Goal: Transaction & Acquisition: Purchase product/service

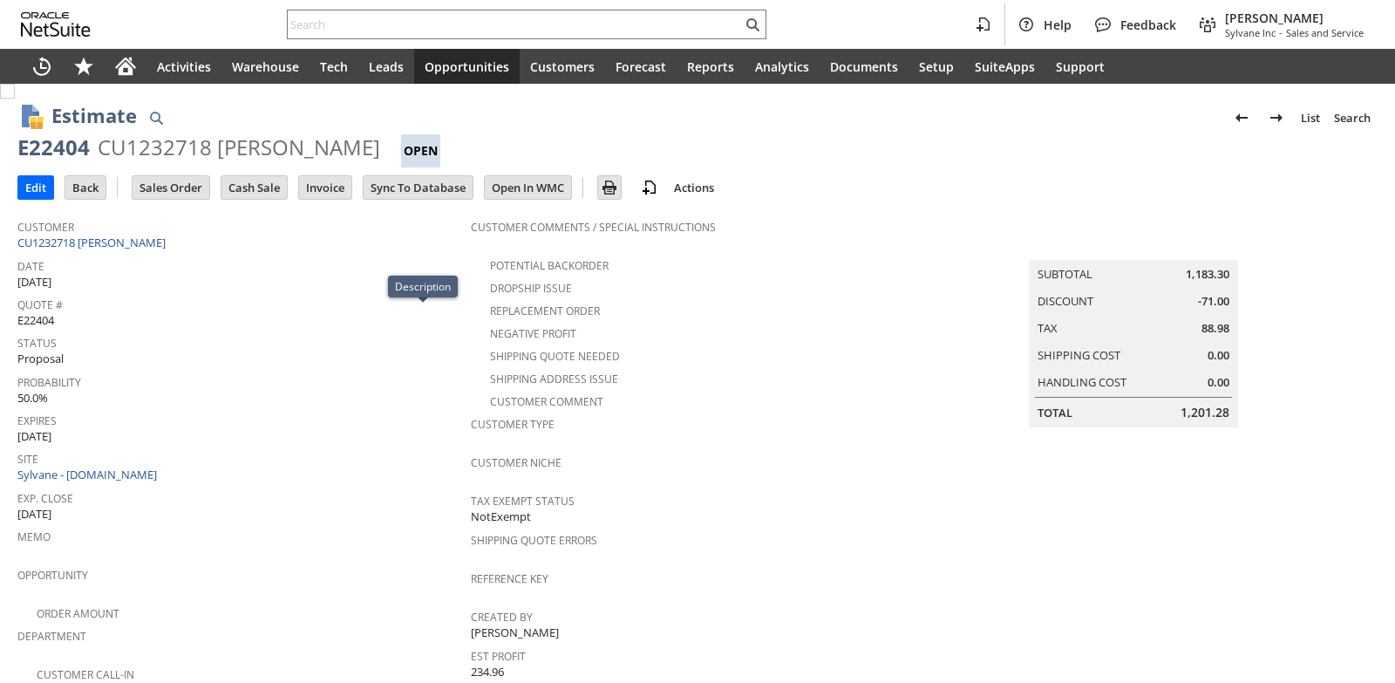
scroll to position [596, 0]
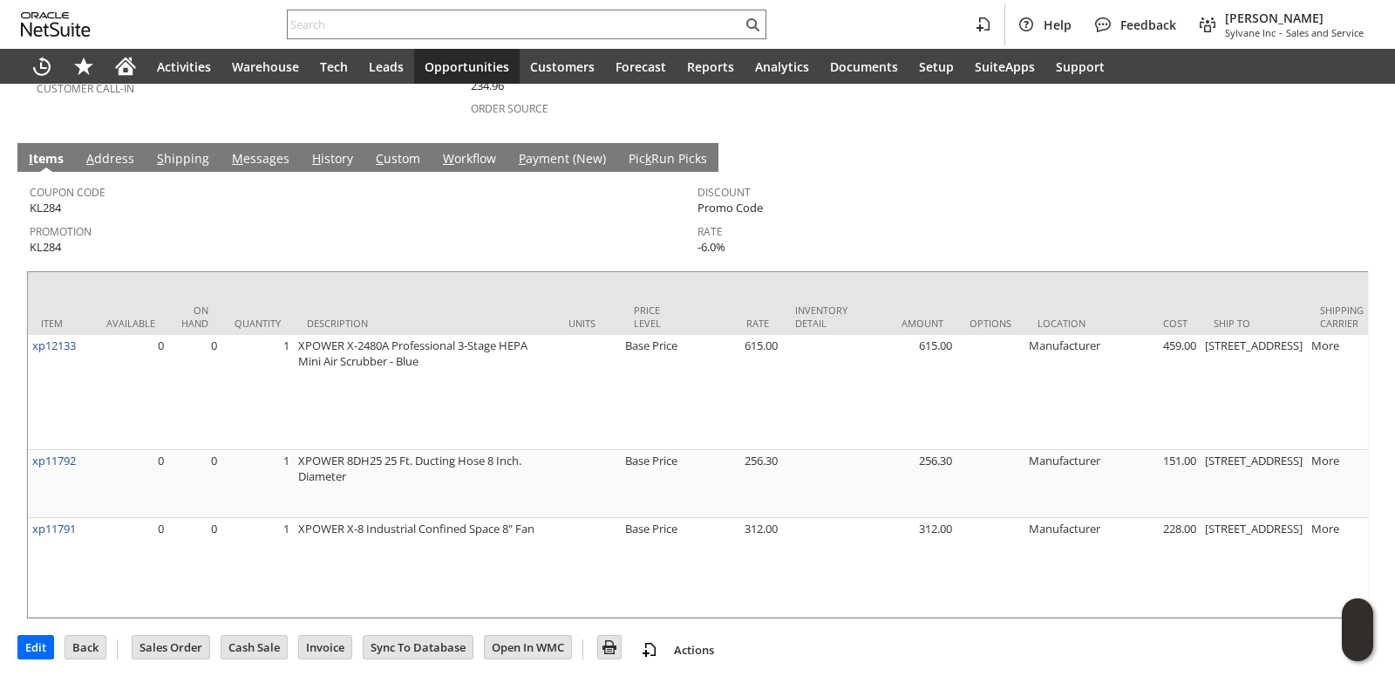
click at [586, 219] on span "Promotion" at bounding box center [359, 229] width 659 height 20
click at [356, 22] on input "text" at bounding box center [515, 24] width 454 height 21
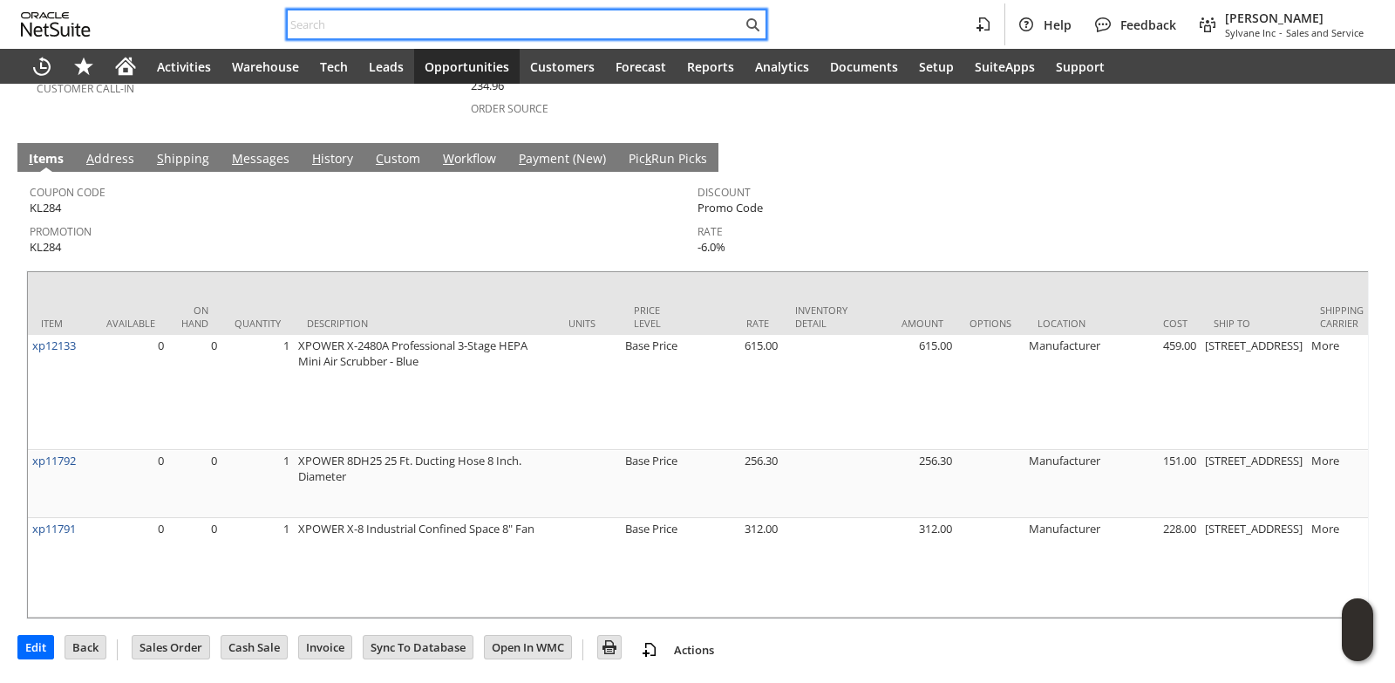
paste input "9172939844"
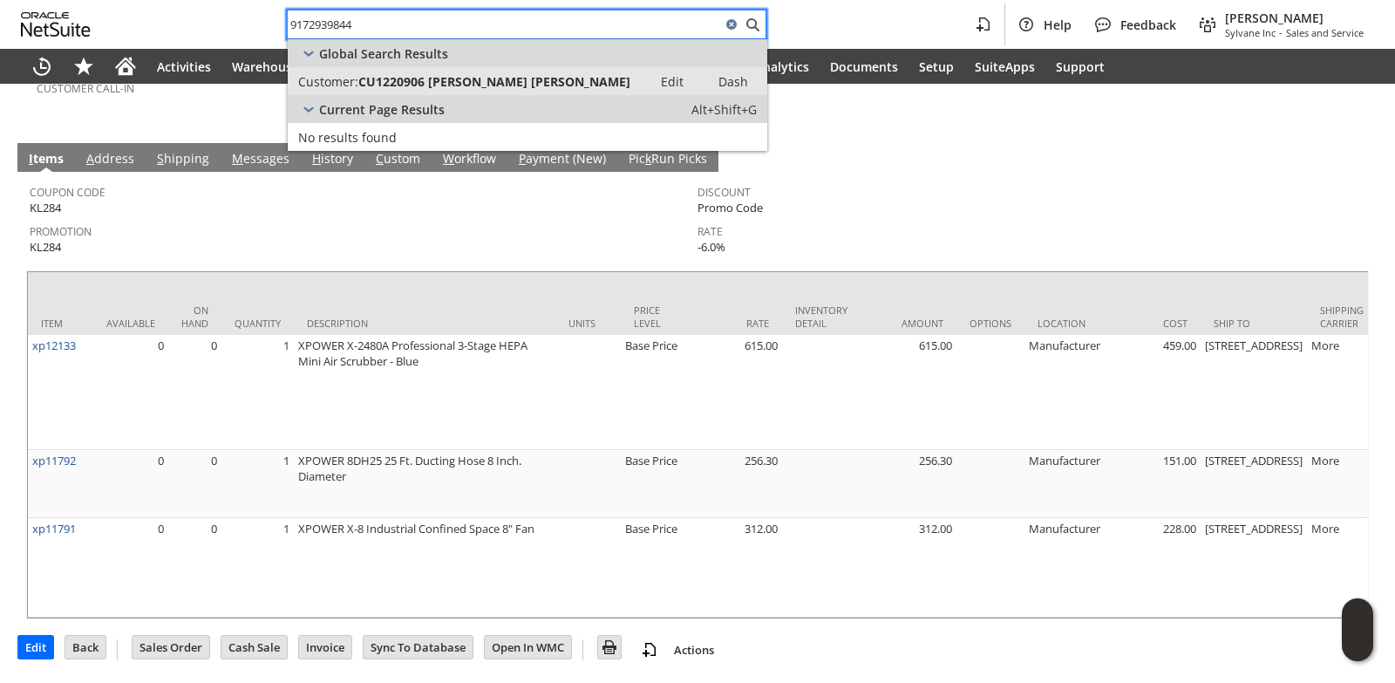
type input "9172939844"
click at [439, 76] on span "CU1220906 Christina Antonio" at bounding box center [494, 81] width 272 height 17
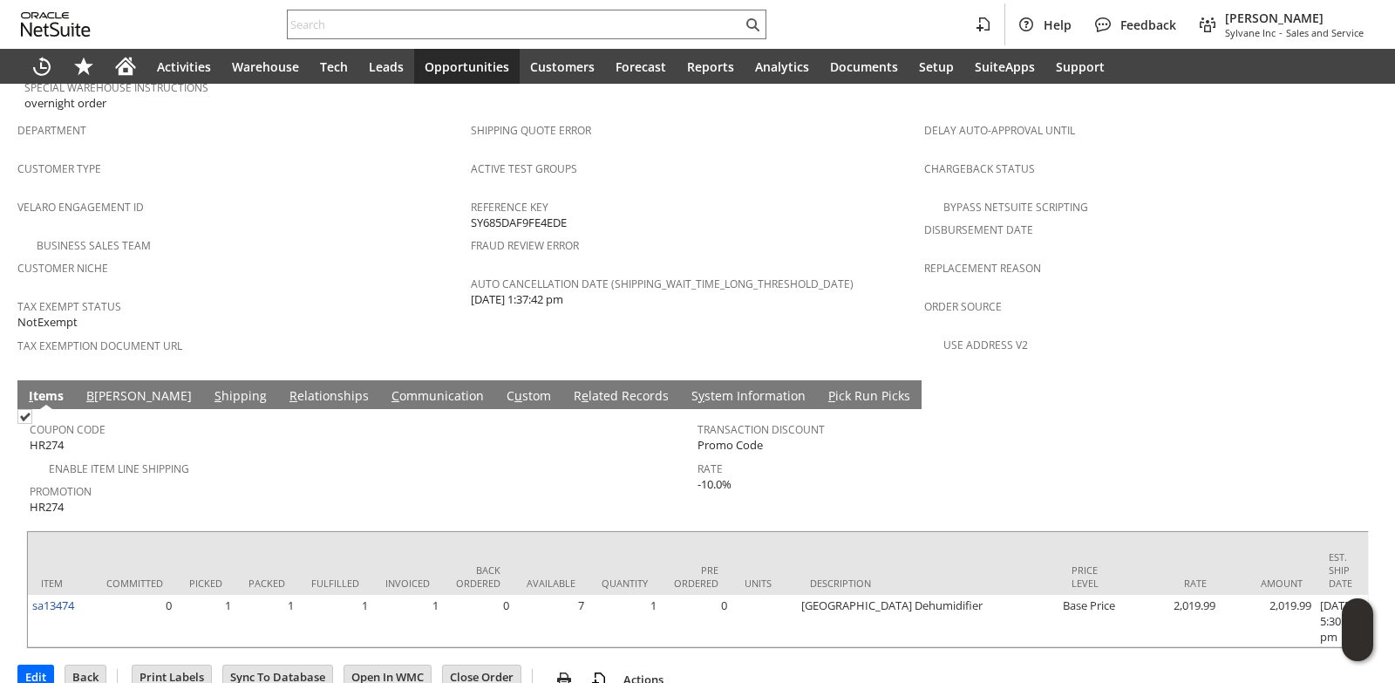
click at [210, 387] on link "S hipping" at bounding box center [240, 396] width 61 height 19
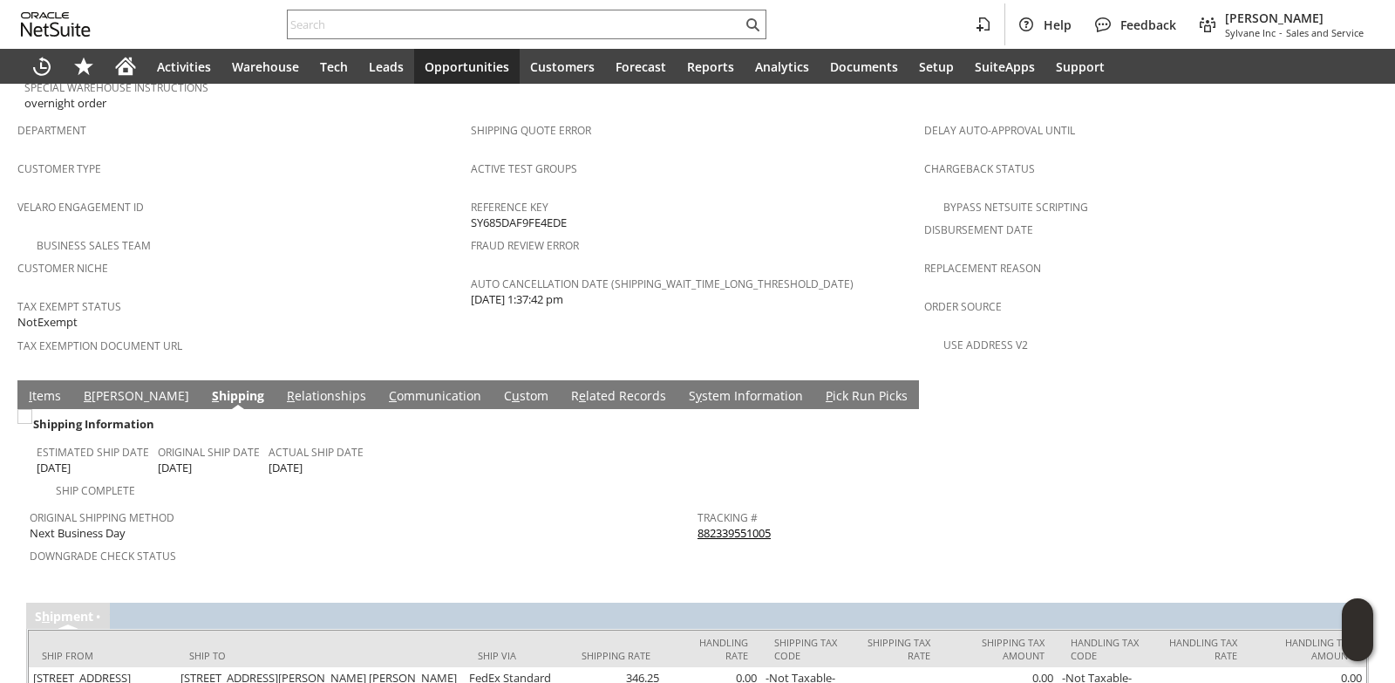
click at [738, 525] on link "882339551005" at bounding box center [734, 533] width 73 height 16
click at [32, 387] on link "I tems" at bounding box center [44, 396] width 41 height 19
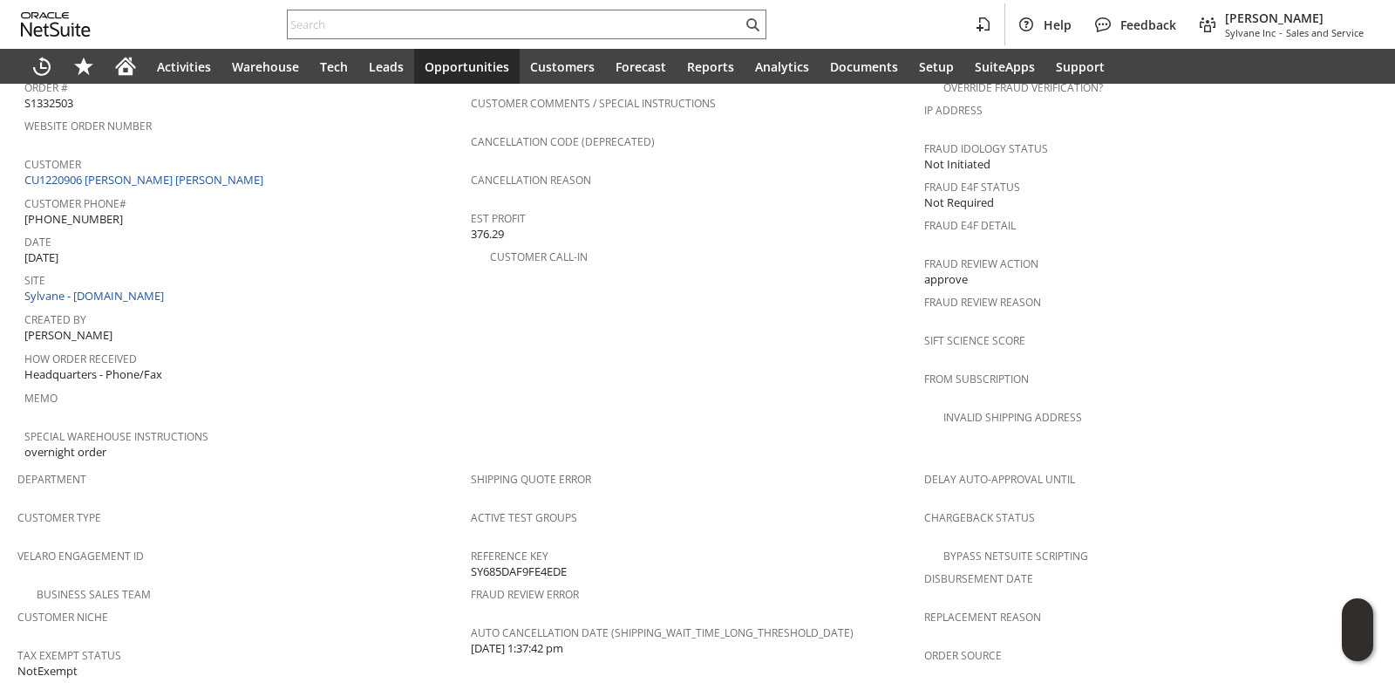
scroll to position [1077, 0]
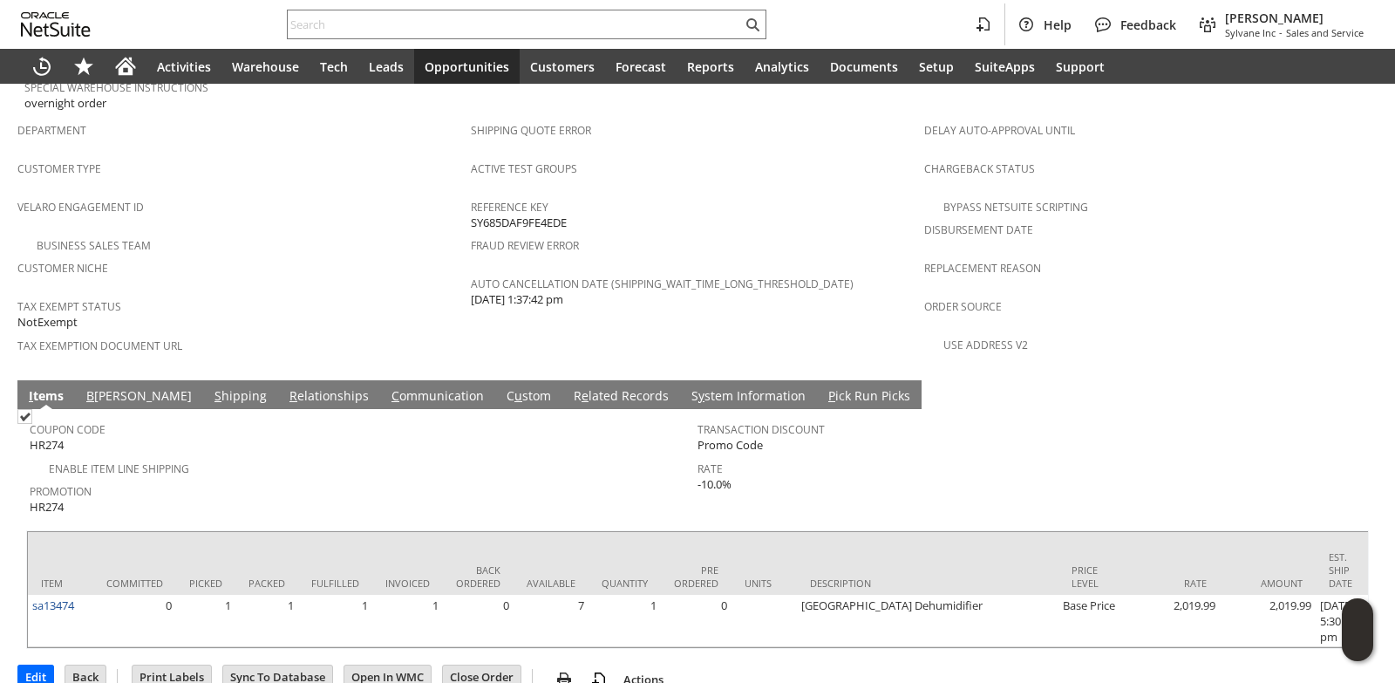
click at [687, 387] on link "S y stem Information" at bounding box center [748, 396] width 123 height 19
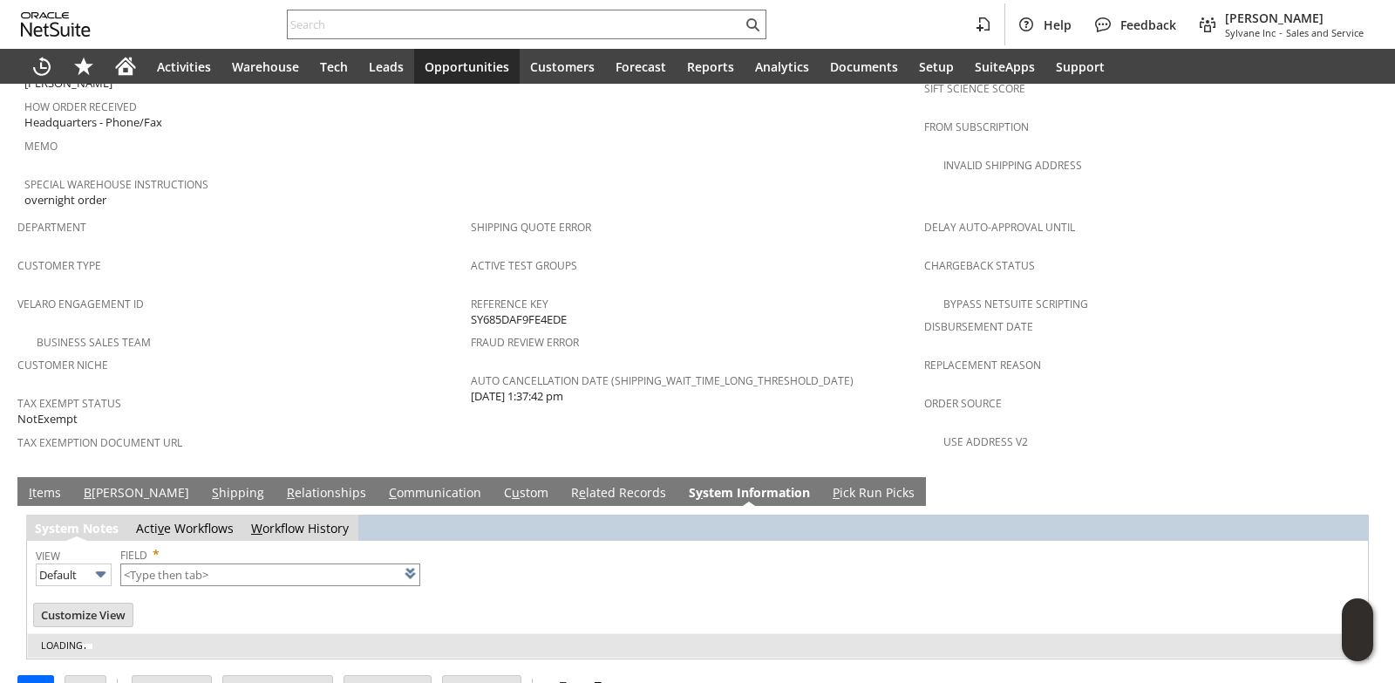
type input "1 to 25 of 100"
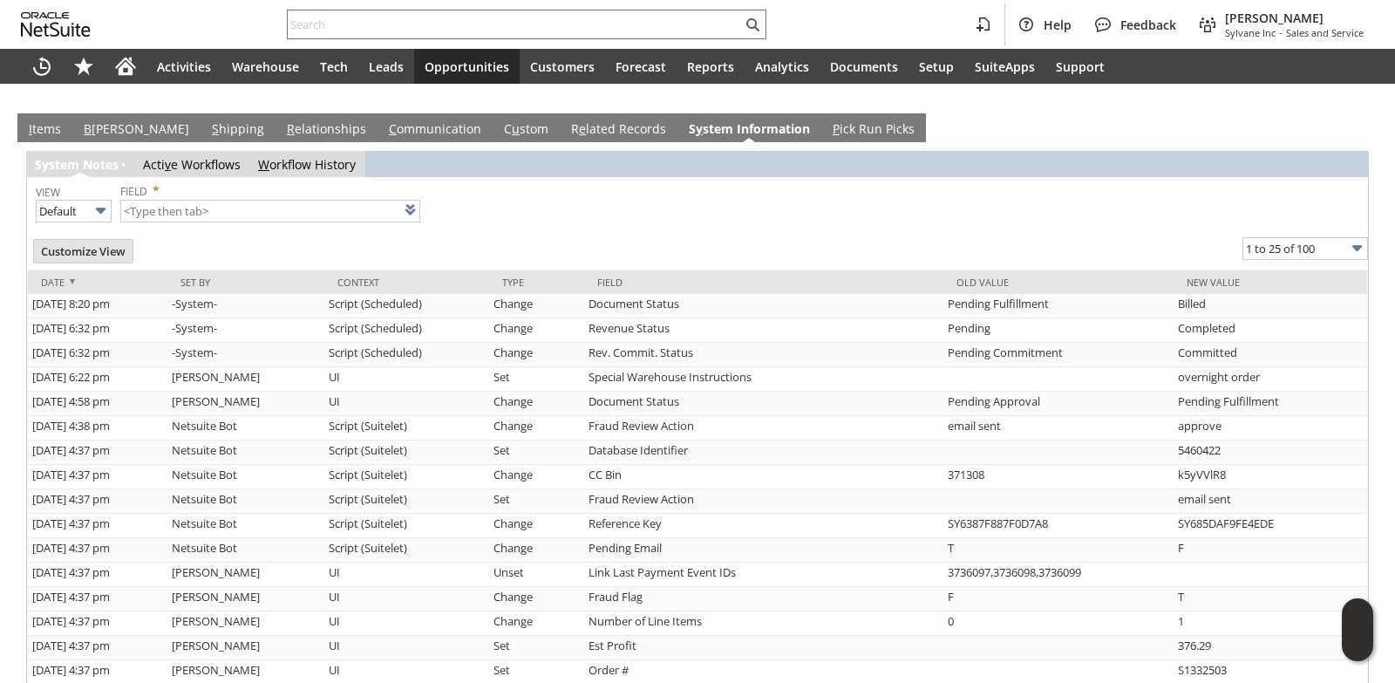
scroll to position [1329, 0]
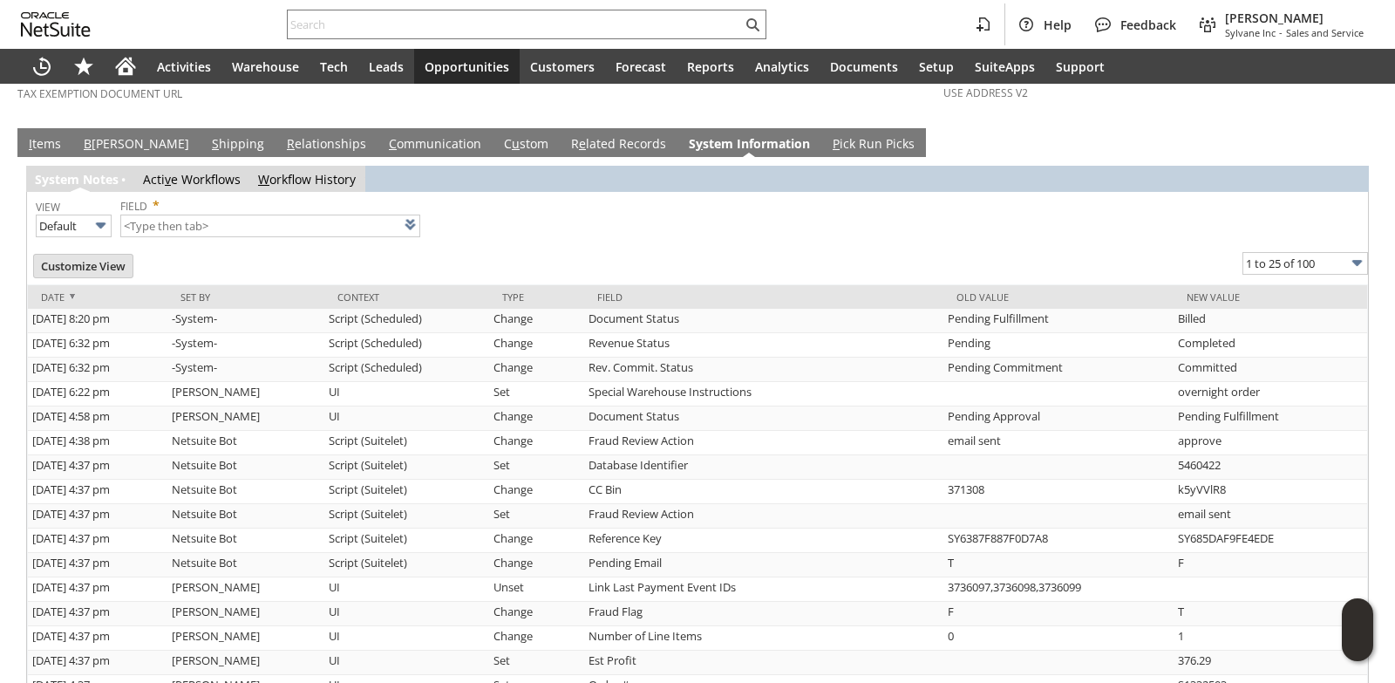
click at [35, 135] on link "I tems" at bounding box center [44, 144] width 41 height 19
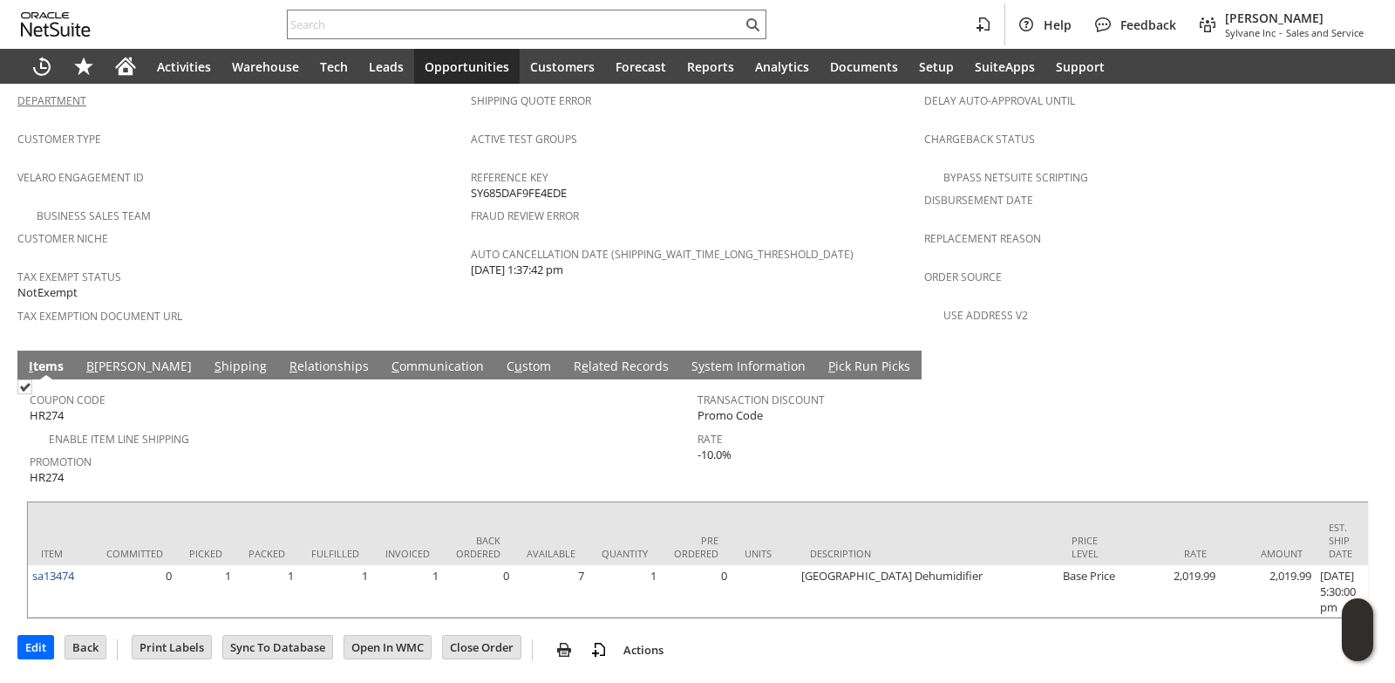
scroll to position [1077, 0]
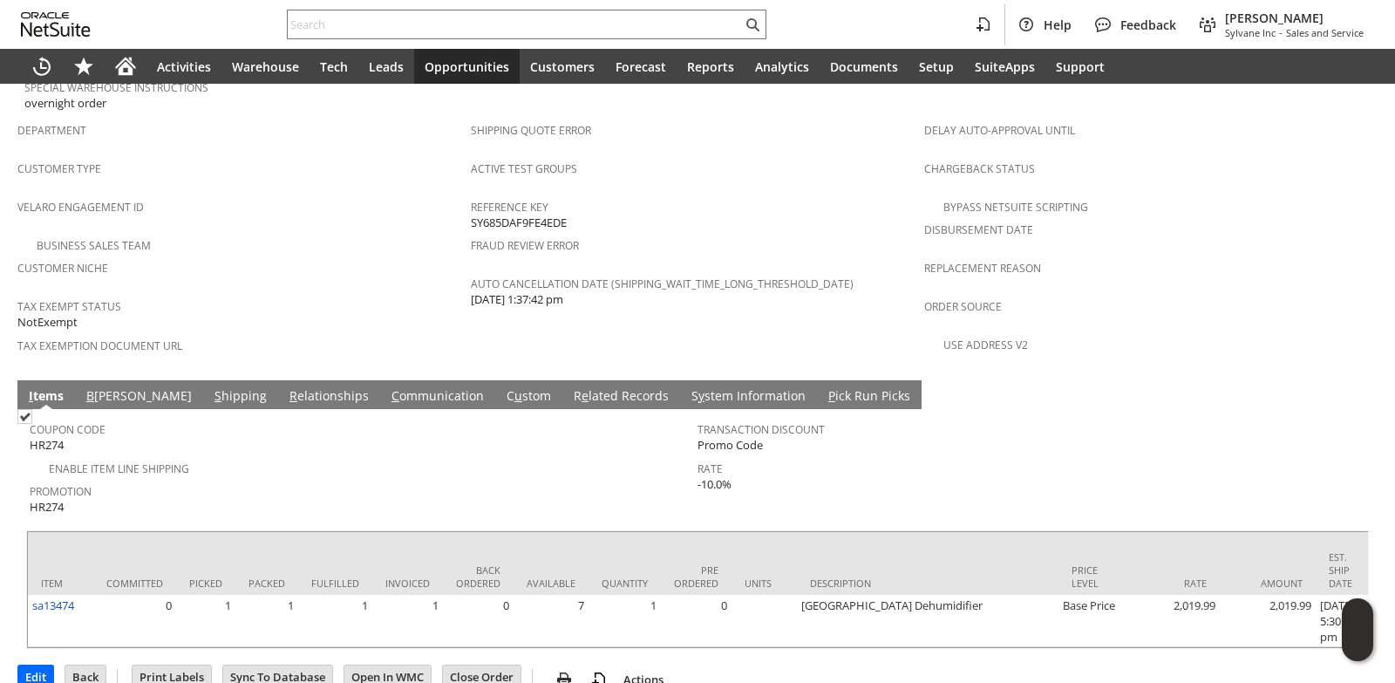
click at [210, 387] on link "S hipping" at bounding box center [240, 396] width 61 height 19
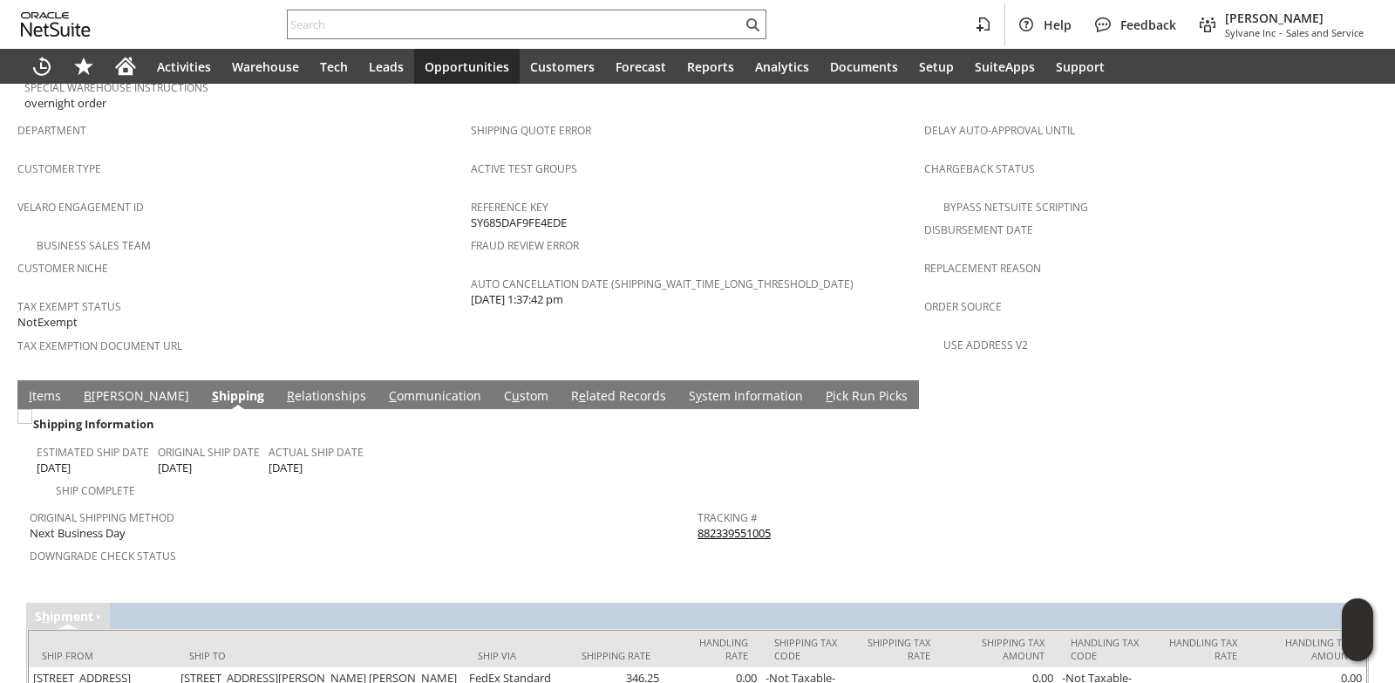
click at [725, 525] on link "882339551005" at bounding box center [734, 533] width 73 height 16
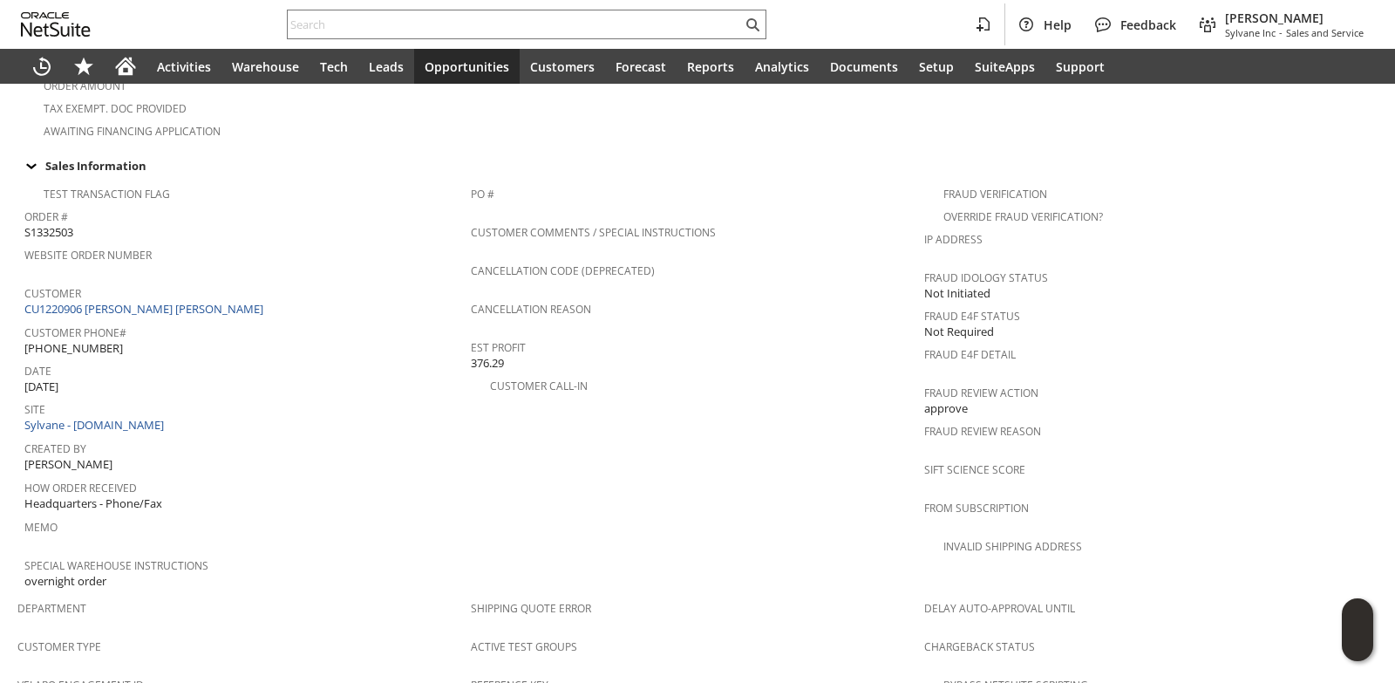
scroll to position [1035, 0]
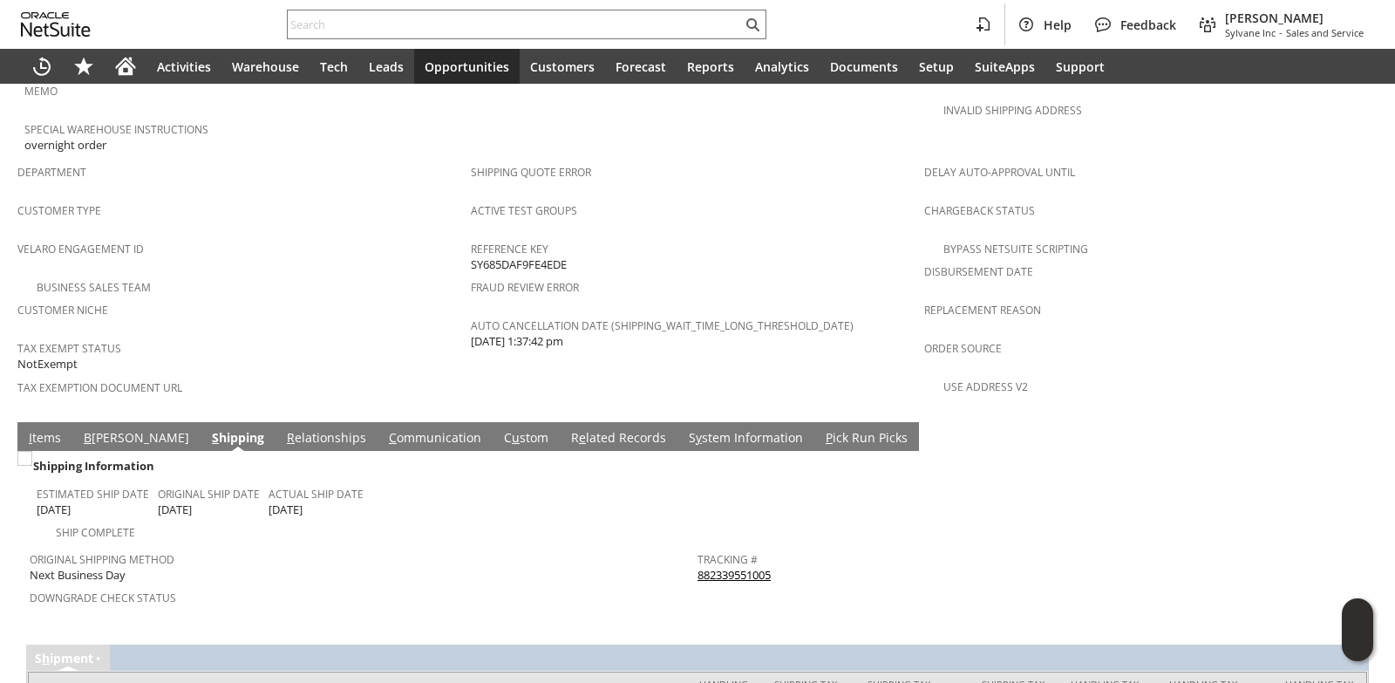
click at [43, 429] on link "I tems" at bounding box center [44, 438] width 41 height 19
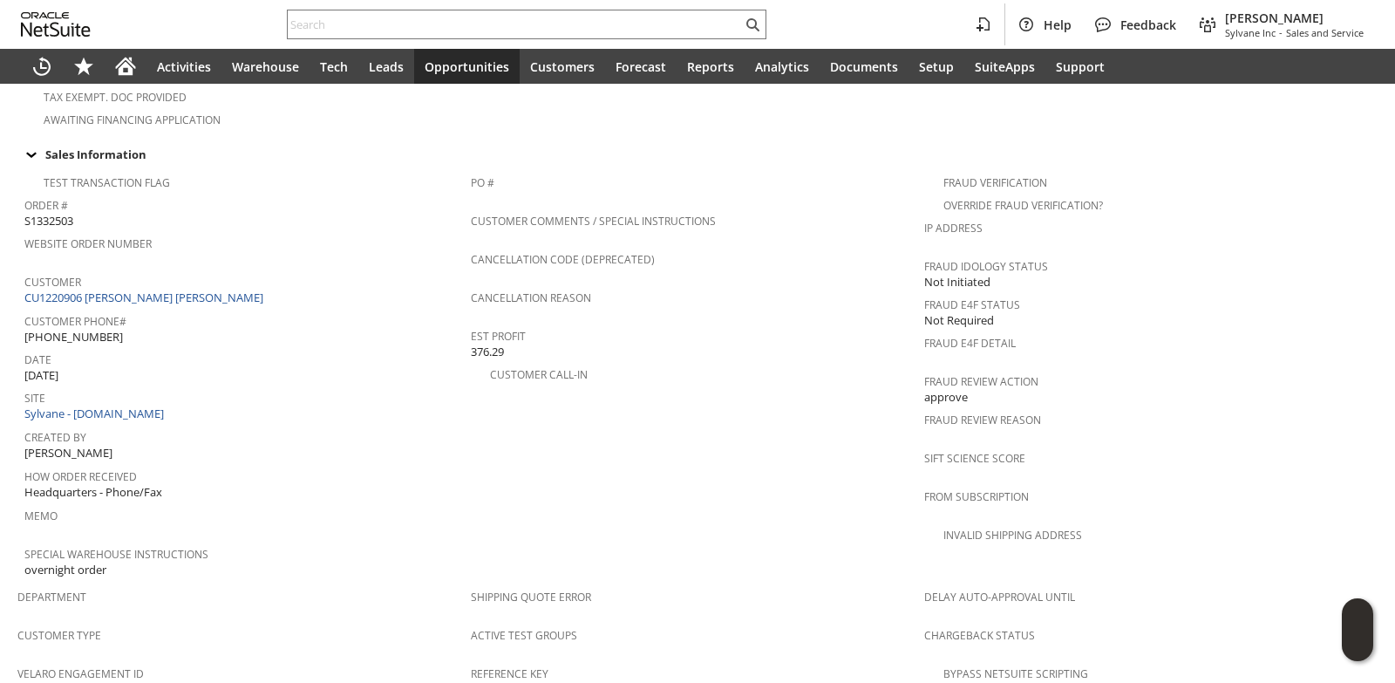
scroll to position [1077, 0]
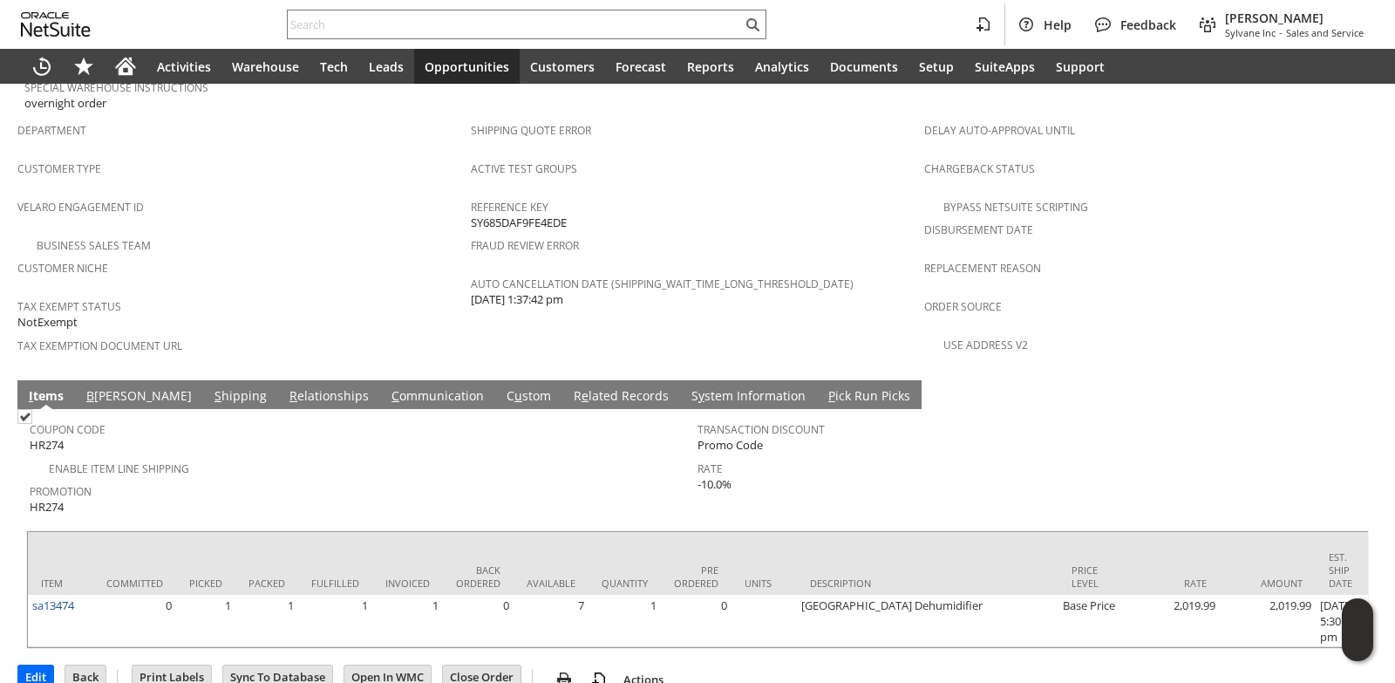
drag, startPoint x: 173, startPoint y: 345, endPoint x: 173, endPoint y: 359, distance: 14.0
click at [203, 380] on td "S hipping" at bounding box center [240, 394] width 75 height 29
click at [210, 387] on link "S hipping" at bounding box center [240, 396] width 61 height 19
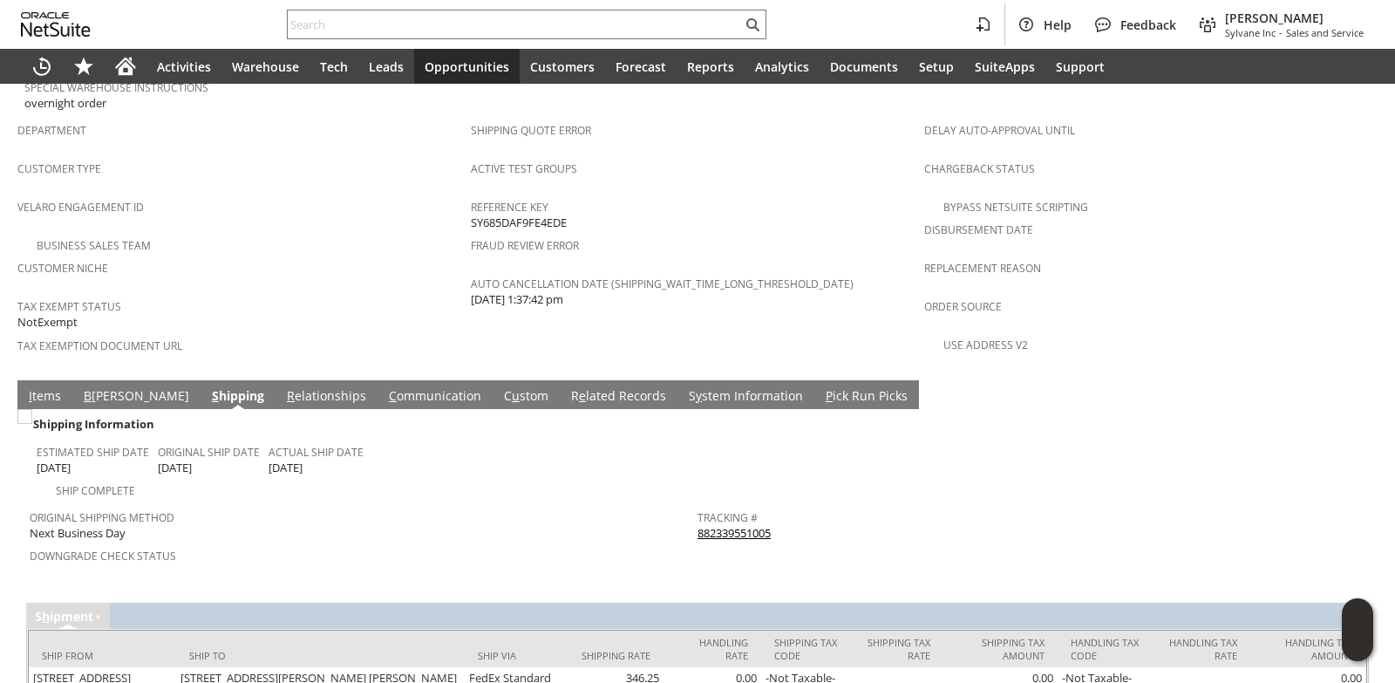
click at [45, 387] on link "I tems" at bounding box center [44, 396] width 41 height 19
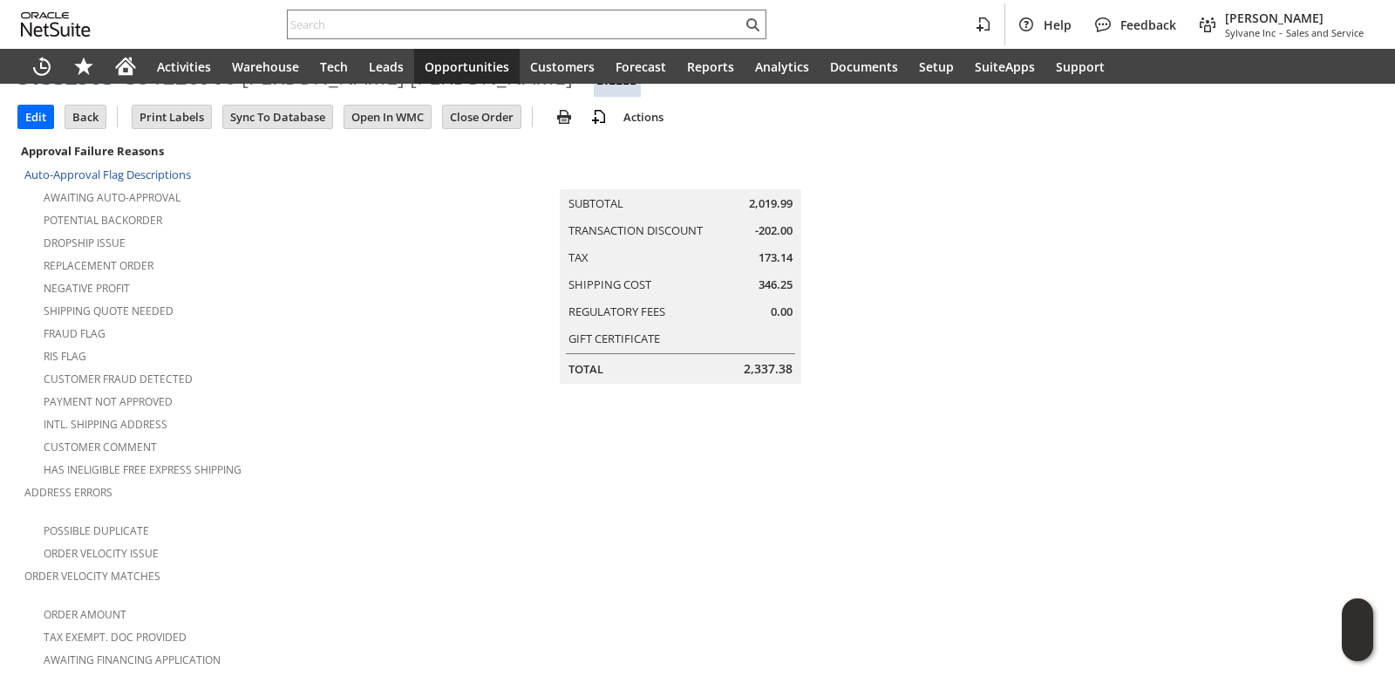
scroll to position [0, 0]
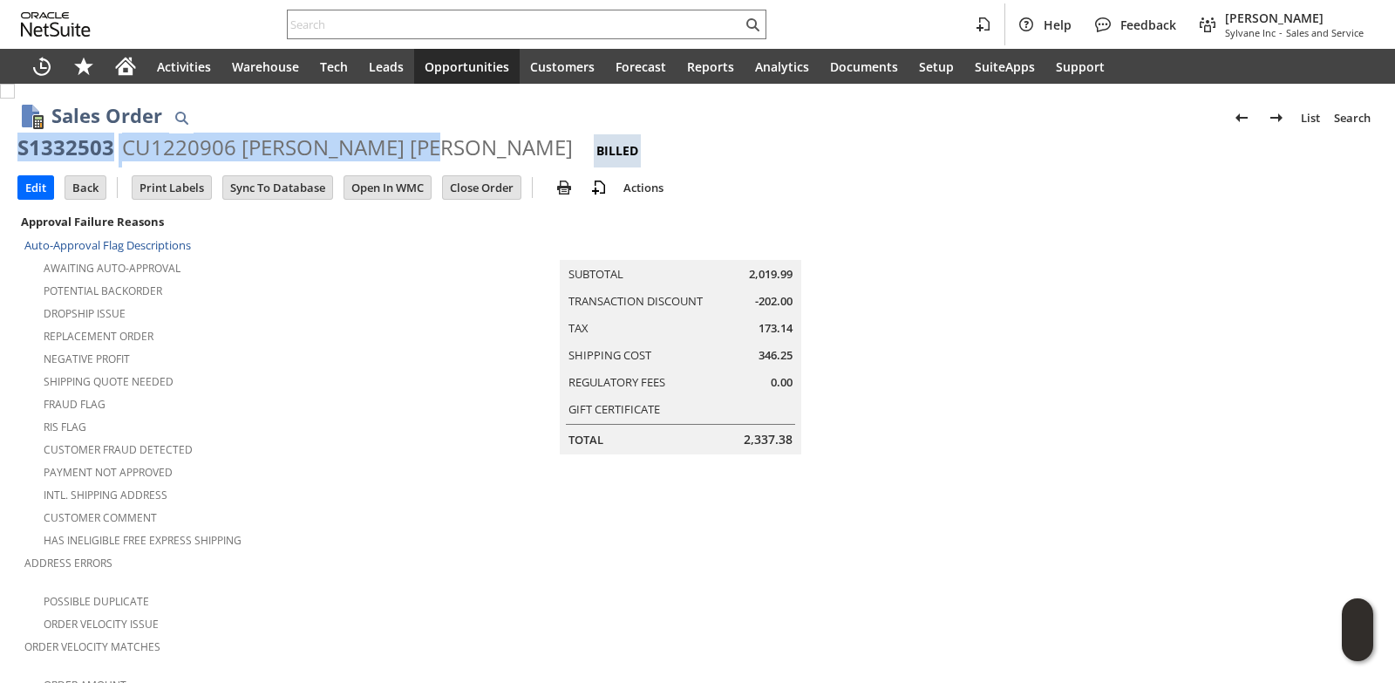
drag, startPoint x: 17, startPoint y: 146, endPoint x: 403, endPoint y: 141, distance: 385.4
click at [403, 141] on div "S1332503 CU1220906 Christina Antonio Billed" at bounding box center [697, 150] width 1360 height 34
copy div "S1332503 CU1220906 Christina Antonio"
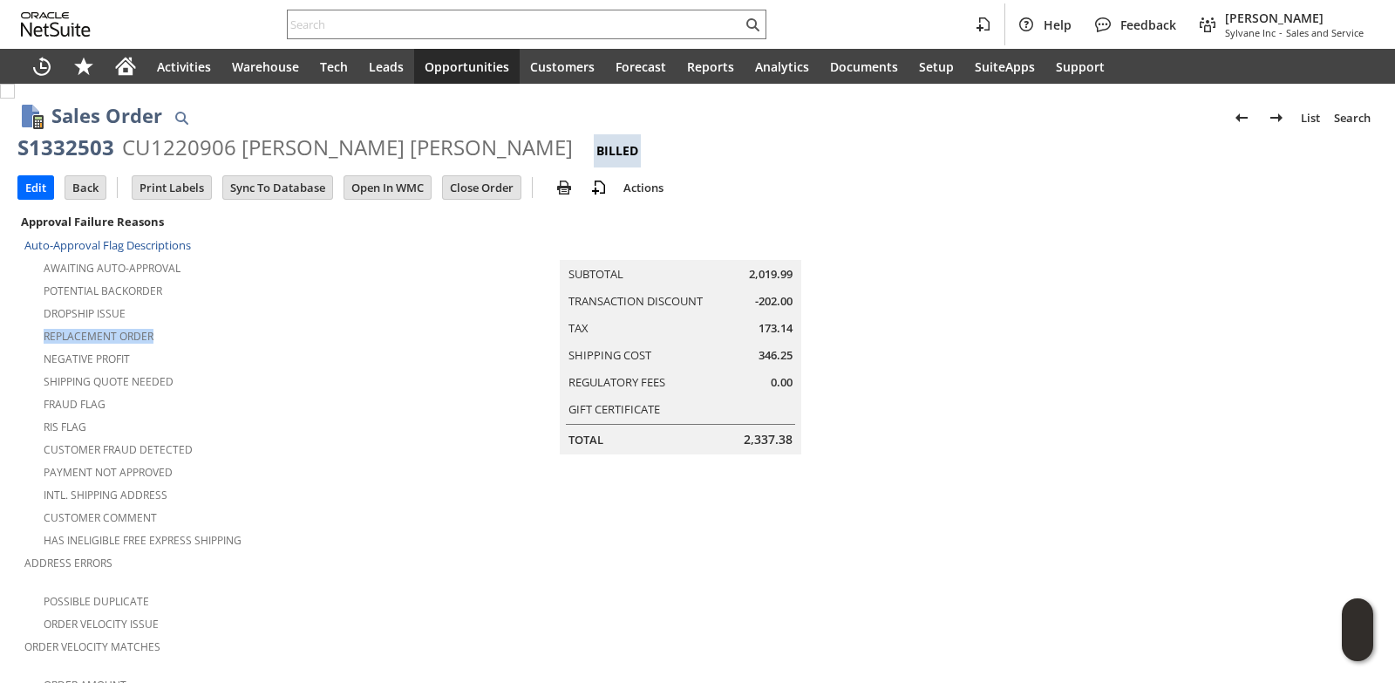
click at [359, 320] on tbody "Auto-Approval Flag Descriptions Awaiting Auto-Approval Potential Backorder Drop…" at bounding box center [247, 486] width 446 height 507
click at [590, 122] on div "Sales Order List Search" at bounding box center [714, 117] width 1326 height 32
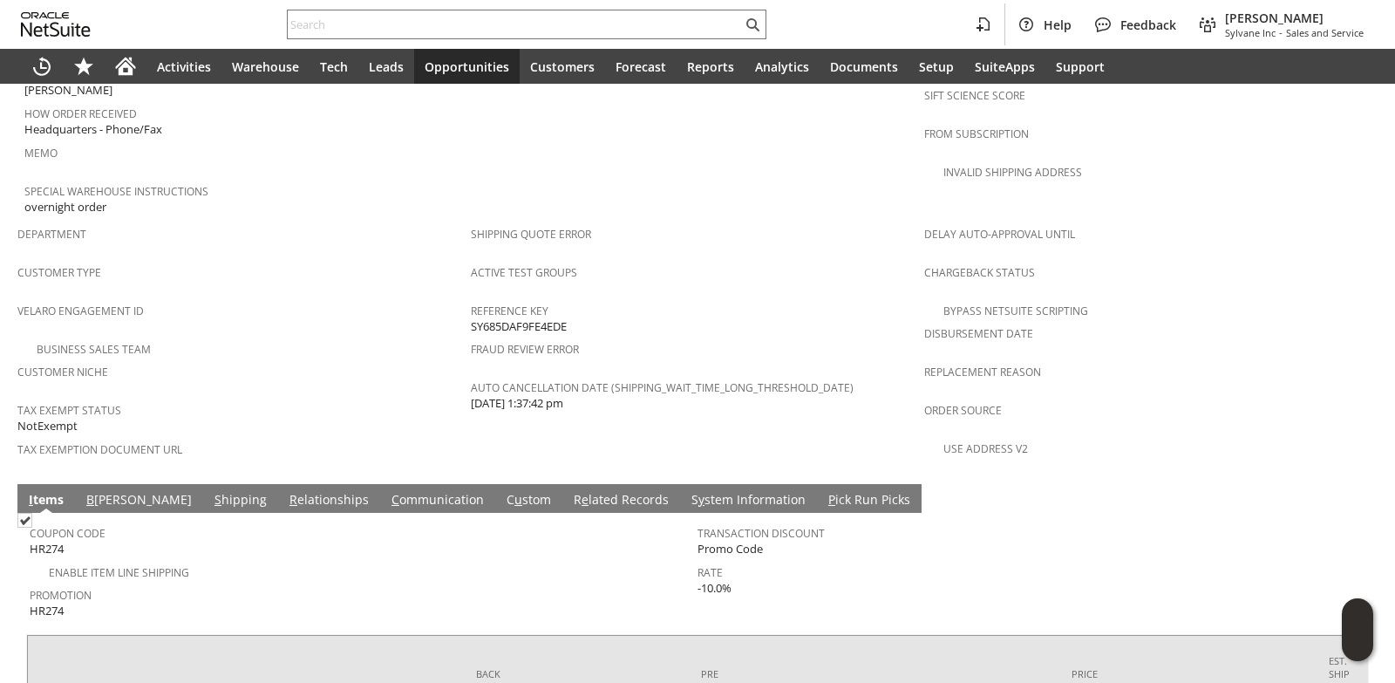
scroll to position [1077, 0]
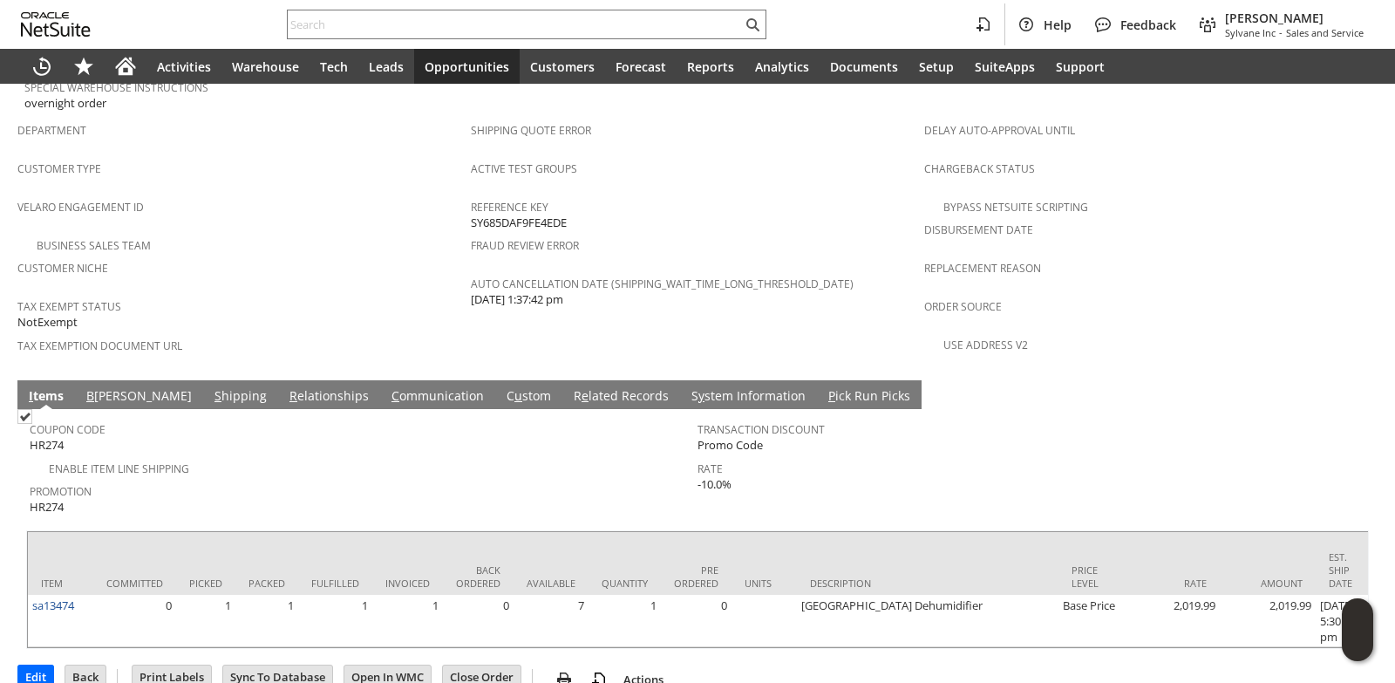
click at [387, 387] on link "C ommunication" at bounding box center [437, 396] width 101 height 19
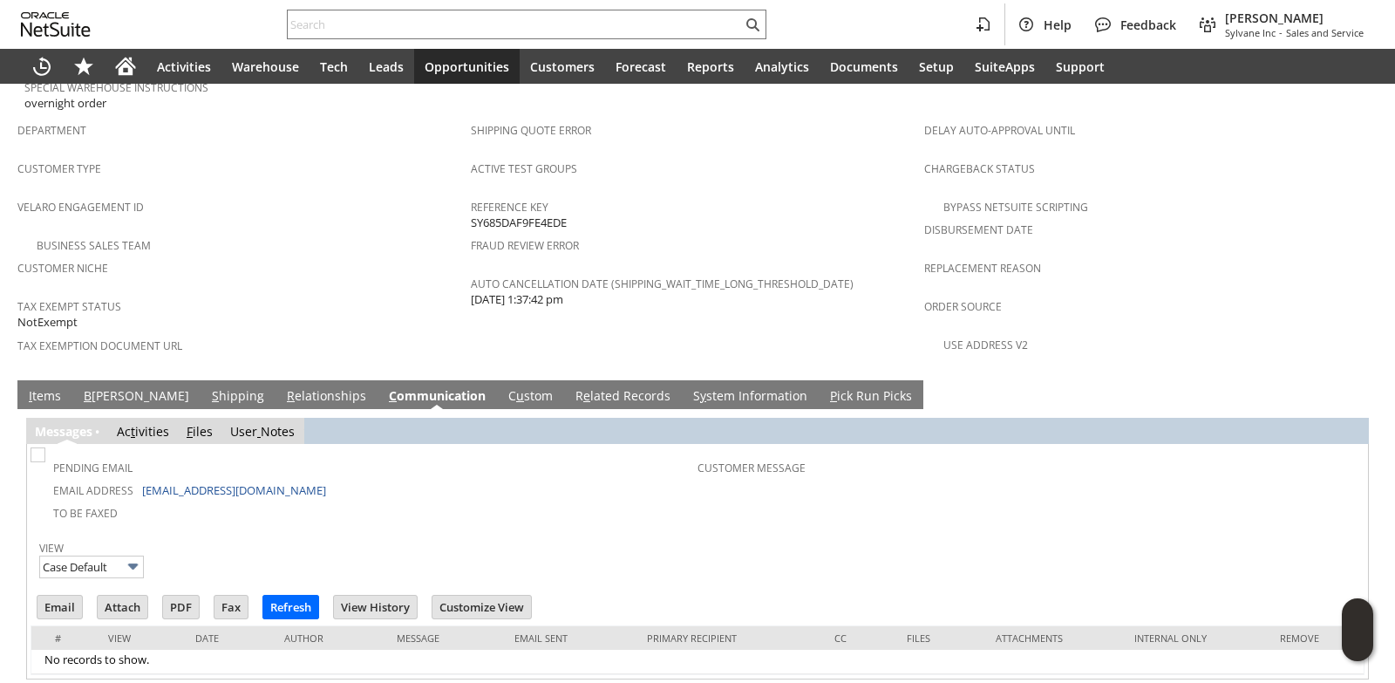
scroll to position [0, 0]
click at [45, 387] on link "I tems" at bounding box center [44, 396] width 41 height 19
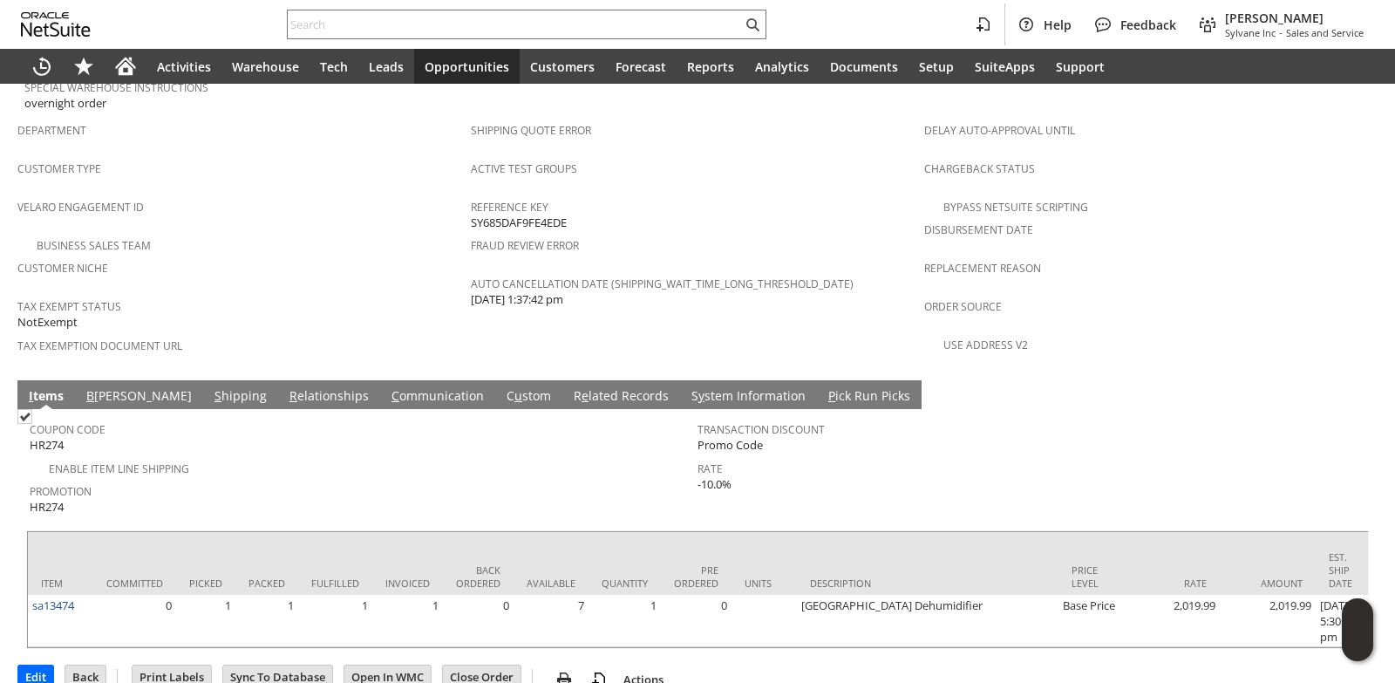
click at [347, 233] on div "Business Sales Team" at bounding box center [243, 243] width 453 height 21
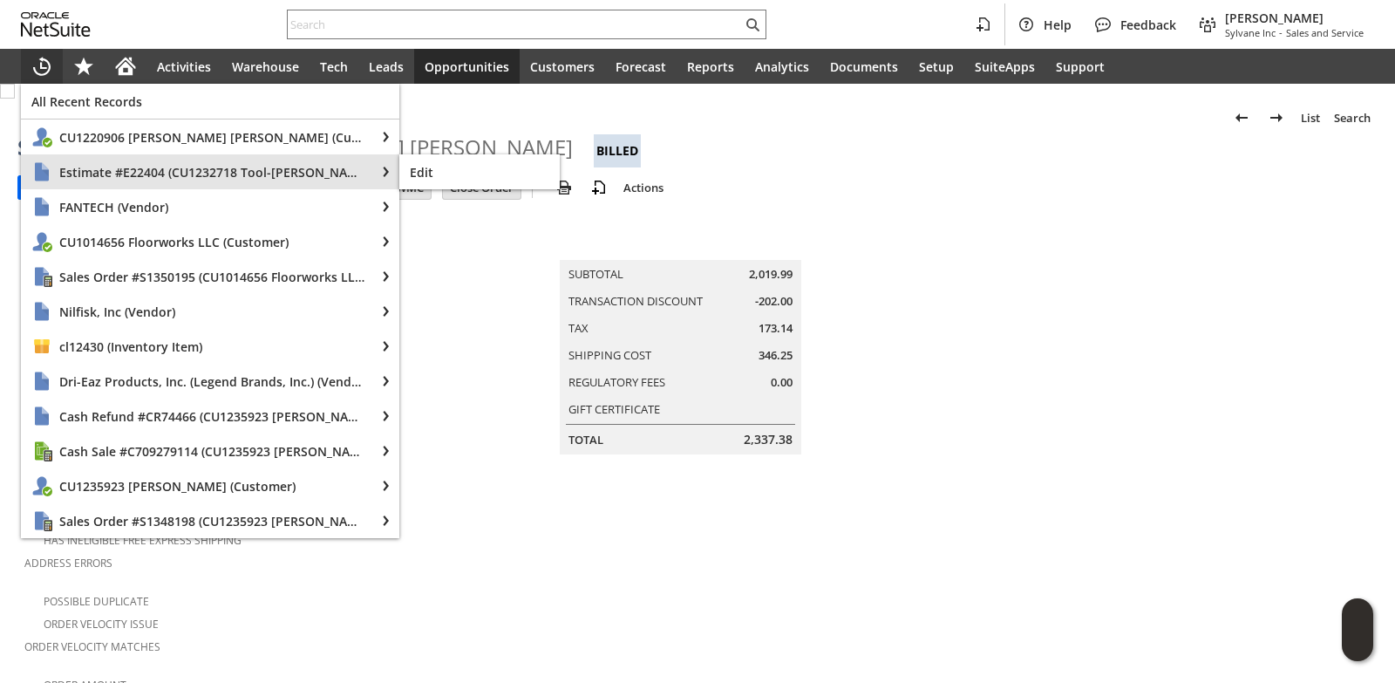
click at [76, 165] on span "Estimate #E22404 (CU1232718 Tool-Smith)" at bounding box center [211, 172] width 305 height 17
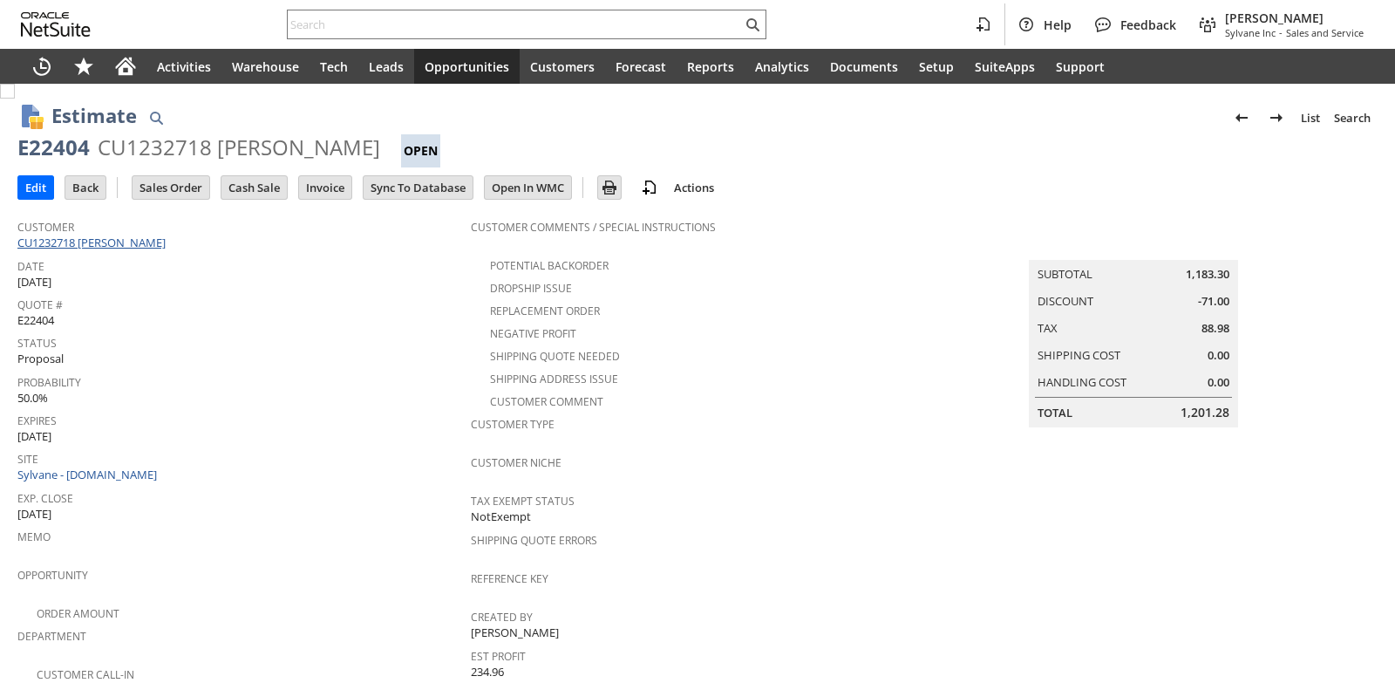
click at [94, 246] on link "CU1232718 Tool-Smith" at bounding box center [93, 243] width 153 height 16
click at [55, 146] on div "E22404" at bounding box center [53, 147] width 72 height 28
copy div "E22404"
click at [174, 187] on input "Sales Order" at bounding box center [171, 187] width 77 height 23
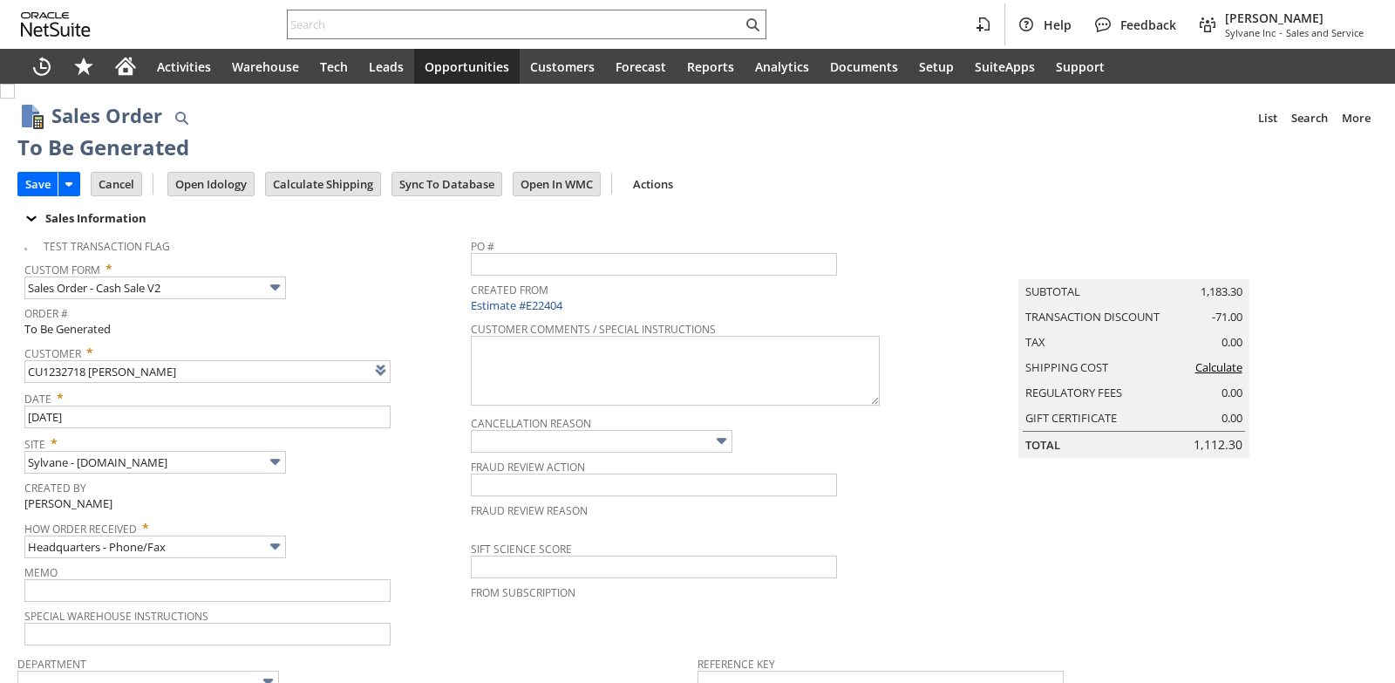
type input "Intelligent Recommendations¹⁰"
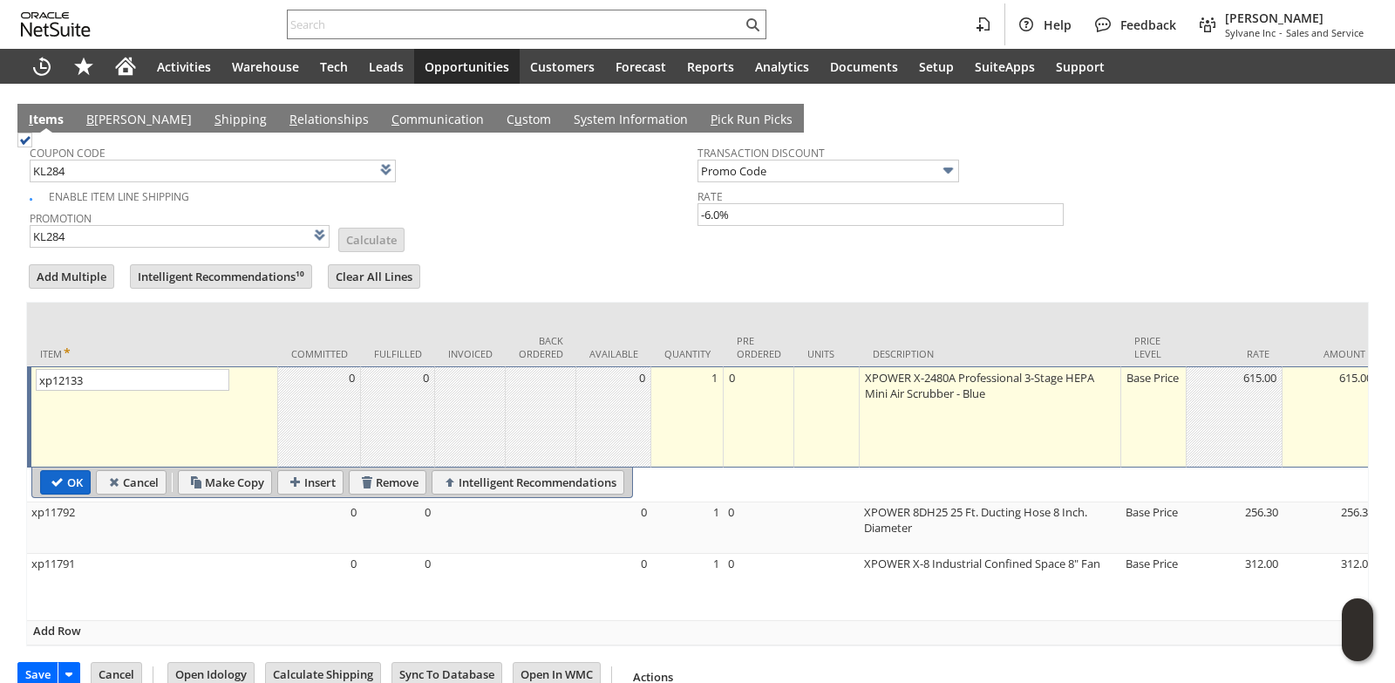
click at [73, 484] on input "OK" at bounding box center [65, 482] width 49 height 23
type input "Add"
type input "Copy Previous"
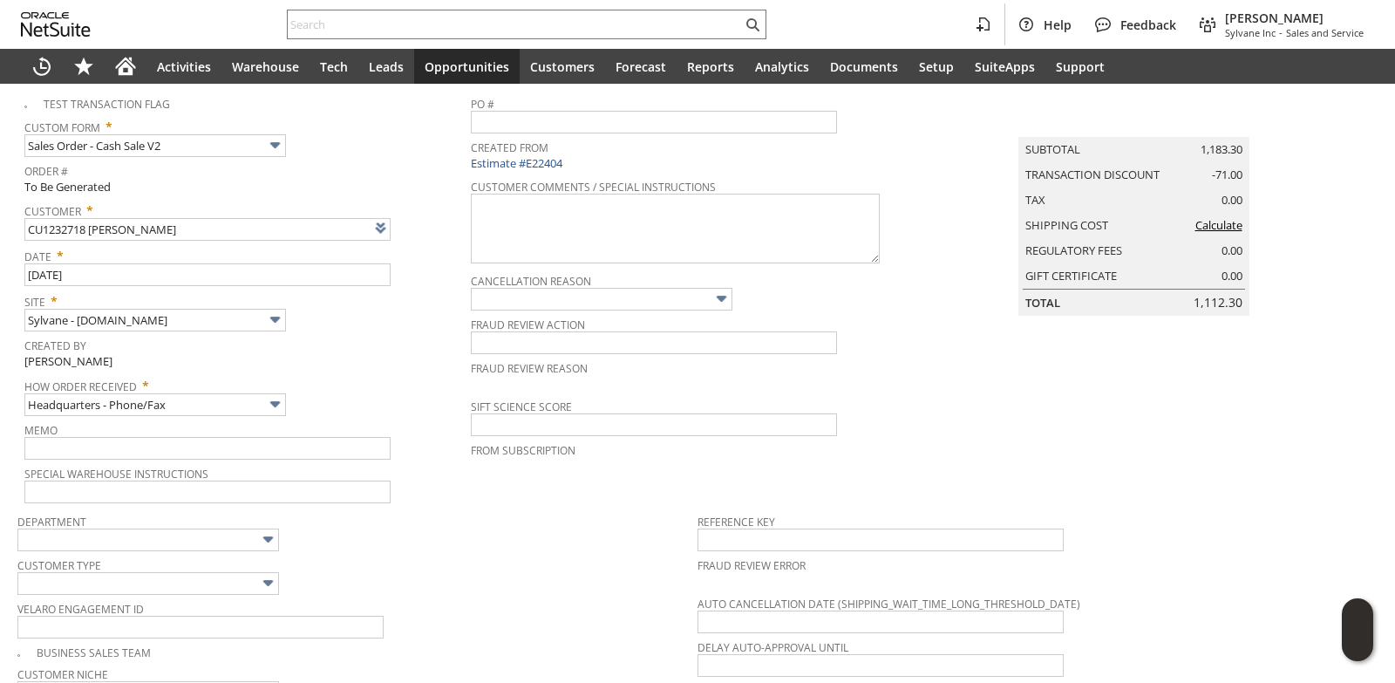
scroll to position [0, 0]
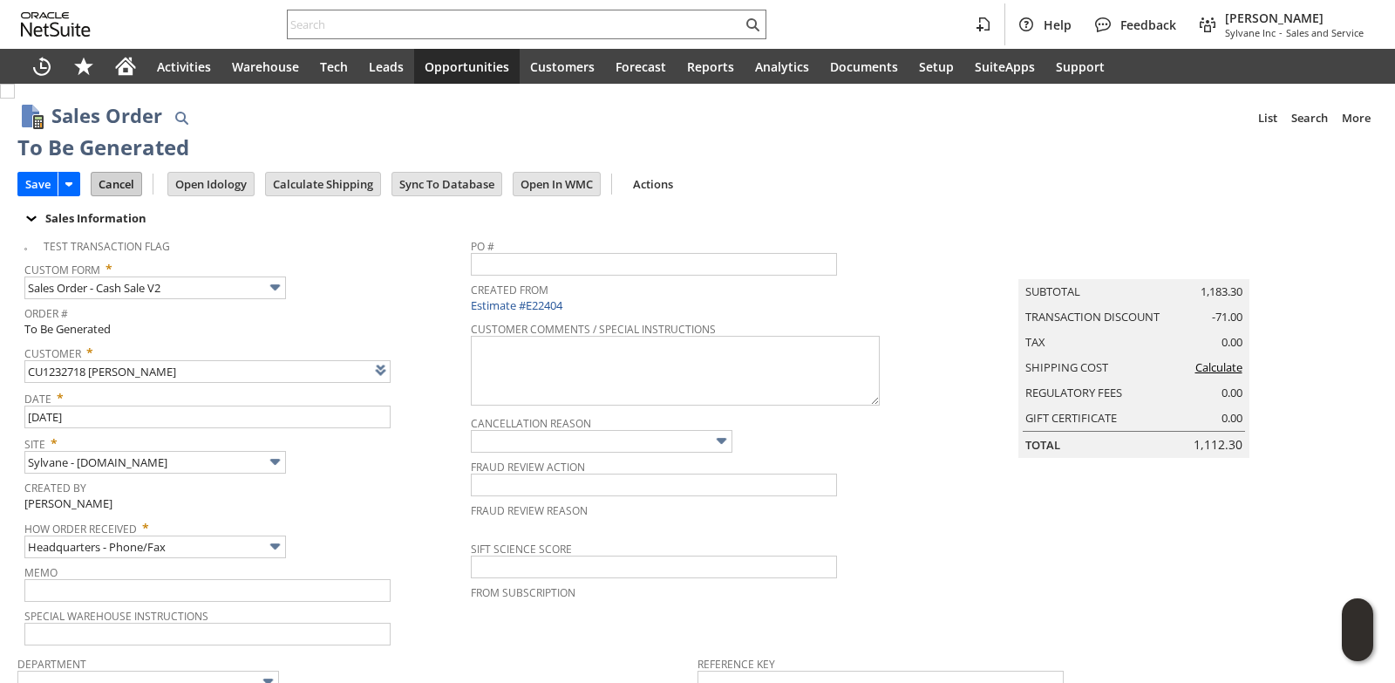
click at [123, 183] on input "Cancel" at bounding box center [117, 184] width 50 height 23
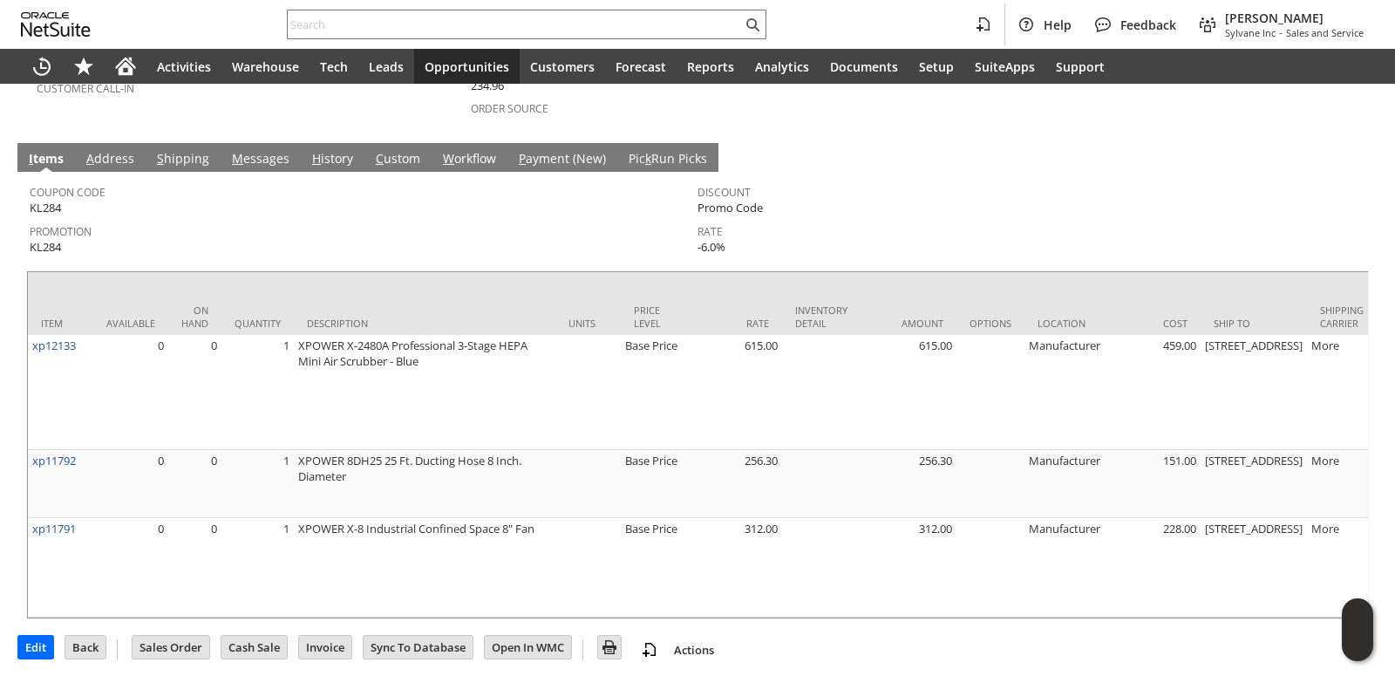
click at [264, 150] on link "M essages" at bounding box center [261, 159] width 66 height 19
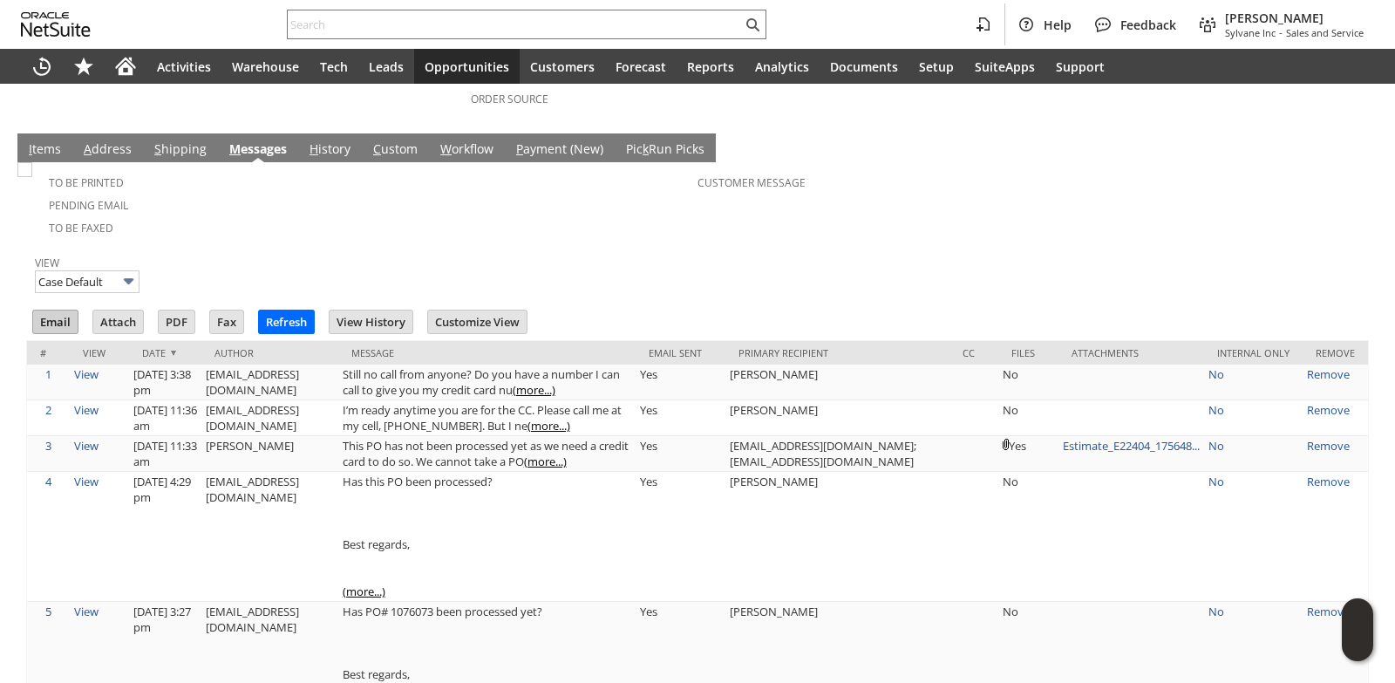
click at [57, 310] on input "Email" at bounding box center [55, 321] width 44 height 23
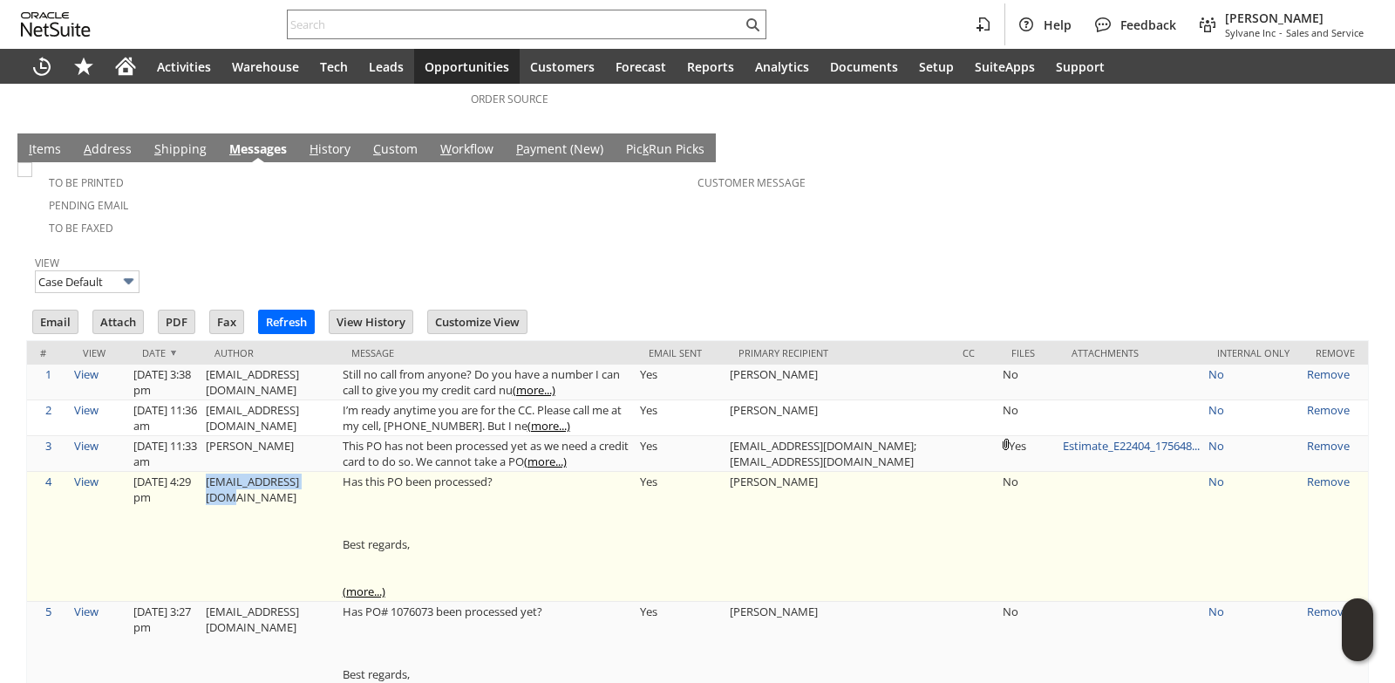
drag, startPoint x: 215, startPoint y: 464, endPoint x: 333, endPoint y: 464, distance: 117.7
click at [333, 472] on td "mblack@toolsmith.ws" at bounding box center [269, 537] width 137 height 130
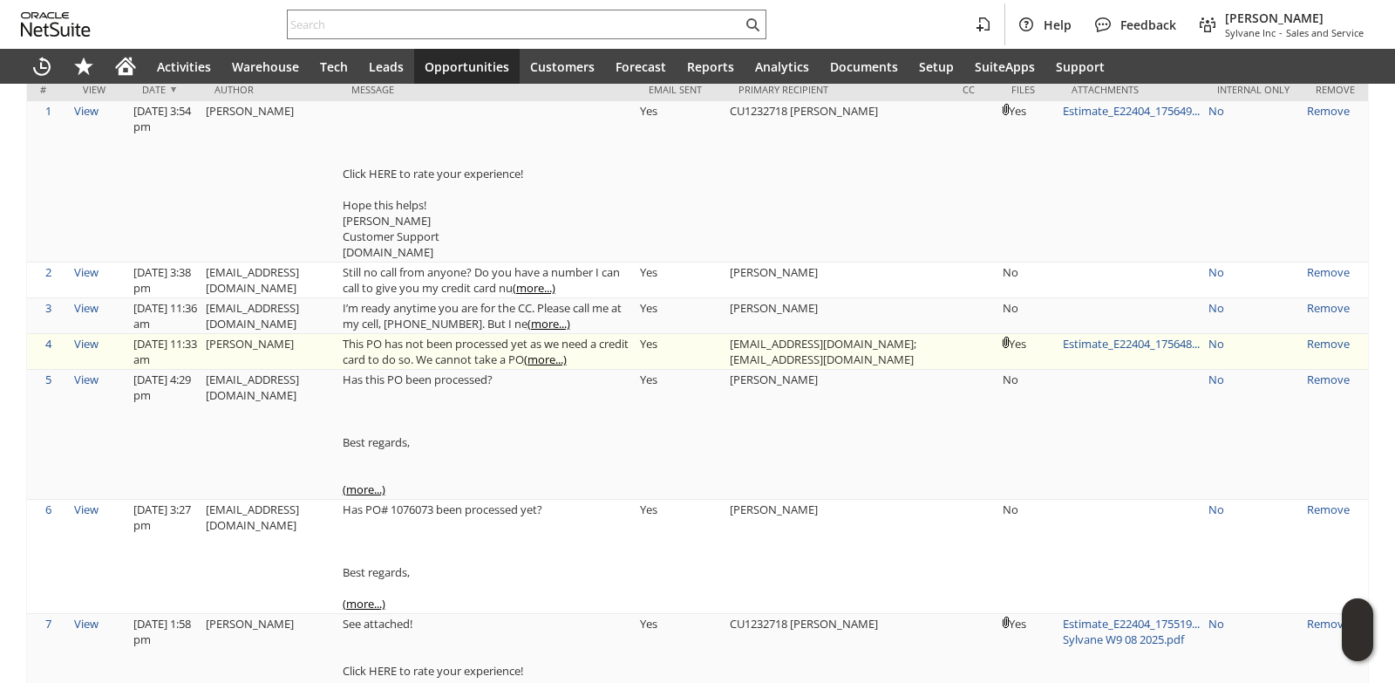
click at [567, 351] on link "(more...)" at bounding box center [545, 359] width 43 height 16
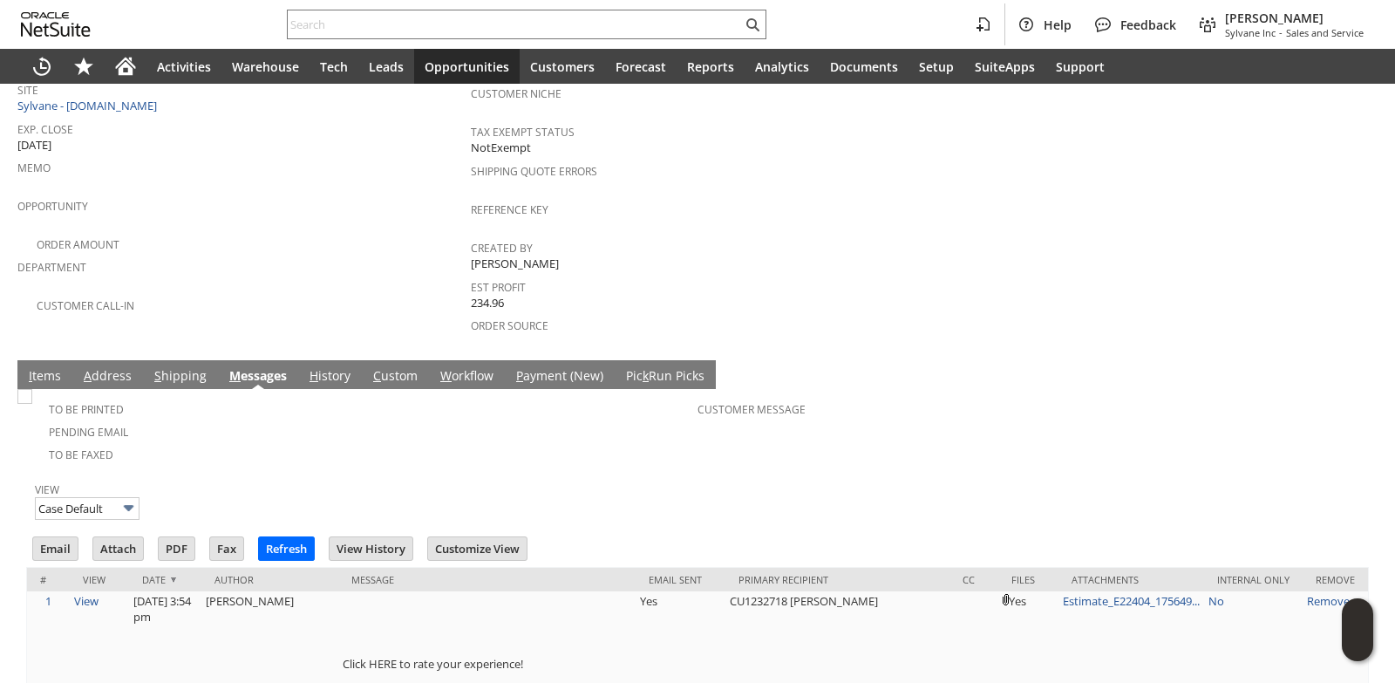
scroll to position [523, 0]
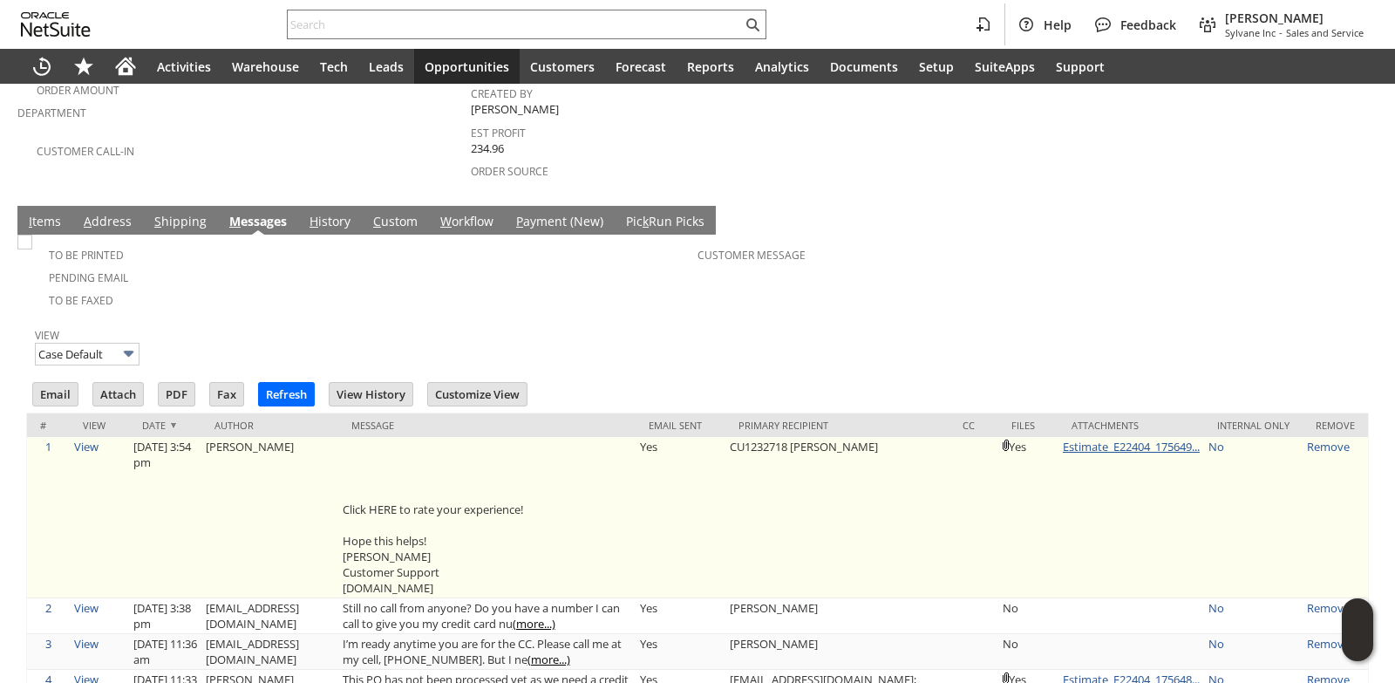
click at [1110, 439] on link "Estimate_E22404_175649..." at bounding box center [1131, 447] width 137 height 16
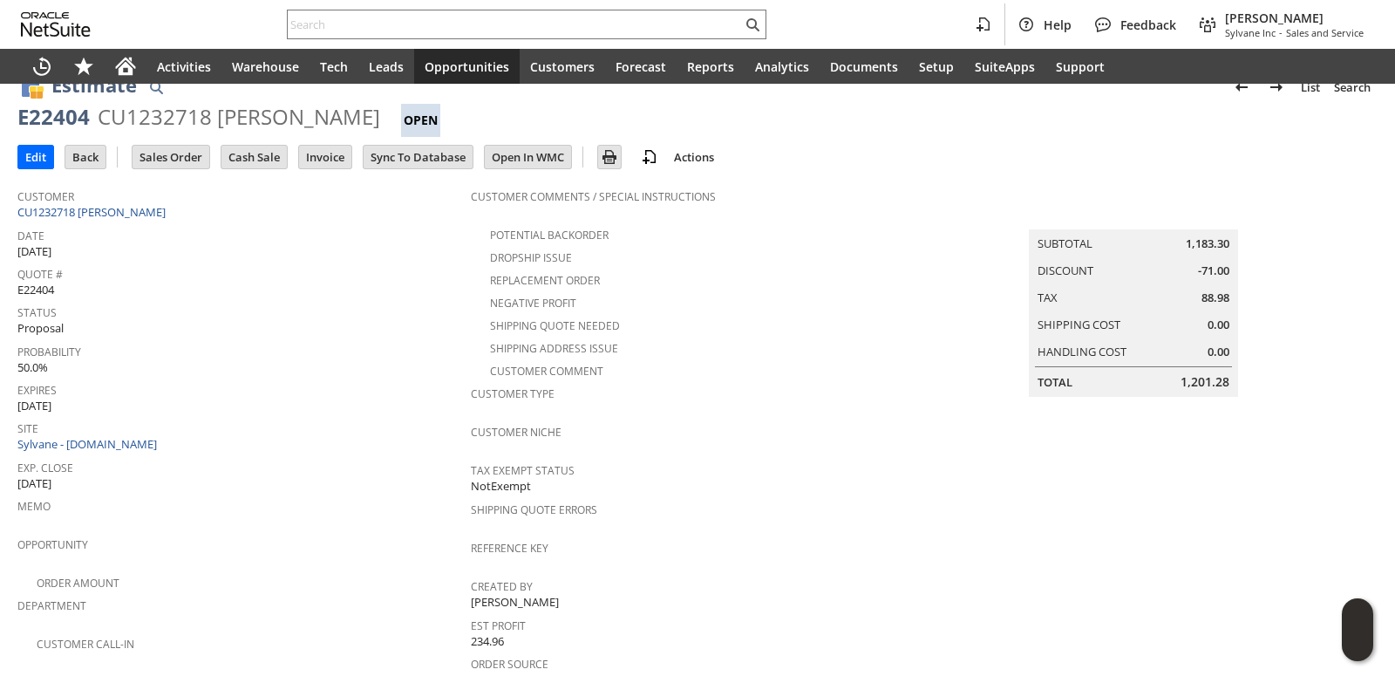
scroll to position [0, 0]
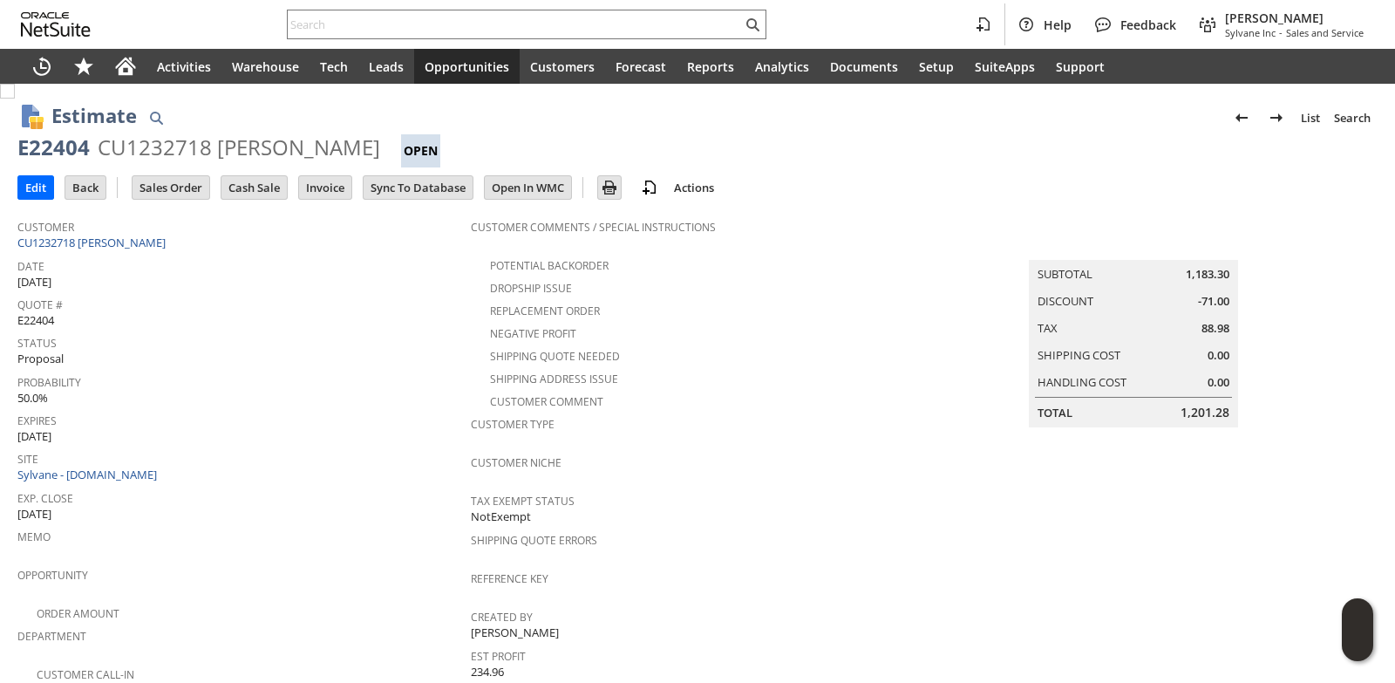
click at [159, 203] on div "Edit Back New Make Copy Print Email" at bounding box center [697, 188] width 1360 height 43
click at [174, 178] on input "Sales Order" at bounding box center [171, 187] width 77 height 23
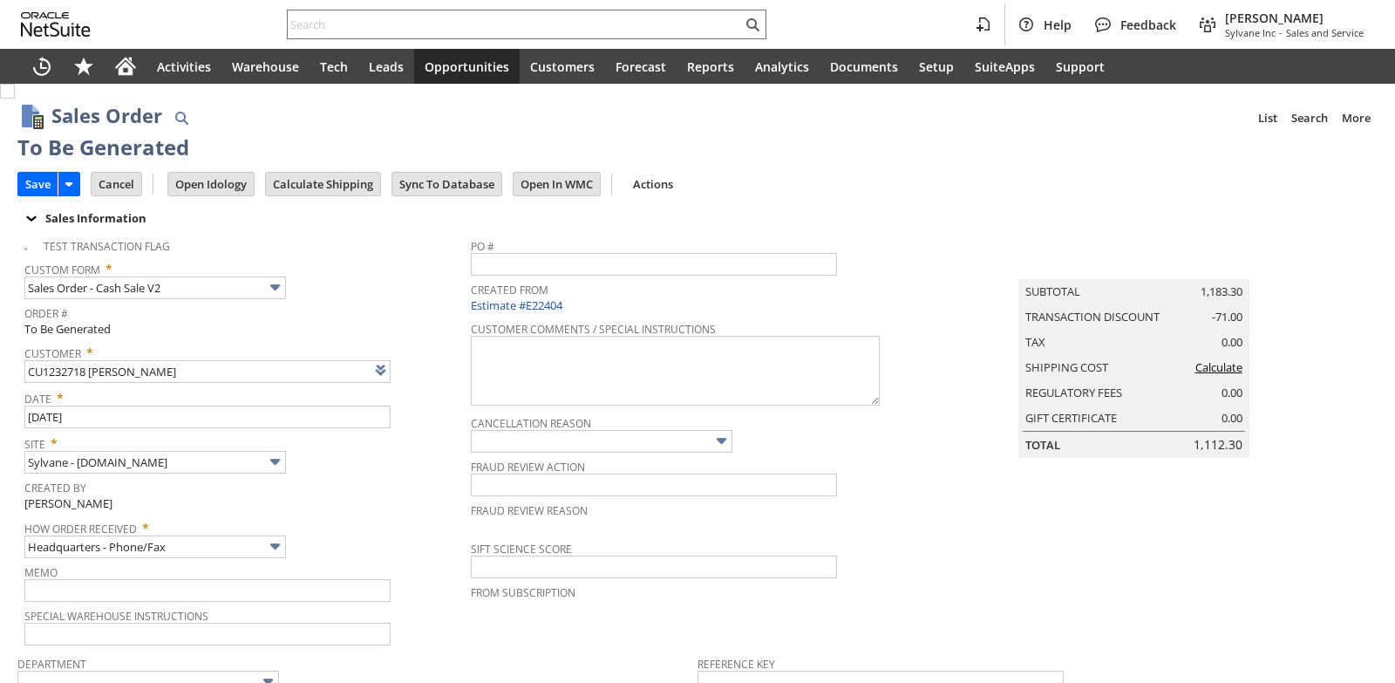
type input "Intelligent Recommendations¹⁰"
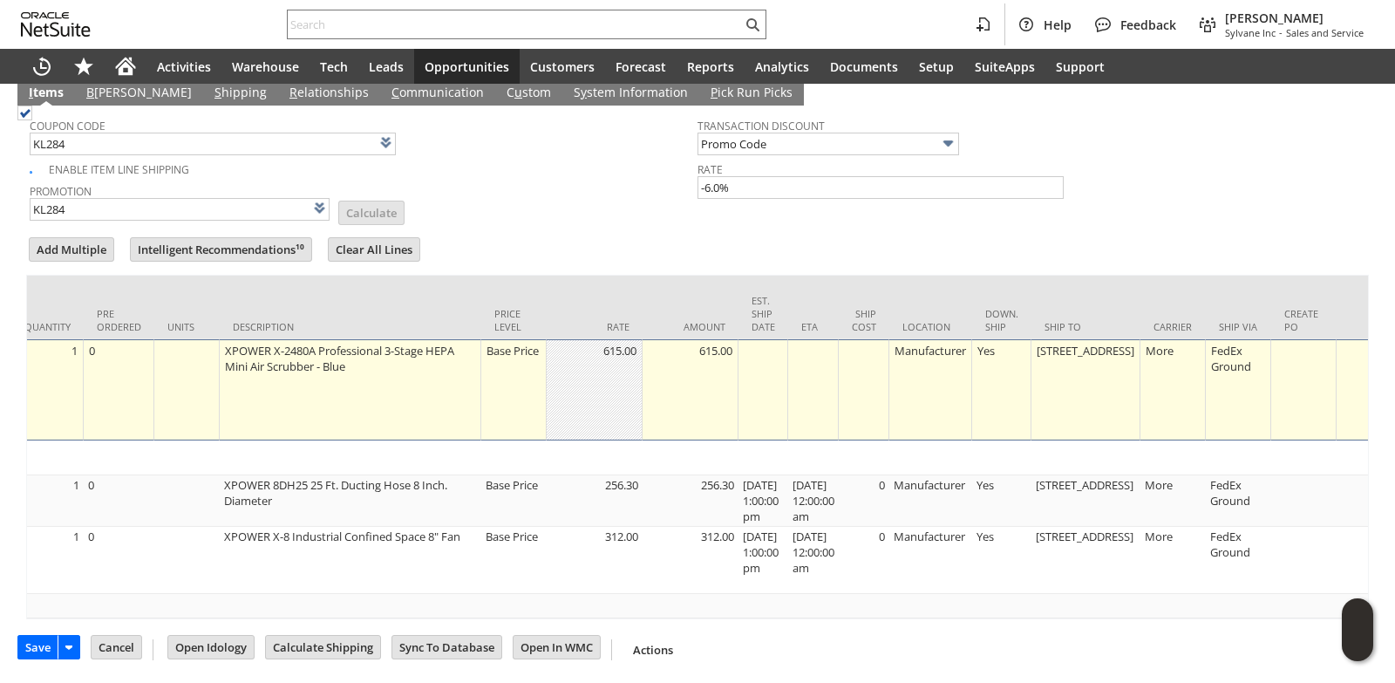
scroll to position [0, 692]
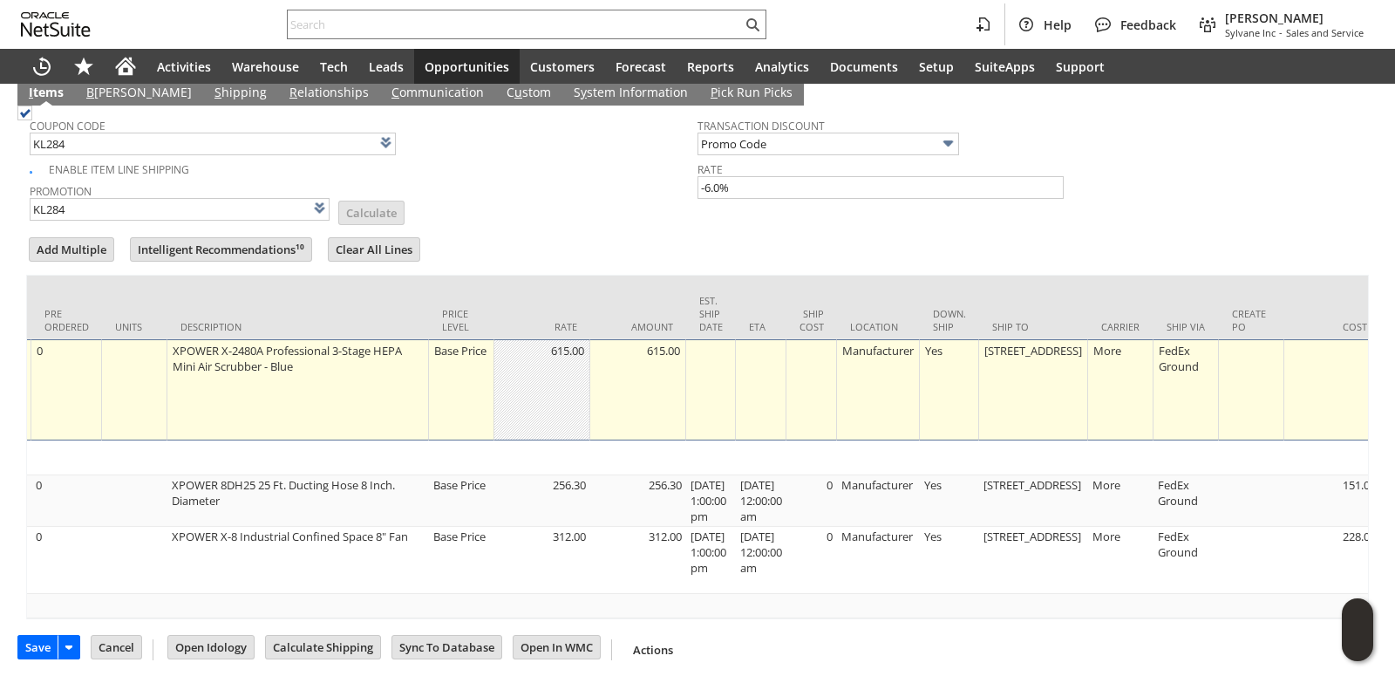
click at [1025, 351] on div "[STREET_ADDRESS]" at bounding box center [1033, 350] width 99 height 17
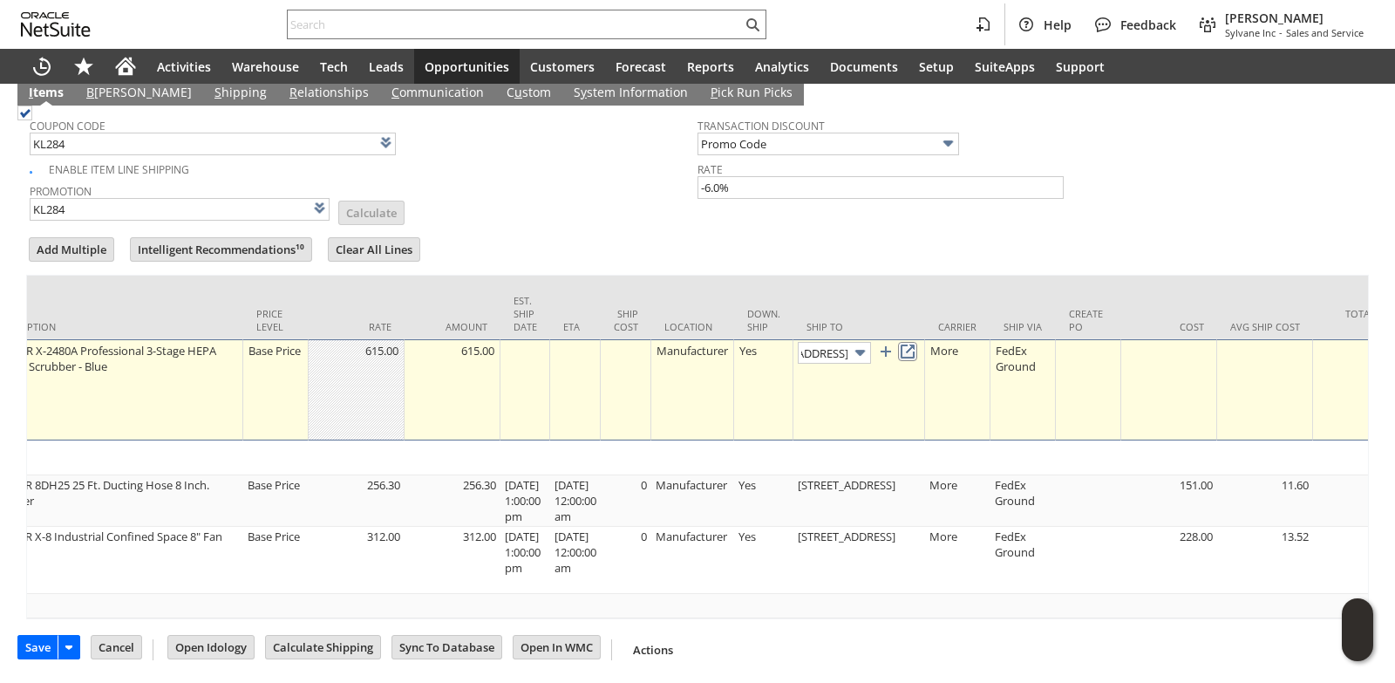
scroll to position [0, 0]
click at [917, 346] on link at bounding box center [907, 351] width 19 height 19
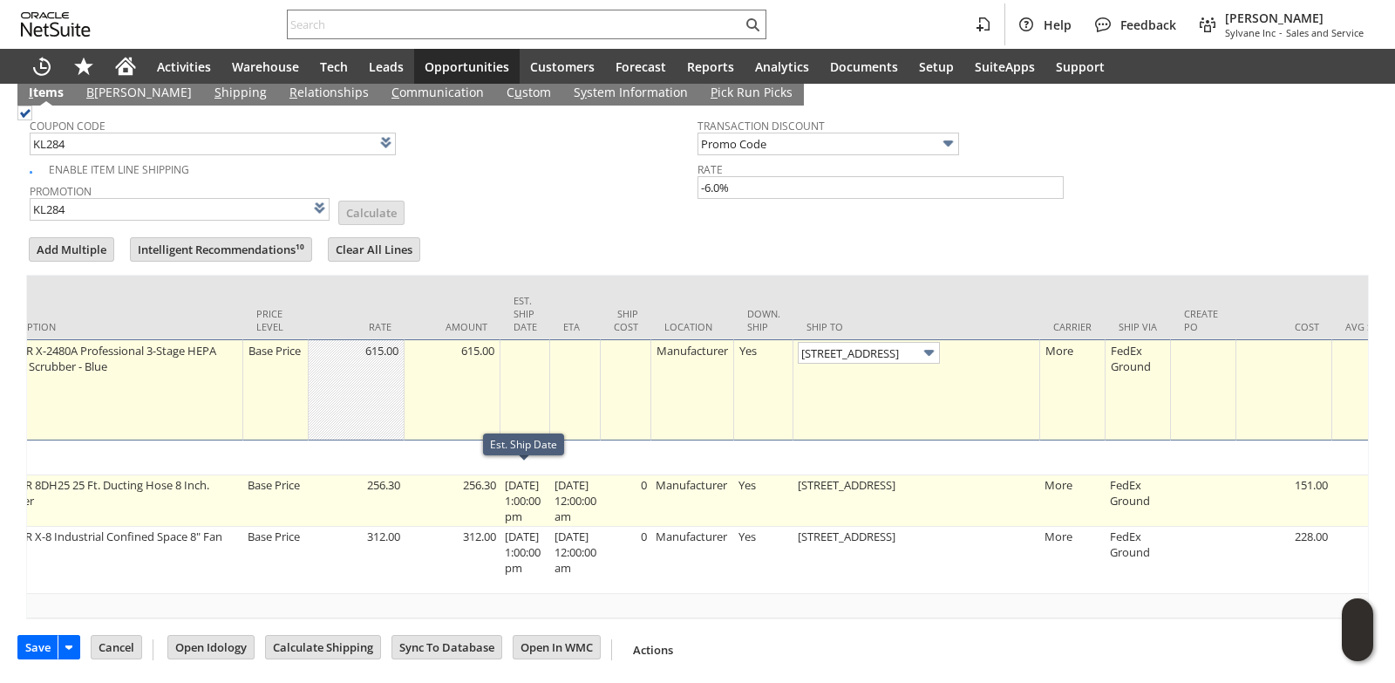
click at [861, 475] on td "[STREET_ADDRESS]" at bounding box center [916, 500] width 247 height 51
type input "OK"
type input "Make Copy"
type input "[STREET_ADDRESS]"
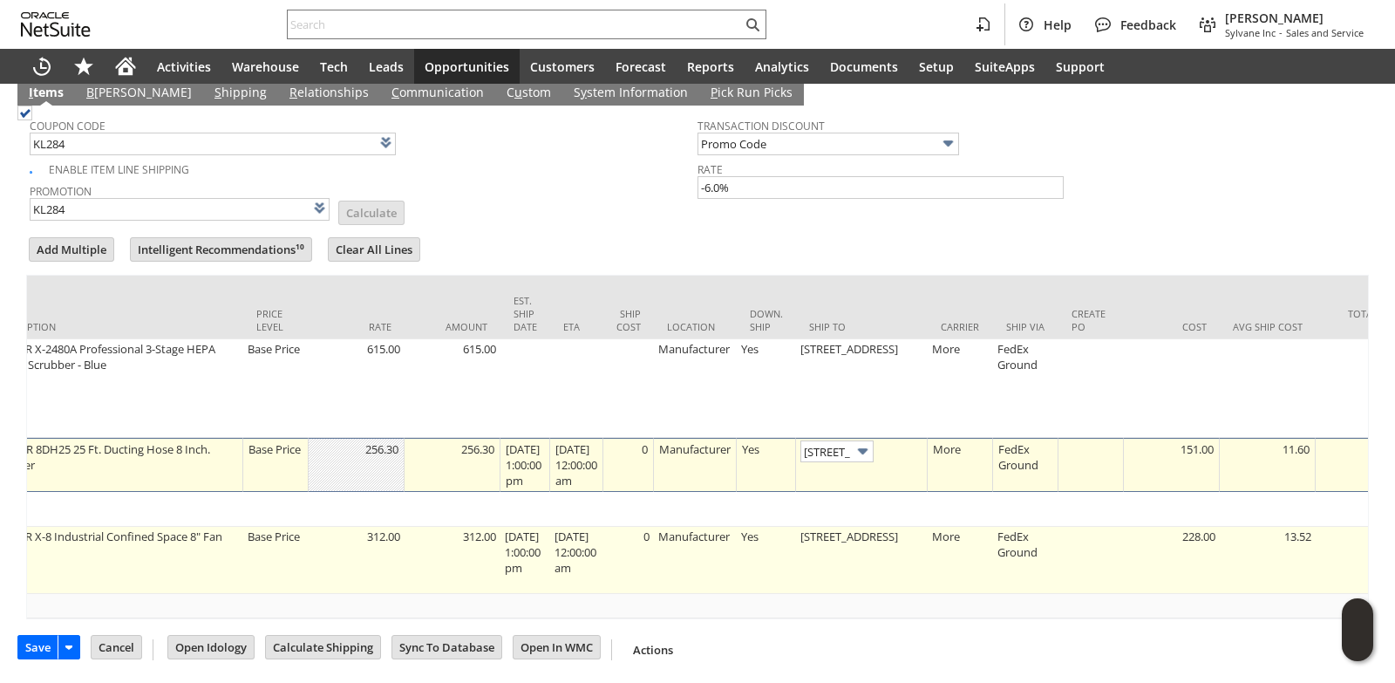
click at [845, 549] on td "[STREET_ADDRESS]" at bounding box center [862, 560] width 132 height 67
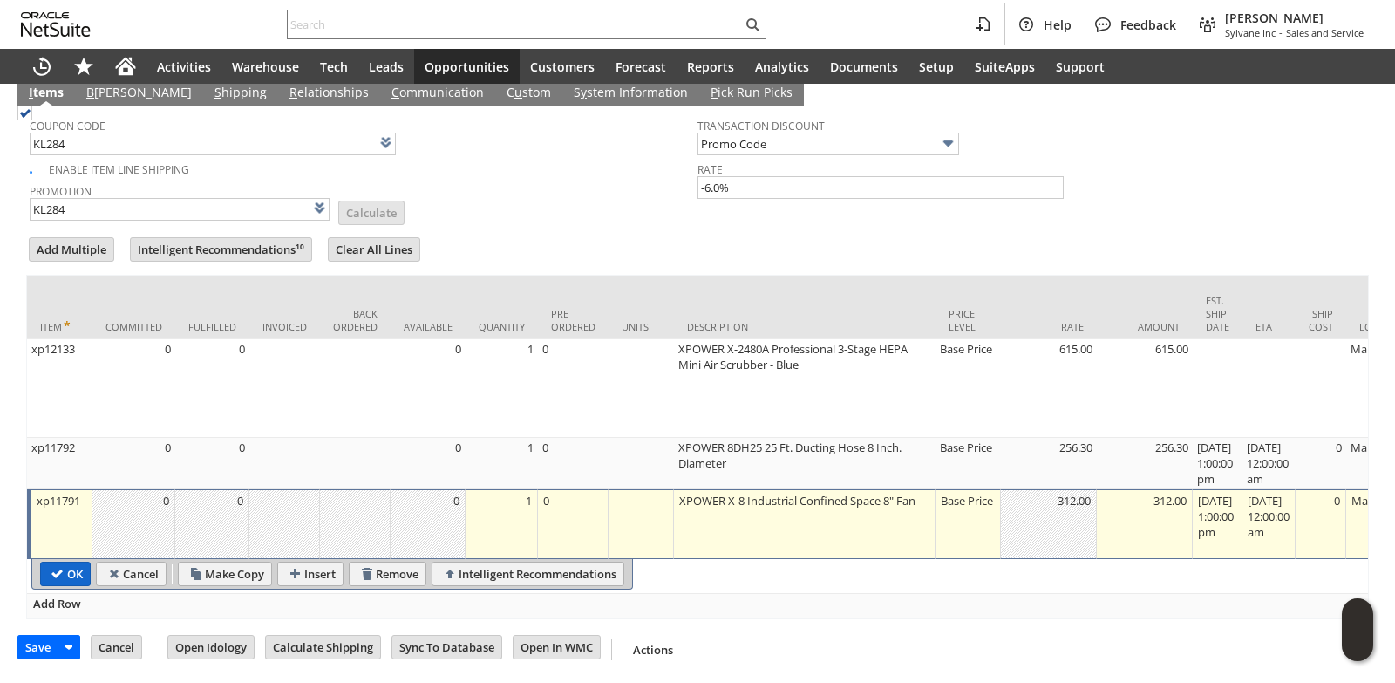
click at [61, 585] on input "OK" at bounding box center [65, 573] width 49 height 23
type input "Add"
type input "Copy Previous"
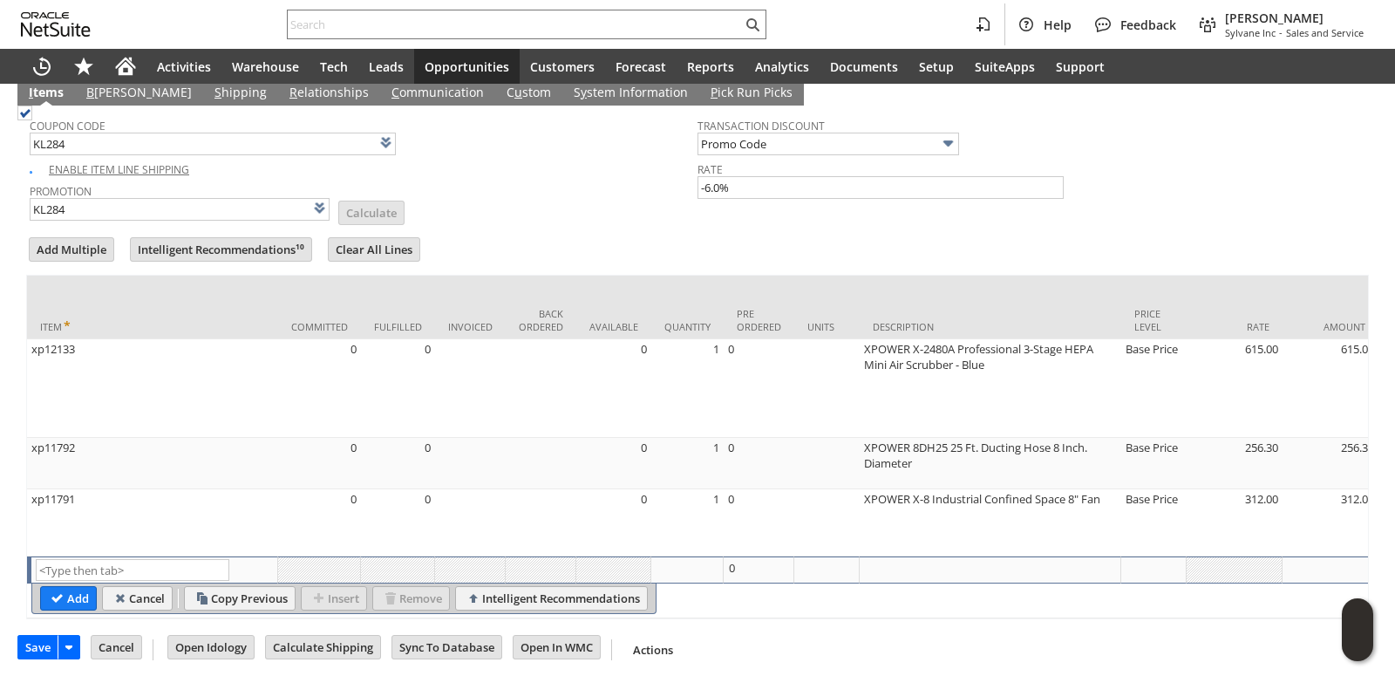
scroll to position [752, 0]
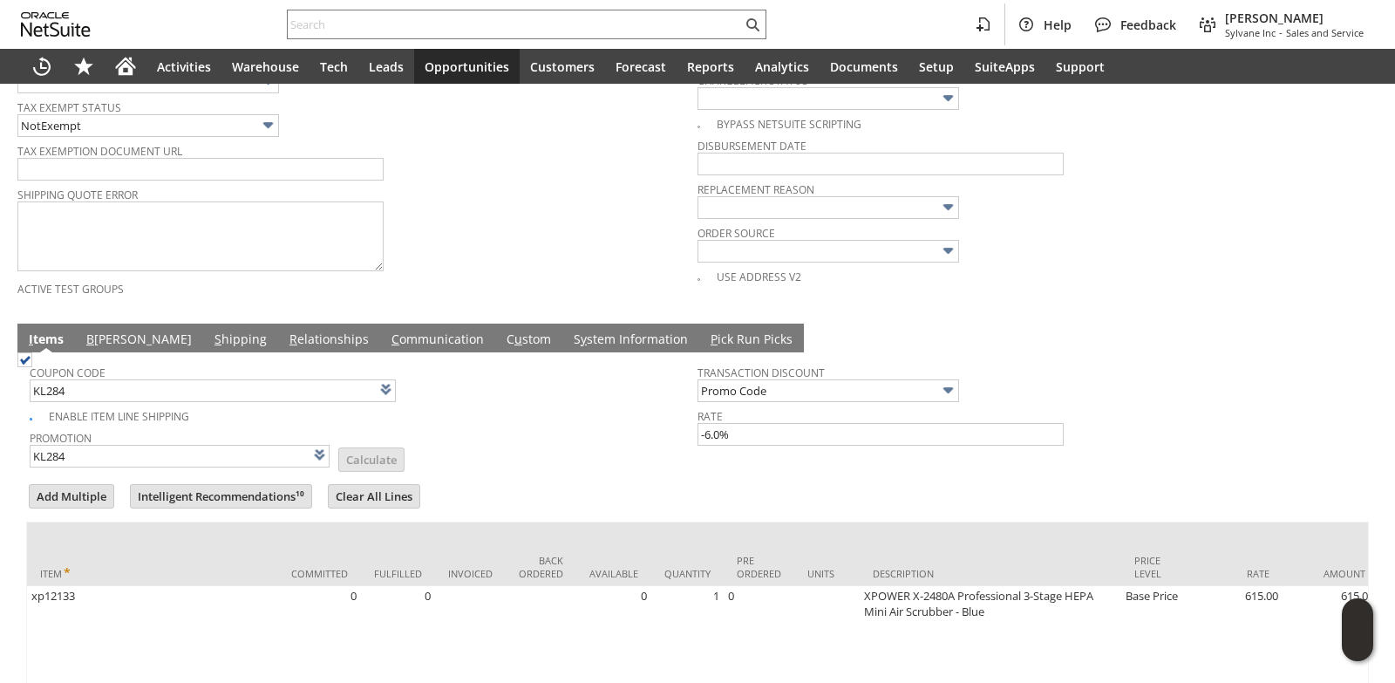
click at [92, 352] on td "B illing" at bounding box center [139, 337] width 128 height 29
click at [106, 337] on link "B illing" at bounding box center [139, 339] width 114 height 19
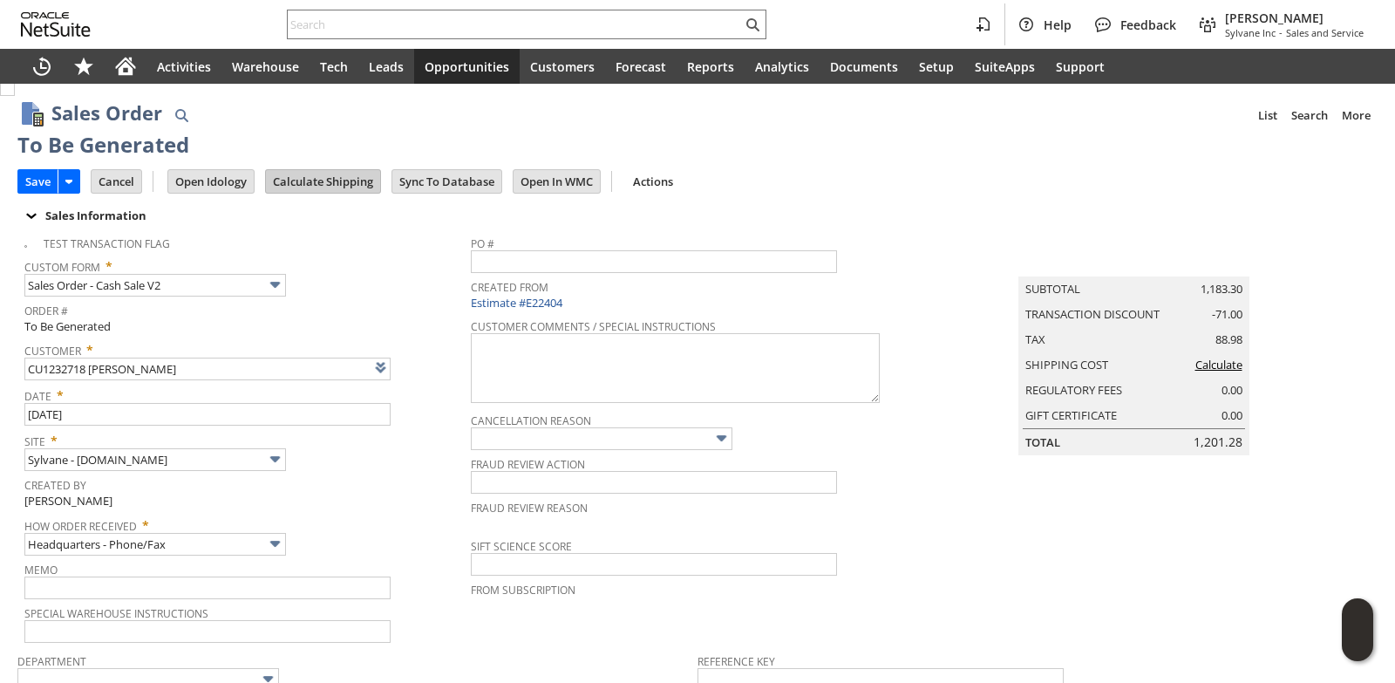
scroll to position [0, 0]
click at [330, 178] on input "Calculate Shipping" at bounding box center [323, 184] width 114 height 23
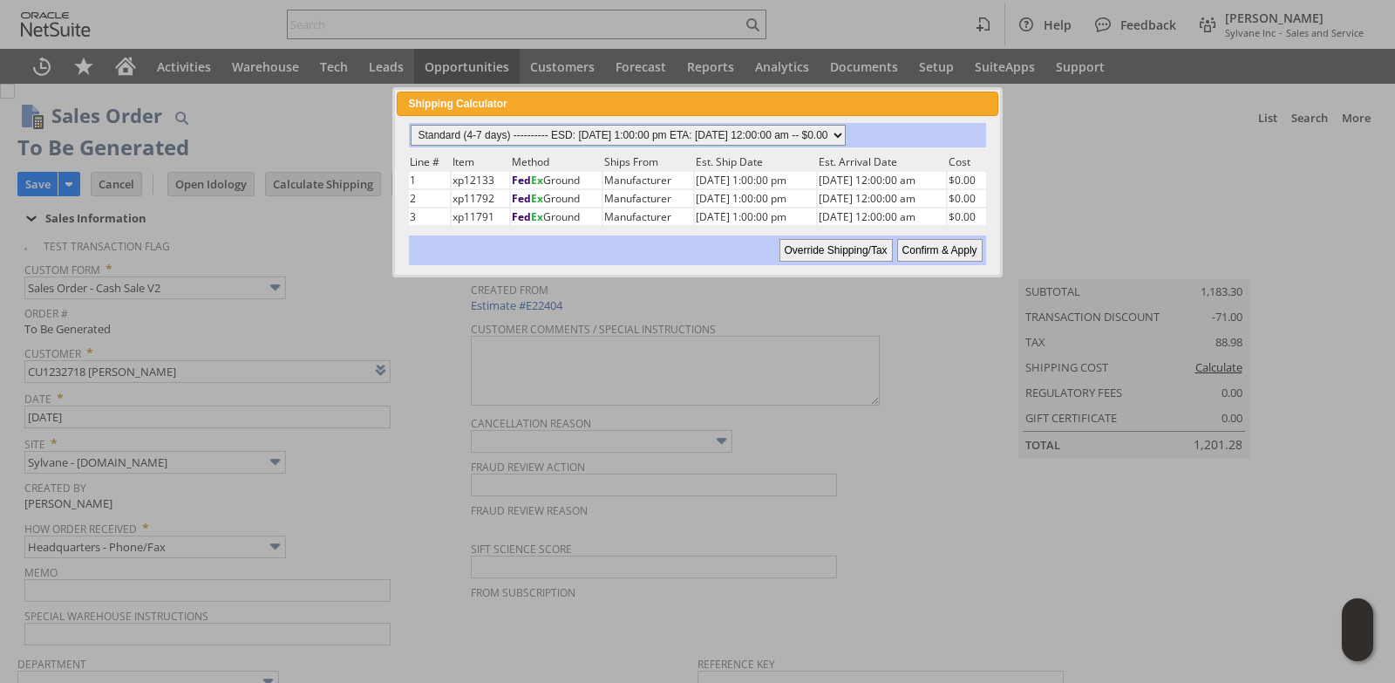
click at [846, 132] on select "Standard (4-7 days) ---------- ESD: 09/03/2025 1:00:00 pm ETA: 09/09/2025 12:00…" at bounding box center [628, 135] width 435 height 21
click at [411, 125] on select "Standard (4-7 days) ---------- ESD: 09/03/2025 1:00:00 pm ETA: 09/09/2025 12:00…" at bounding box center [628, 135] width 435 height 21
click at [937, 252] on input "Confirm & Apply" at bounding box center [939, 250] width 85 height 23
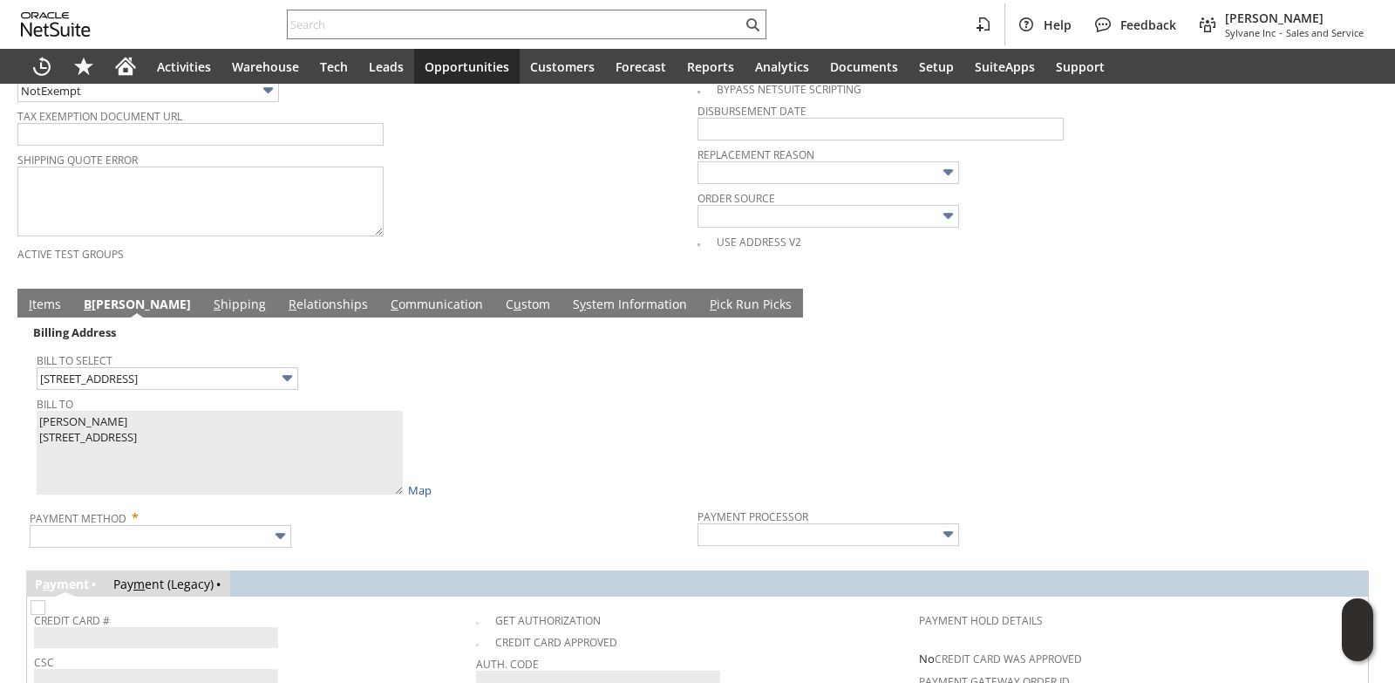
scroll to position [872, 0]
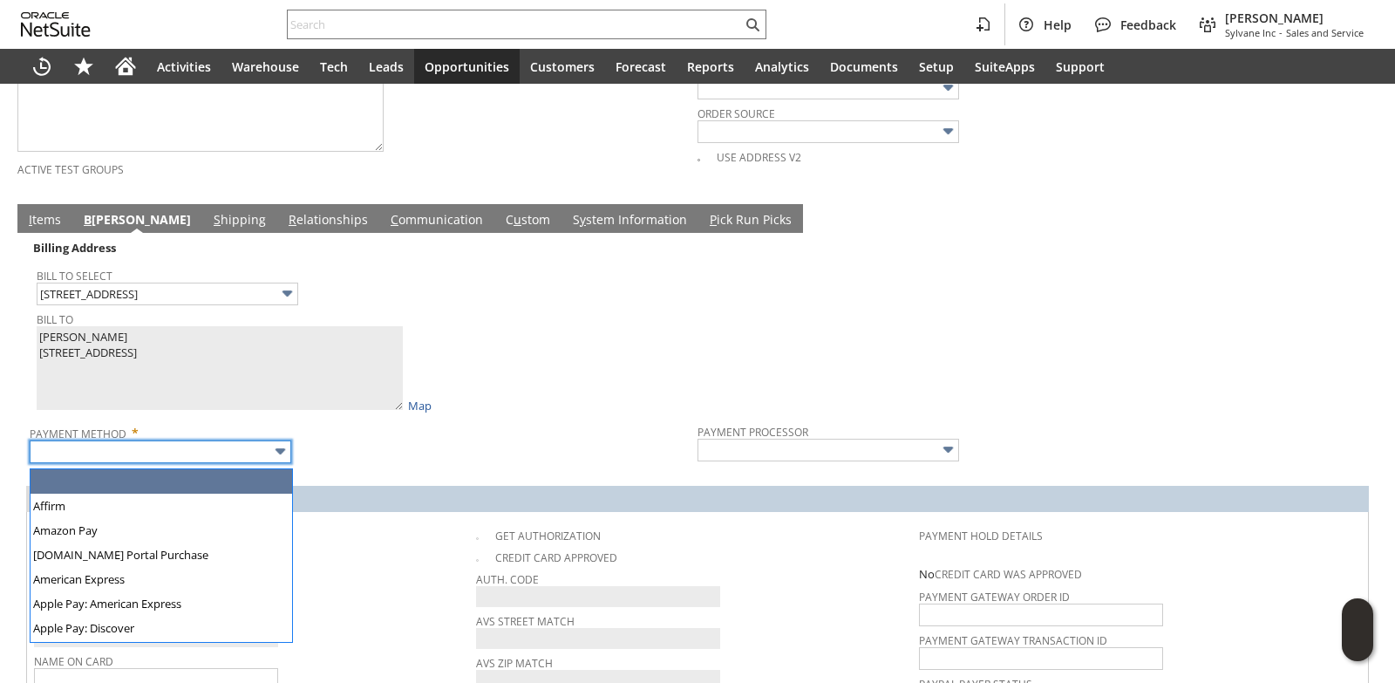
click at [225, 463] on input "text" at bounding box center [161, 451] width 262 height 23
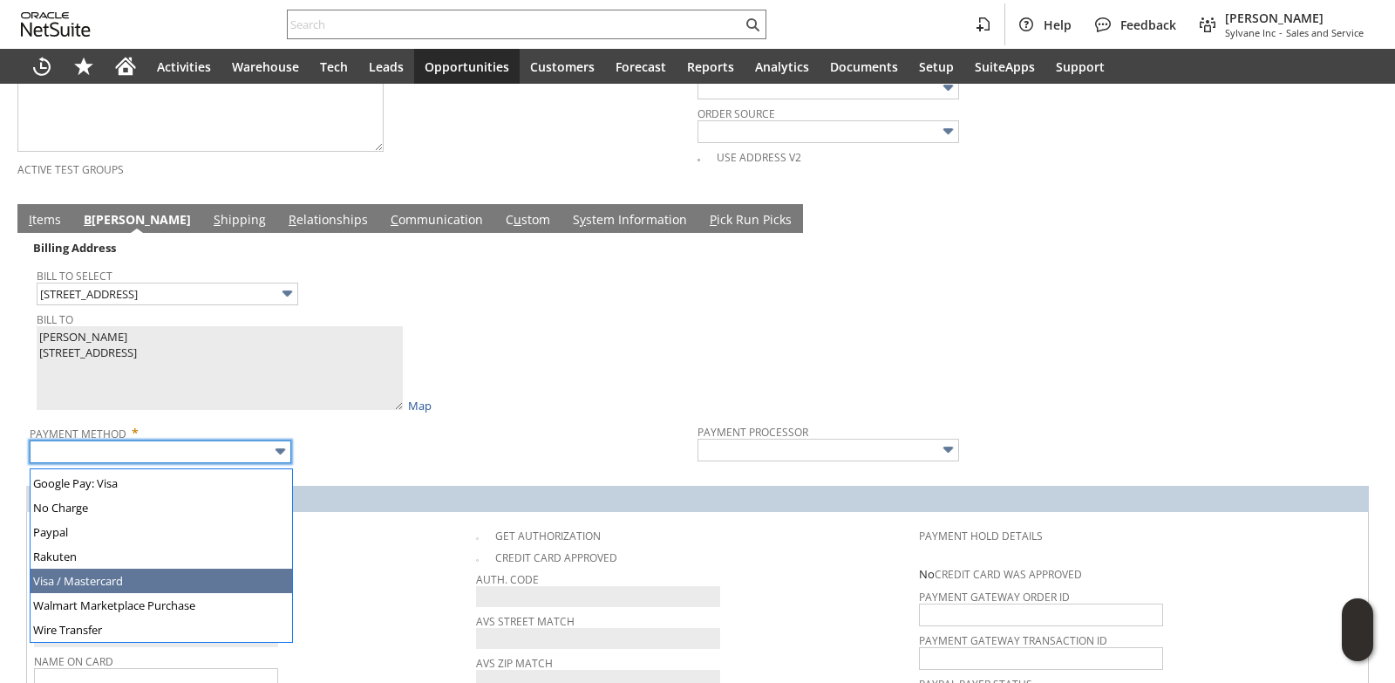
drag, startPoint x: 172, startPoint y: 587, endPoint x: 332, endPoint y: 592, distance: 160.5
type input "Visa / Mastercard"
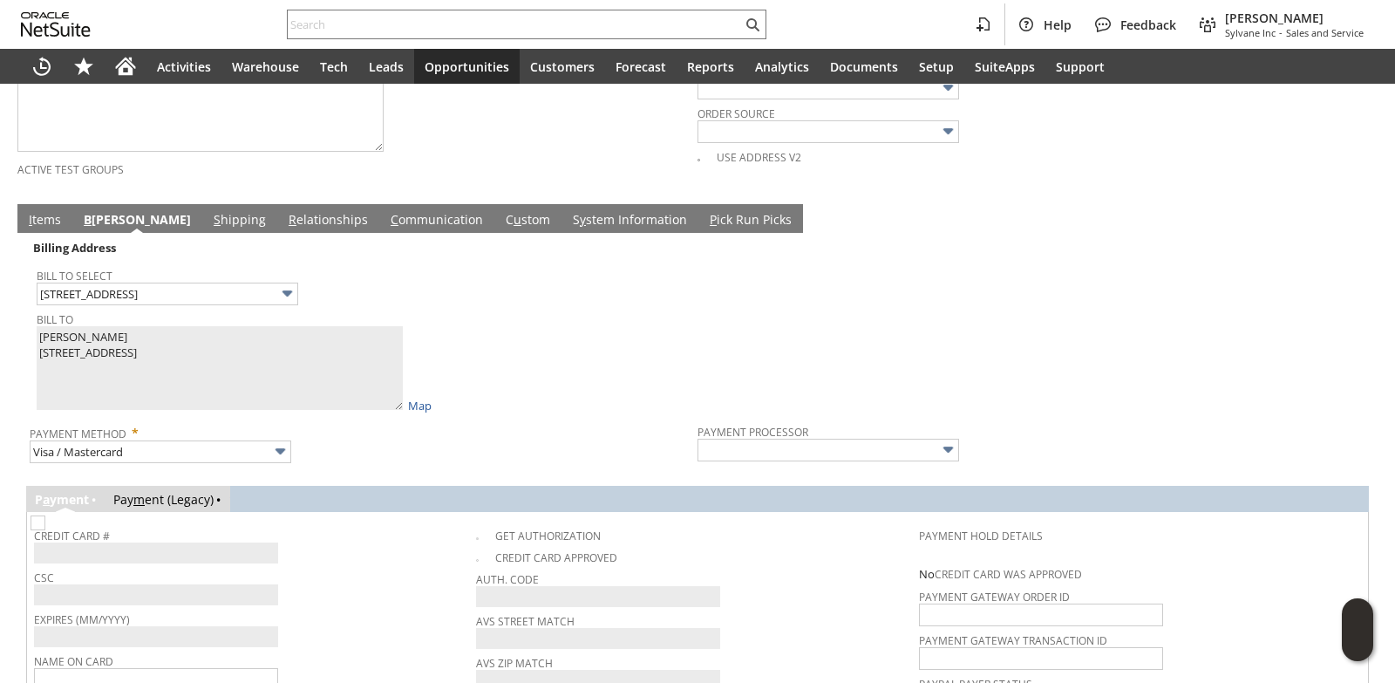
click at [379, 582] on span "CSC" at bounding box center [250, 574] width 433 height 19
type input "Braintree"
checkbox input "true"
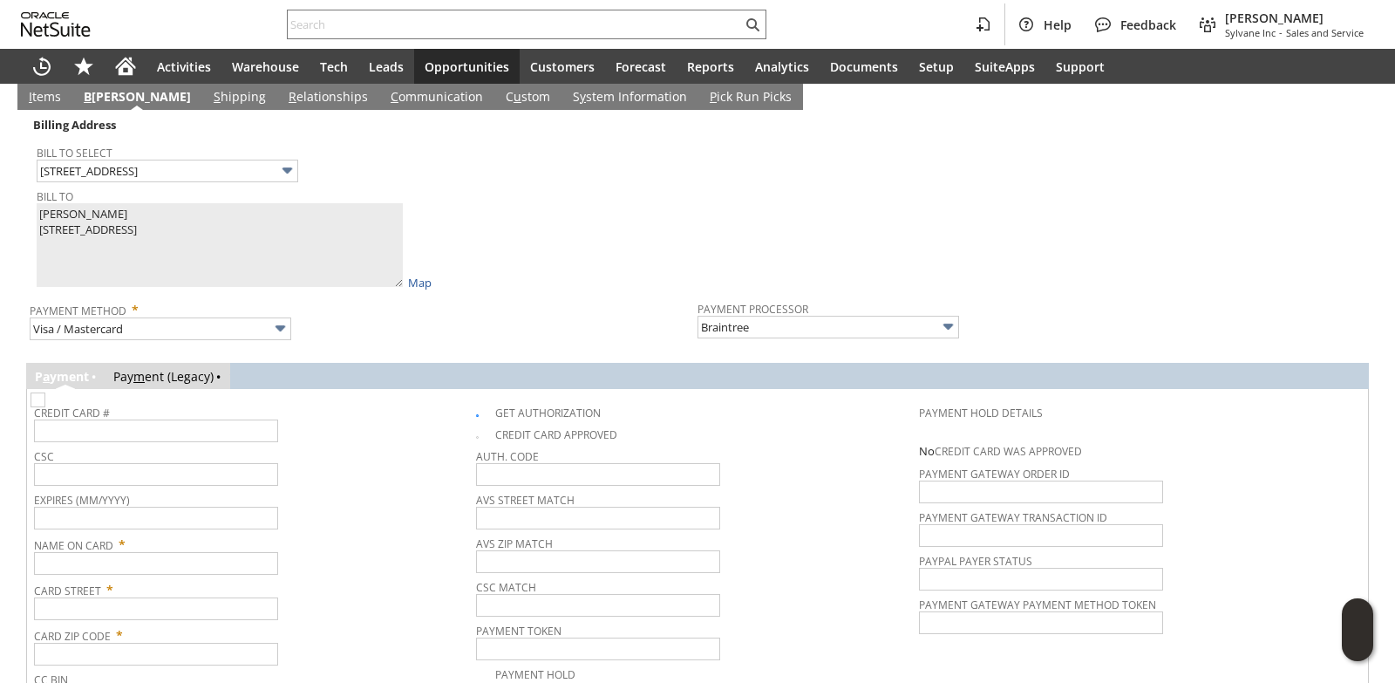
scroll to position [1144, 0]
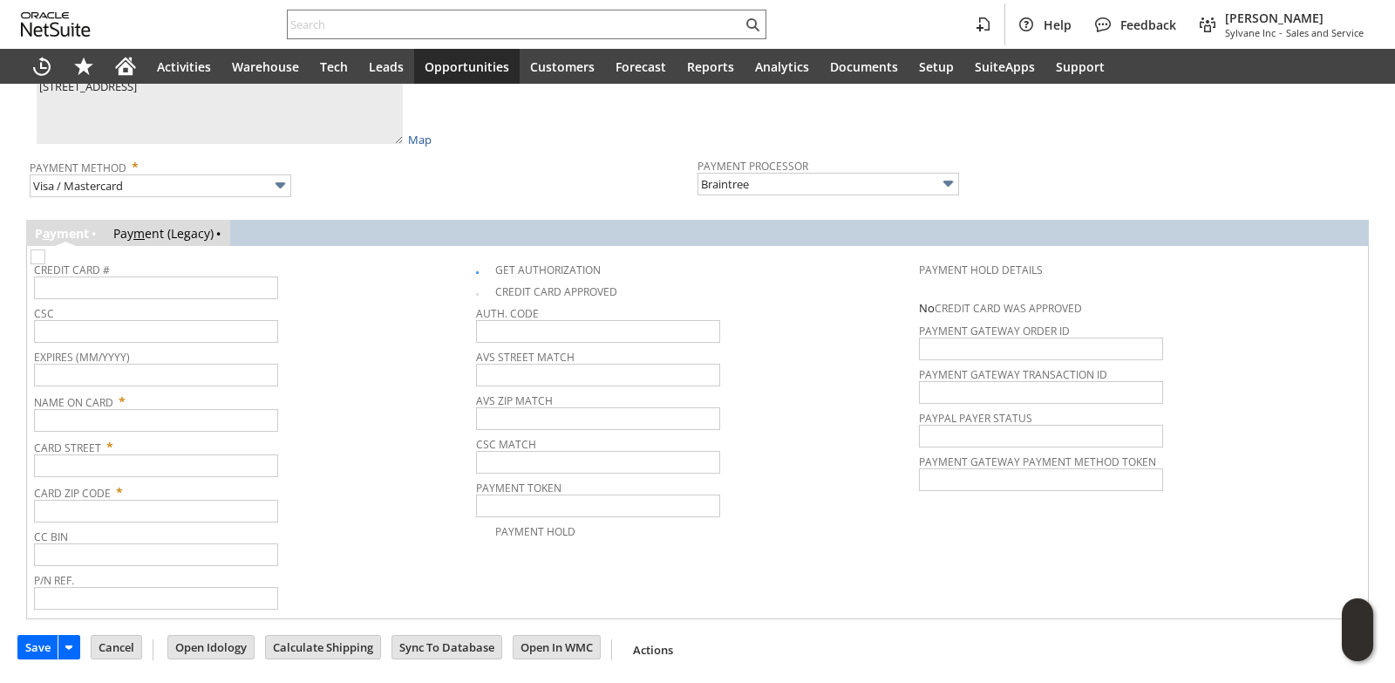
click at [188, 276] on span "Credit Card #" at bounding box center [250, 266] width 433 height 19
click at [223, 284] on input "text" at bounding box center [156, 287] width 244 height 23
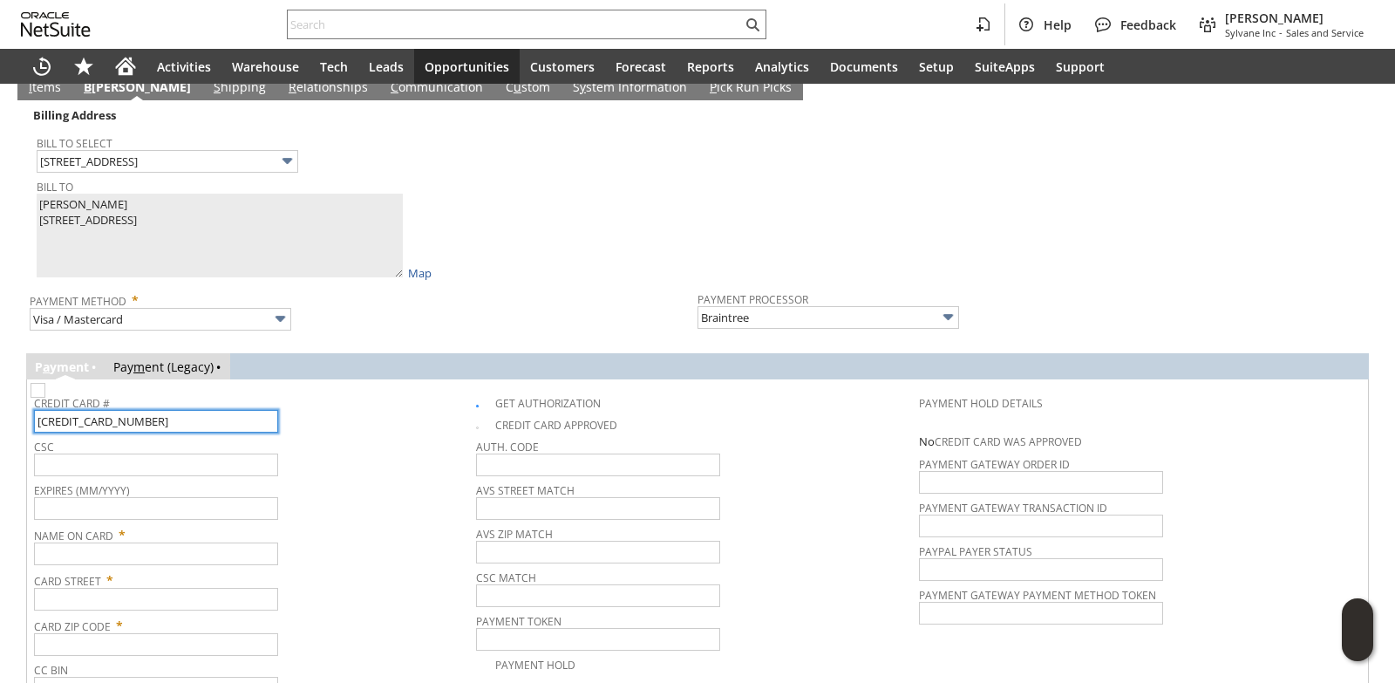
scroll to position [970, 0]
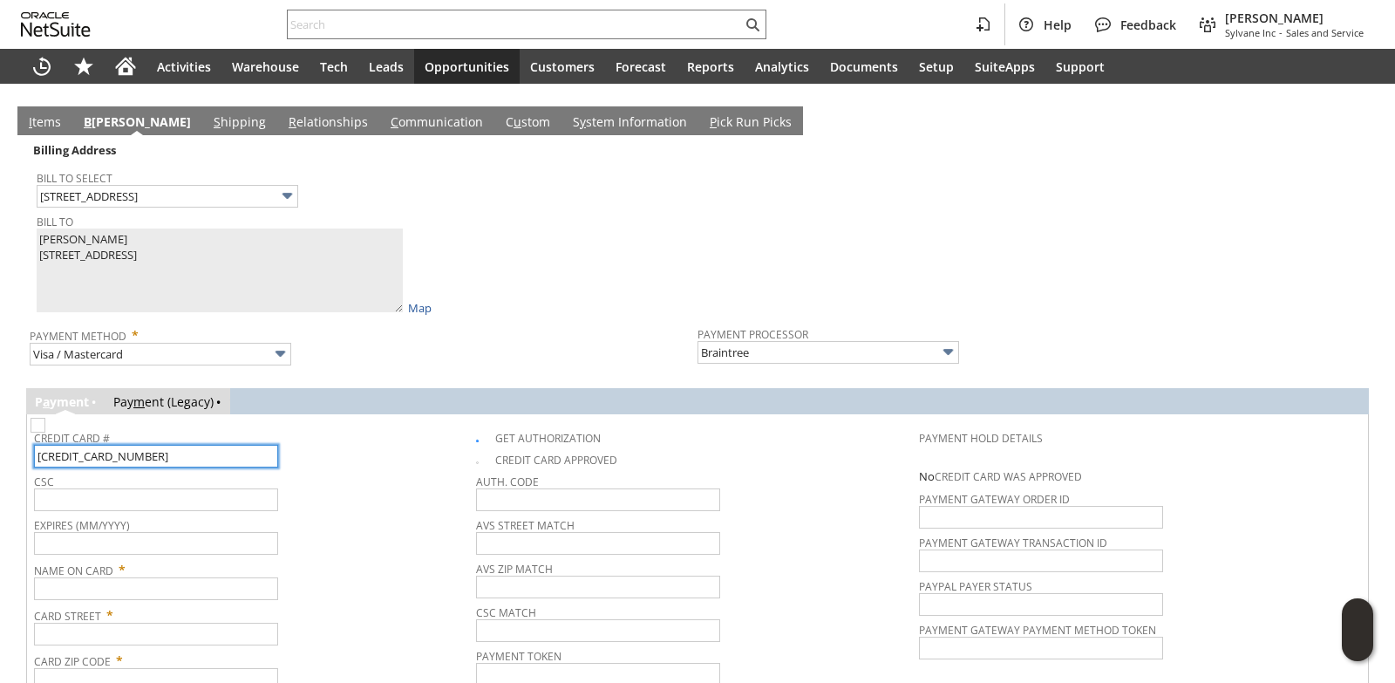
type input "4485207196924317"
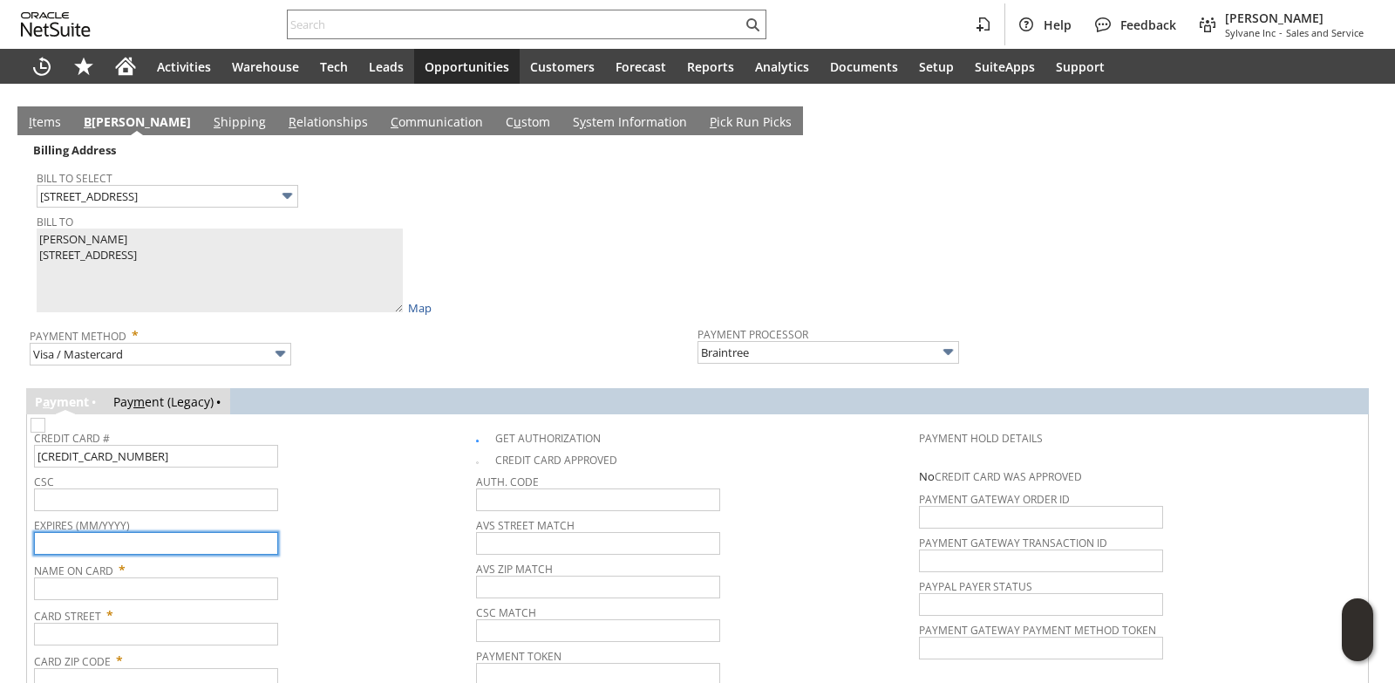
click at [126, 551] on input "text" at bounding box center [156, 543] width 244 height 23
type input "03/2027"
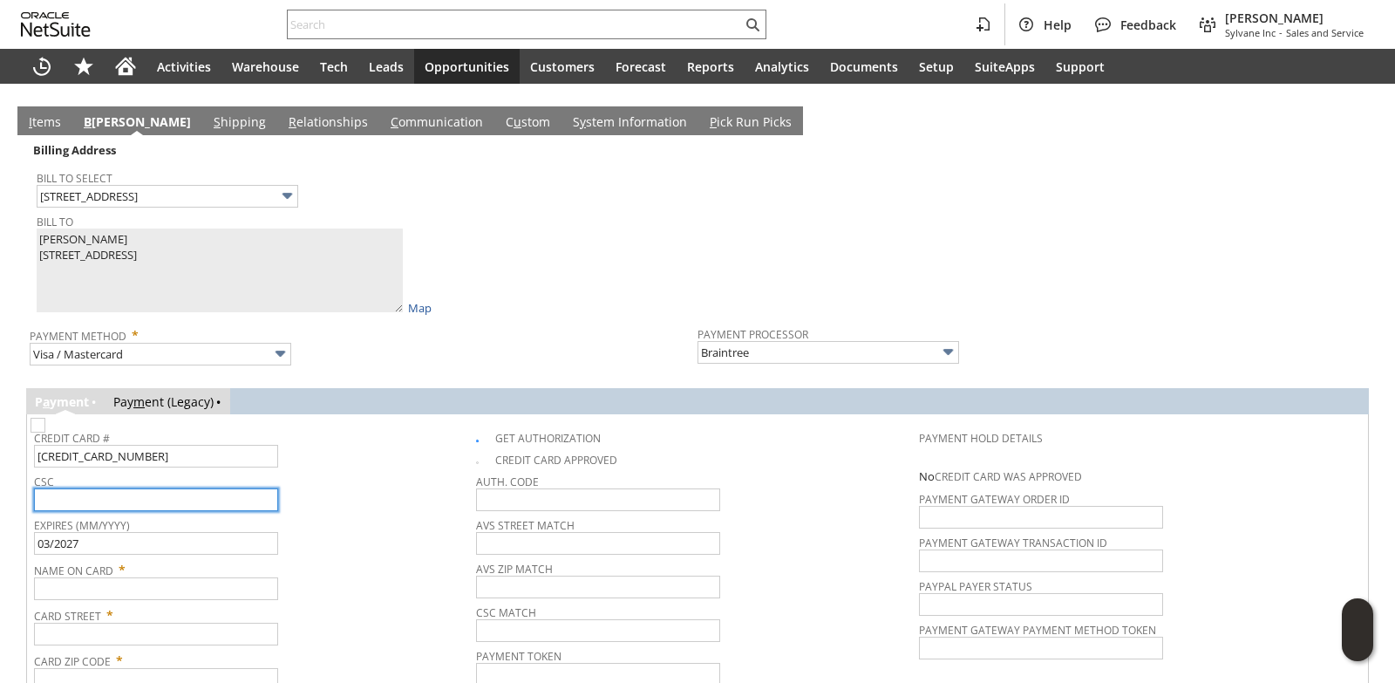
click at [156, 503] on input "text" at bounding box center [156, 499] width 244 height 23
type input "5"
type input "650"
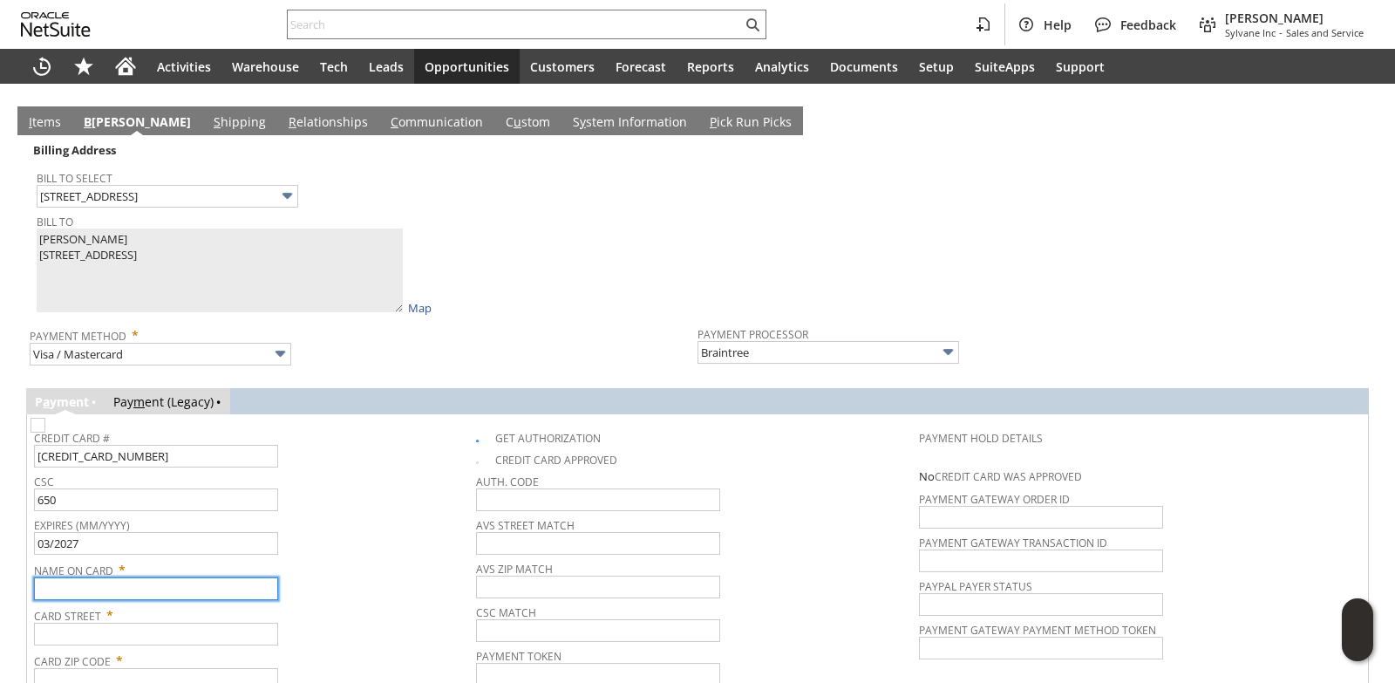
click at [148, 600] on input "text" at bounding box center [156, 588] width 244 height 23
paste input "Tool-Smith"
type input "Tool-Smith"
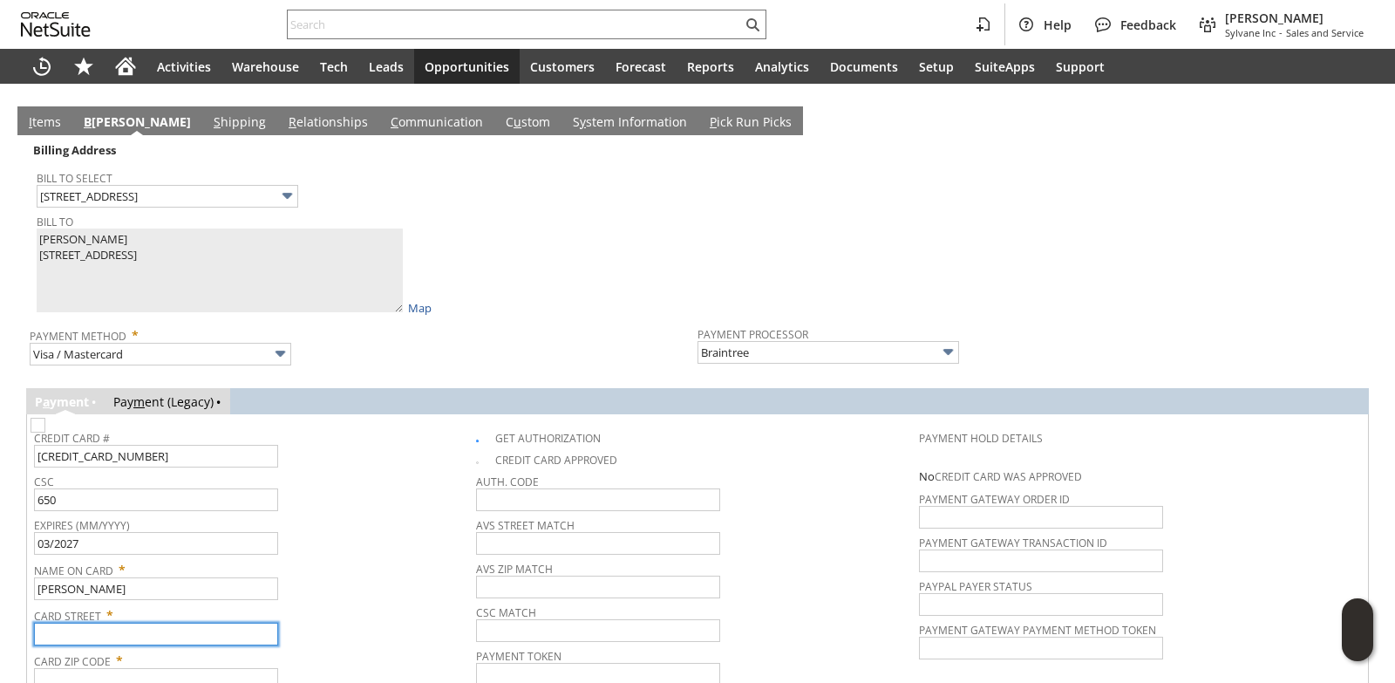
click at [127, 631] on input "text" at bounding box center [156, 634] width 244 height 23
paste input "1300 4th Ave South"
type input "1300 4th Ave South"
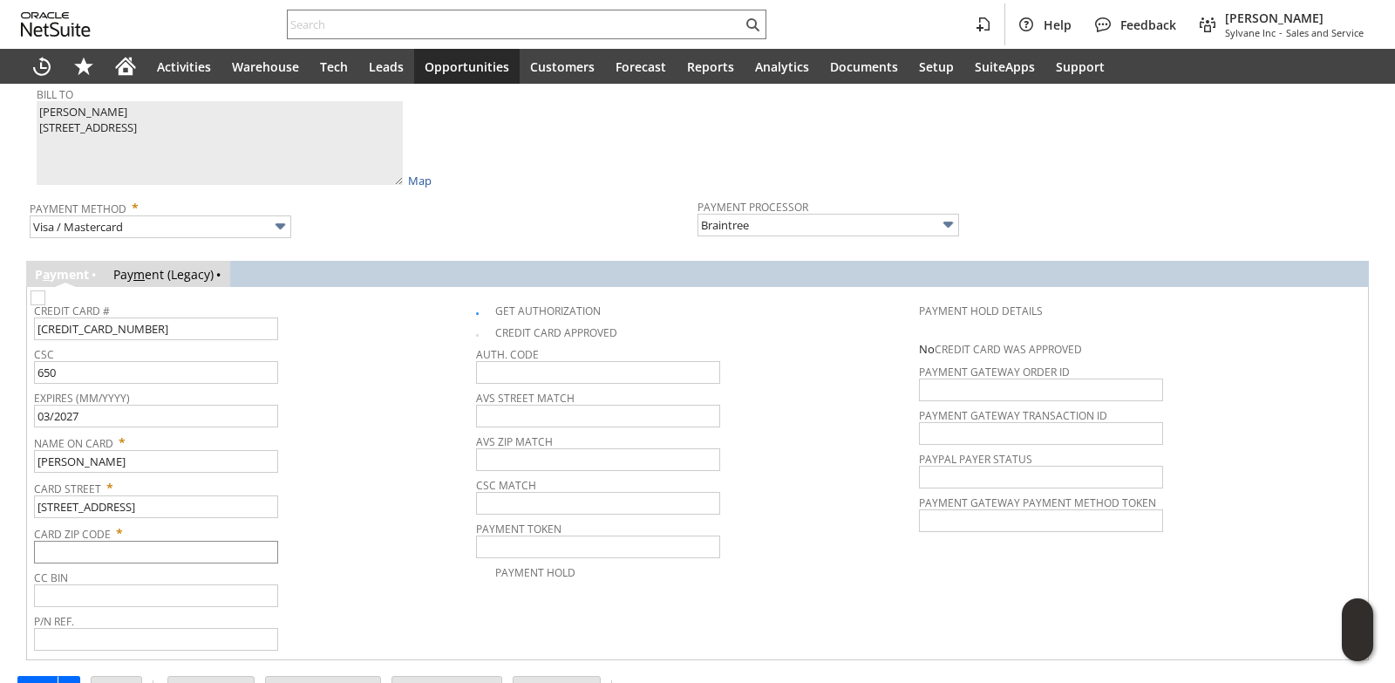
scroll to position [1144, 0]
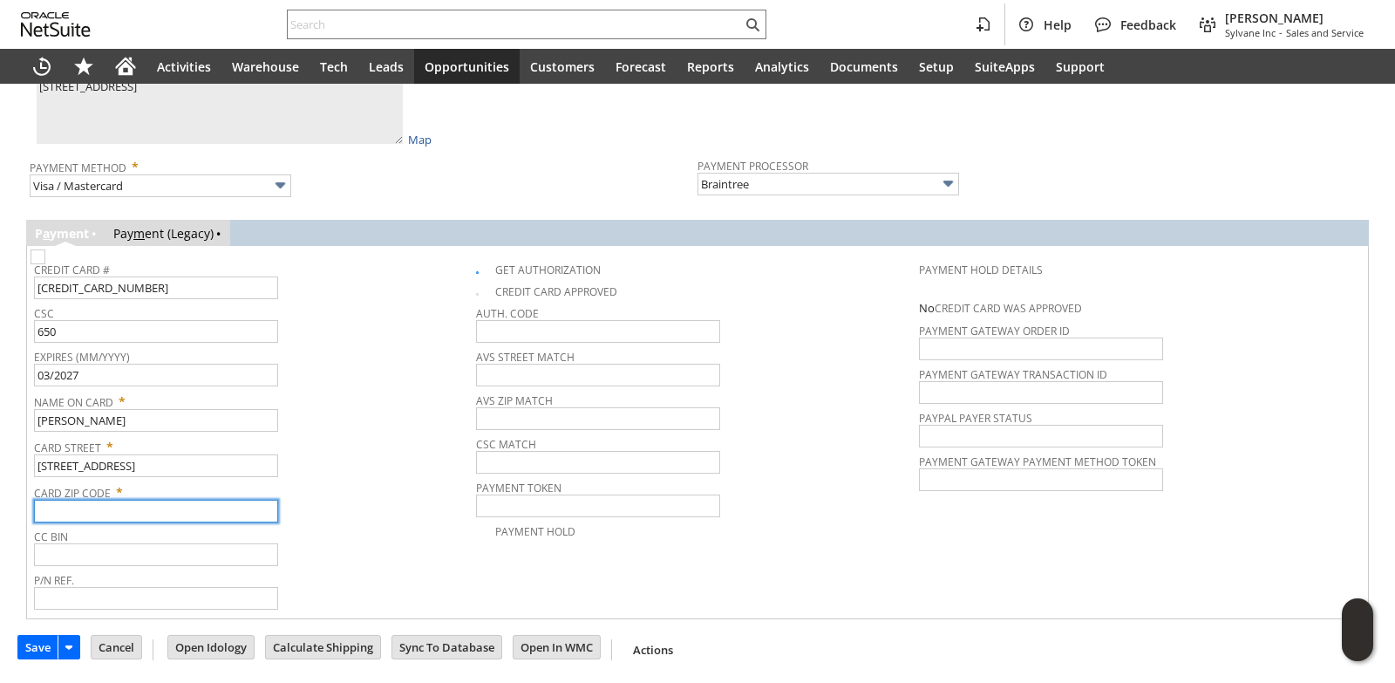
click at [136, 506] on input "text" at bounding box center [156, 511] width 244 height 23
paste input "35233"
type input "35233"
click at [371, 445] on span "Card Street *" at bounding box center [250, 443] width 433 height 21
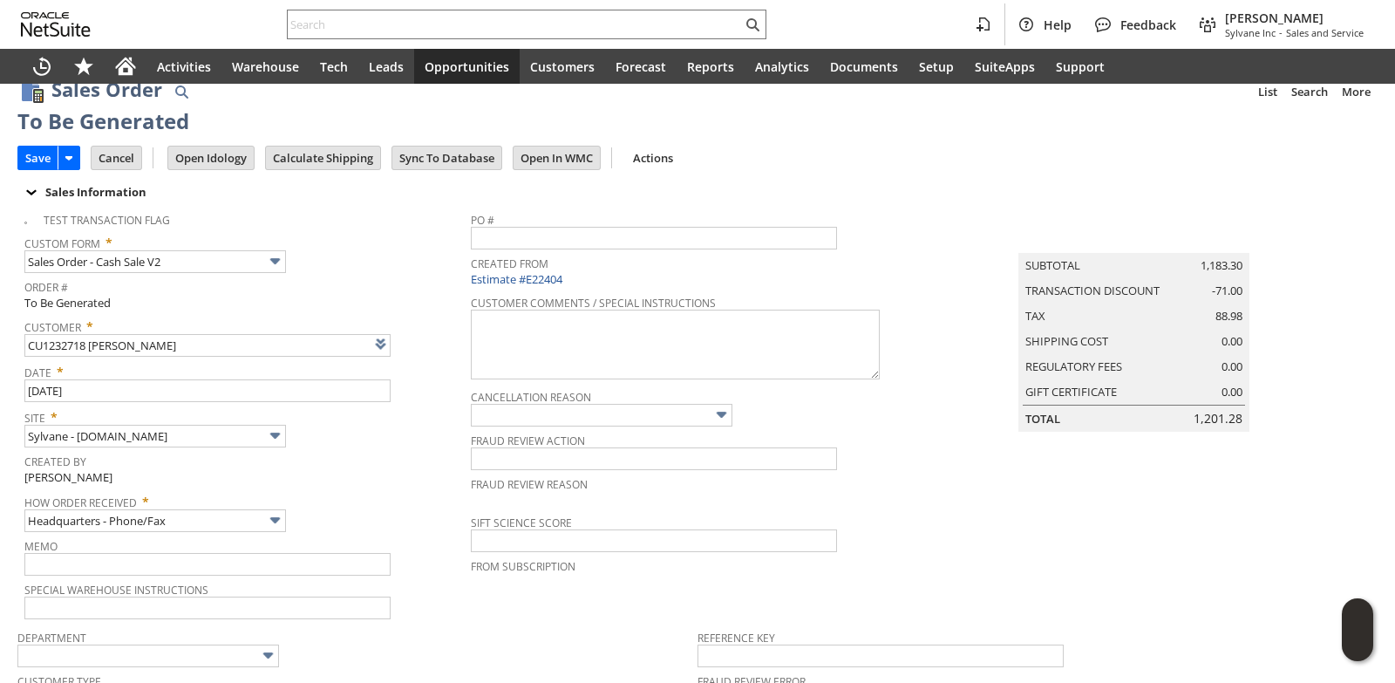
scroll to position [0, 0]
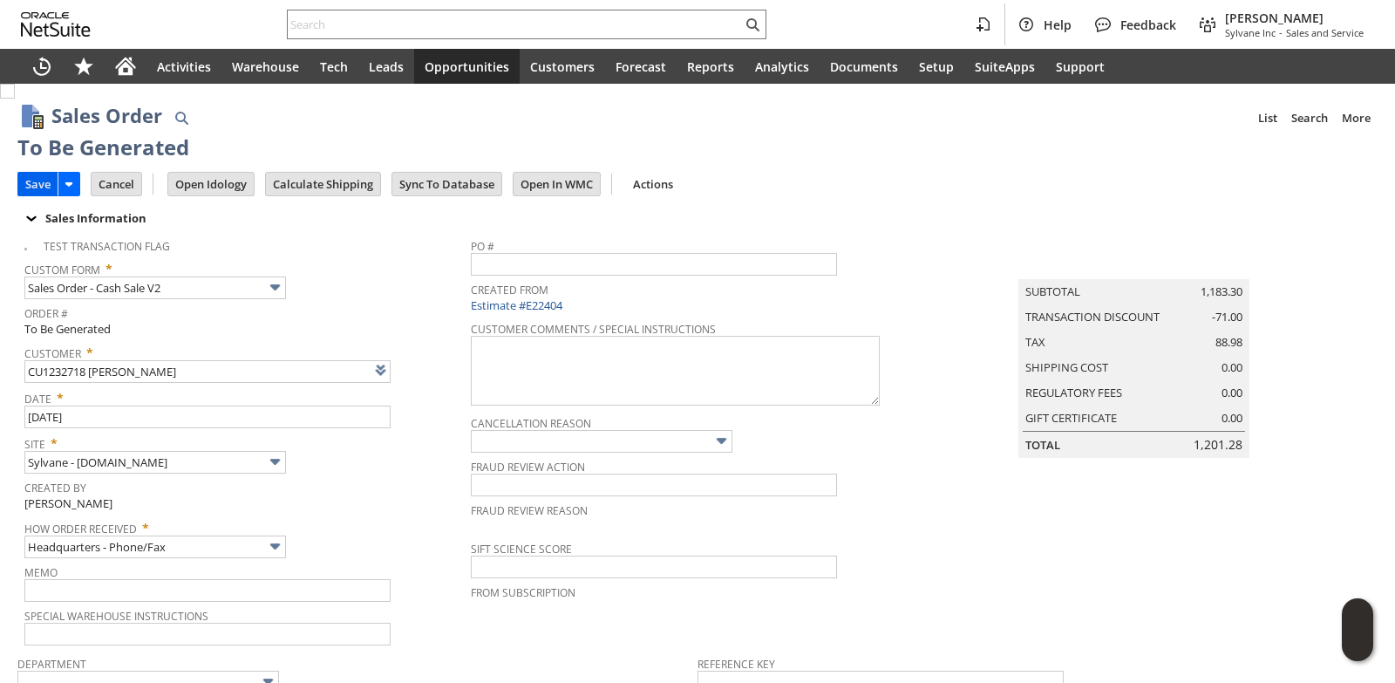
click at [38, 177] on input "Save" at bounding box center [37, 184] width 39 height 23
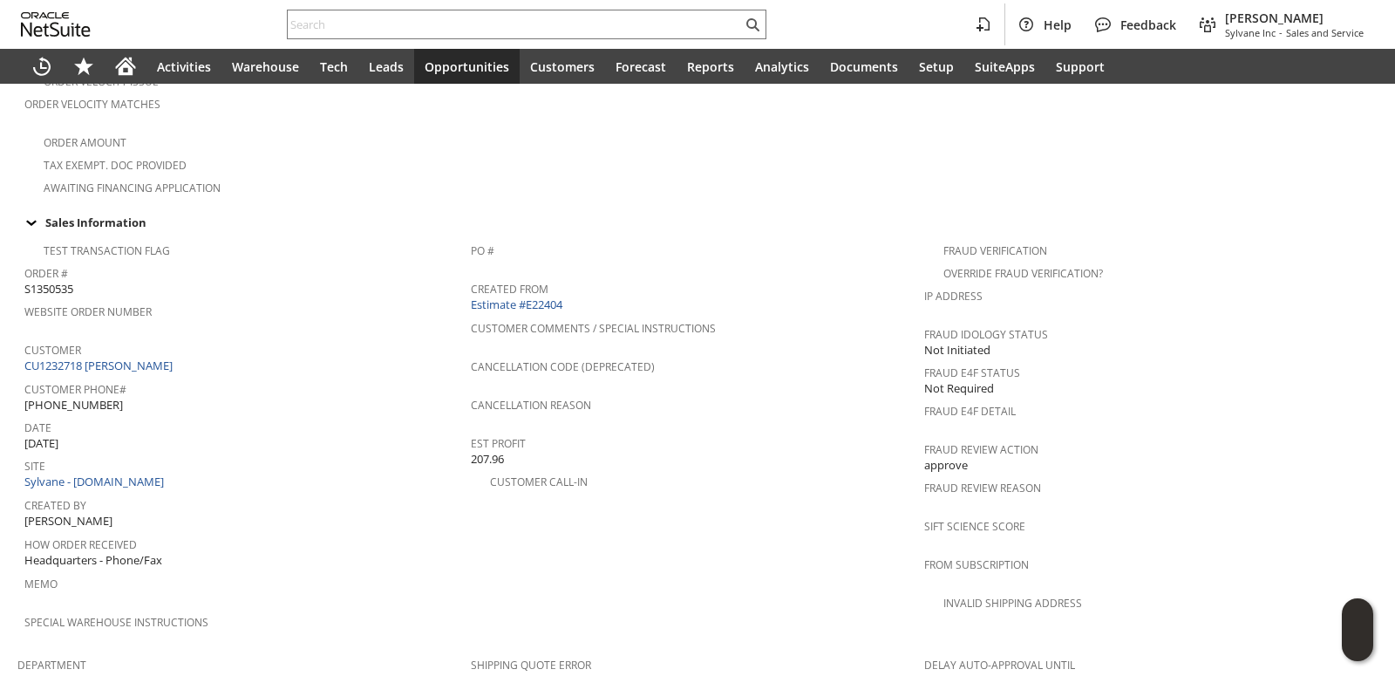
scroll to position [1221, 0]
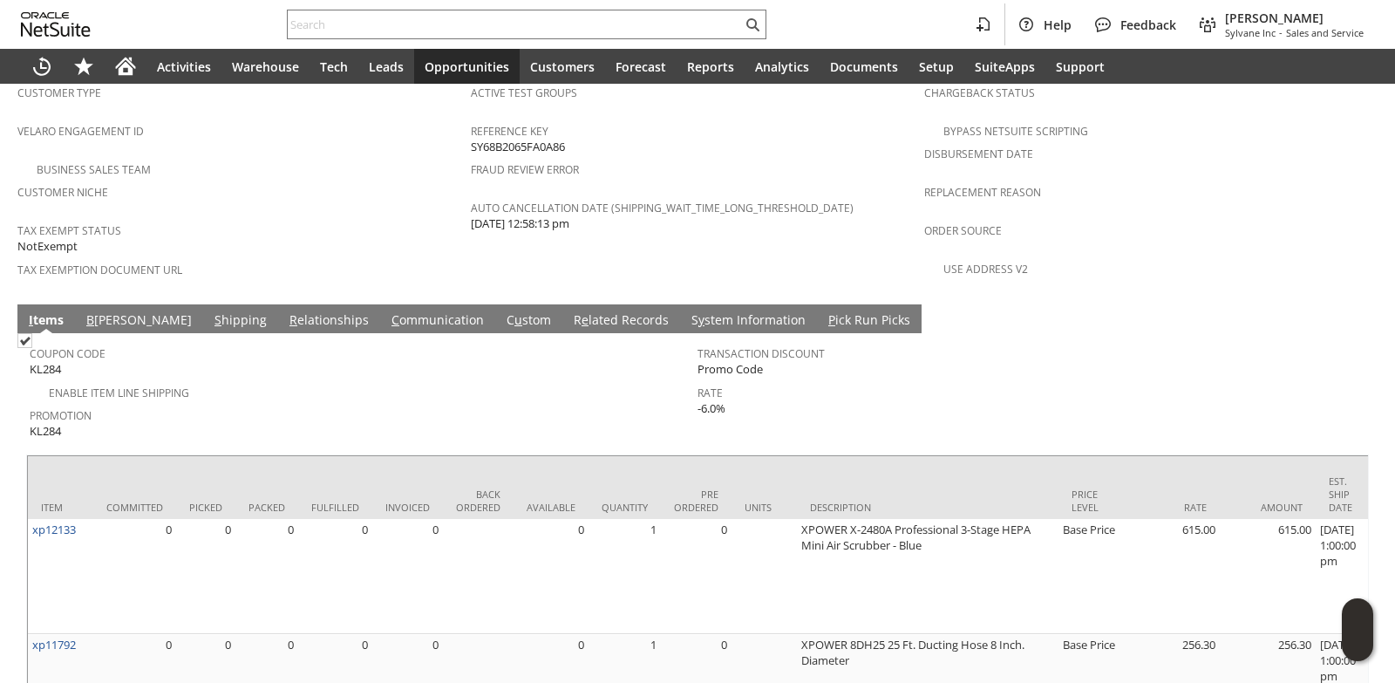
click at [387, 311] on link "C ommunication" at bounding box center [437, 320] width 101 height 19
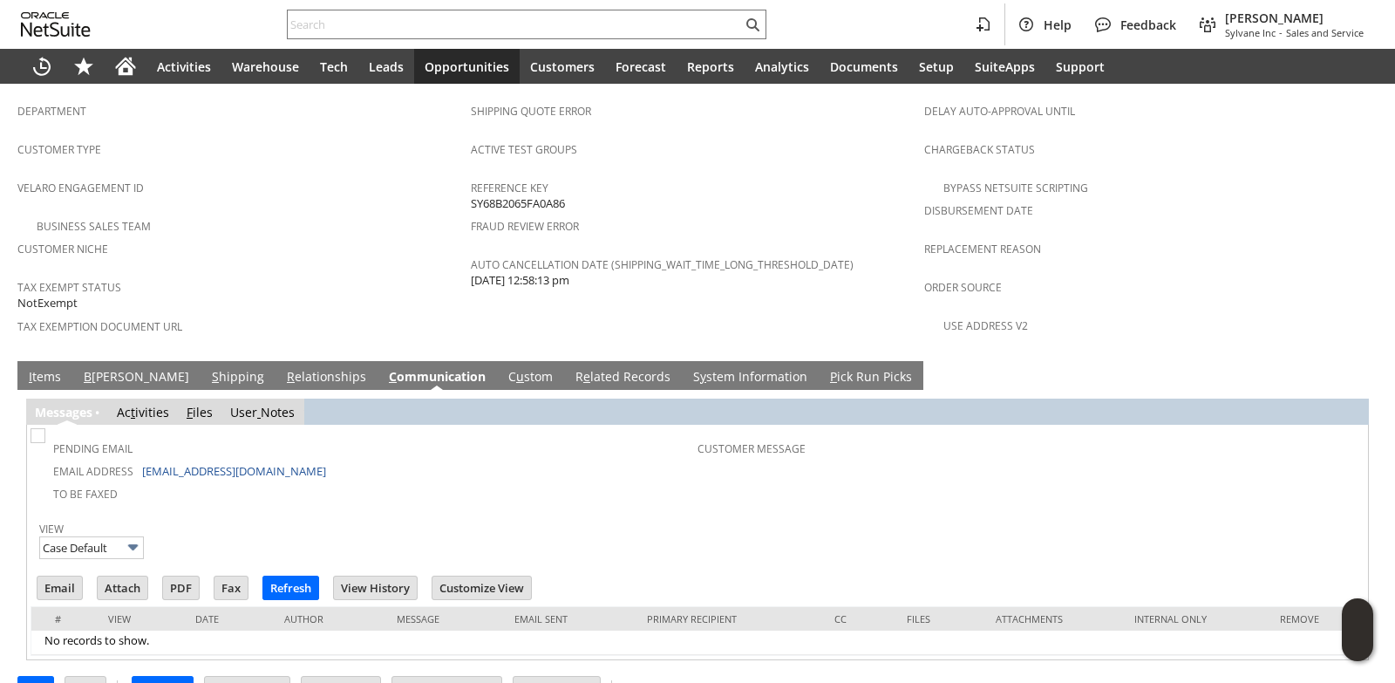
scroll to position [0, 0]
click at [47, 576] on input "Email" at bounding box center [59, 587] width 44 height 23
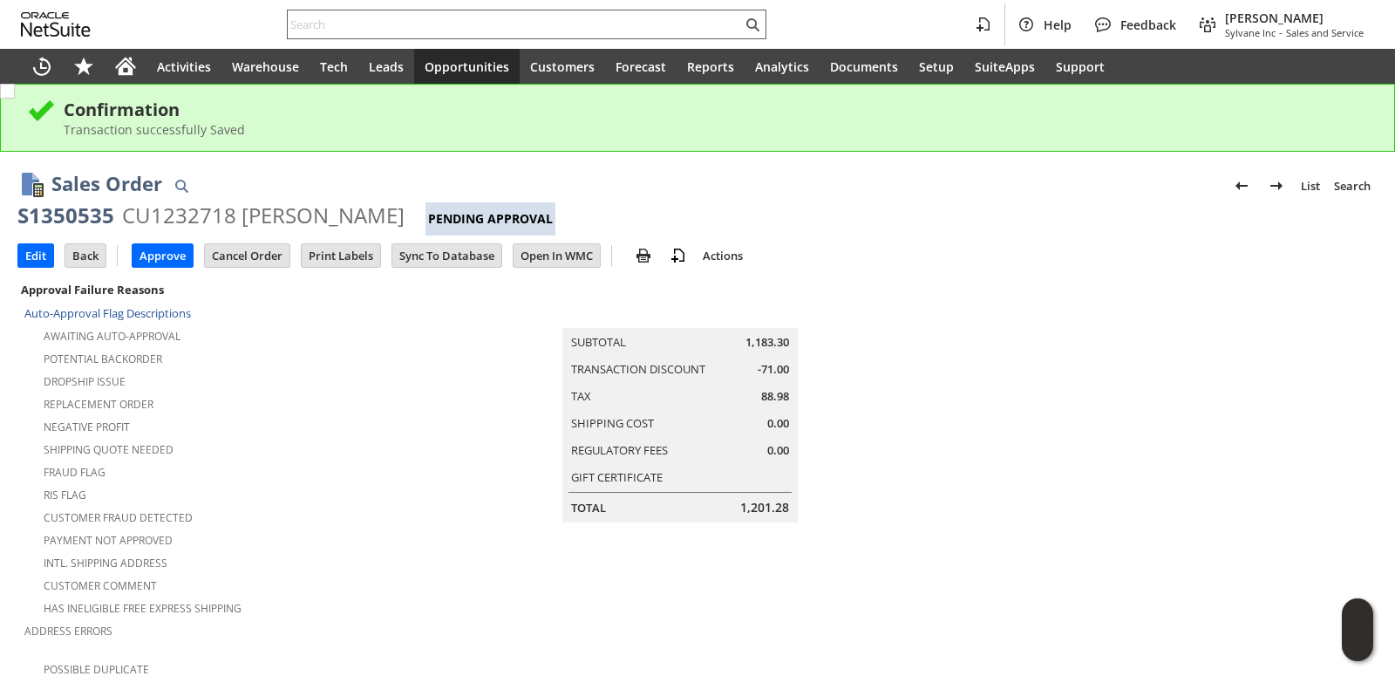
click at [381, 26] on input "text" at bounding box center [515, 24] width 454 height 21
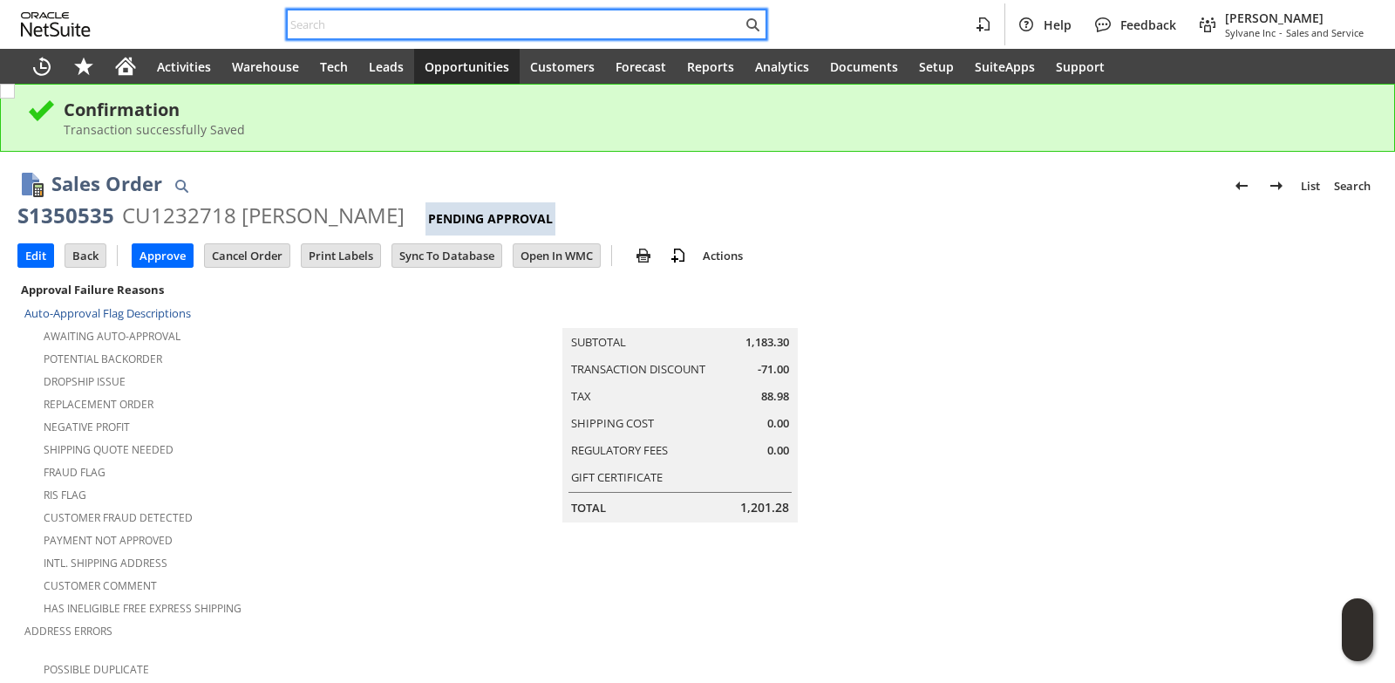
paste input "S1332503"
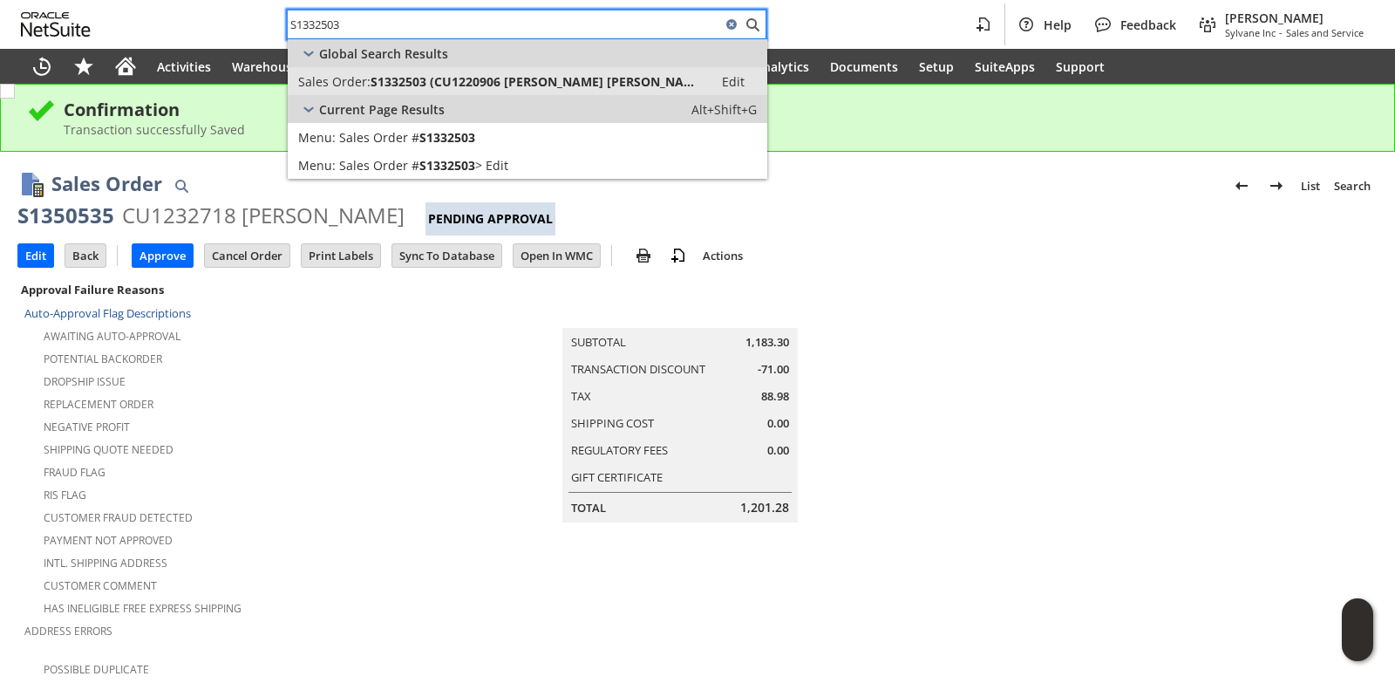
type input "S1332503"
click at [470, 80] on span "S1332503 (CU1220906 Christina Antonio)" at bounding box center [537, 81] width 332 height 17
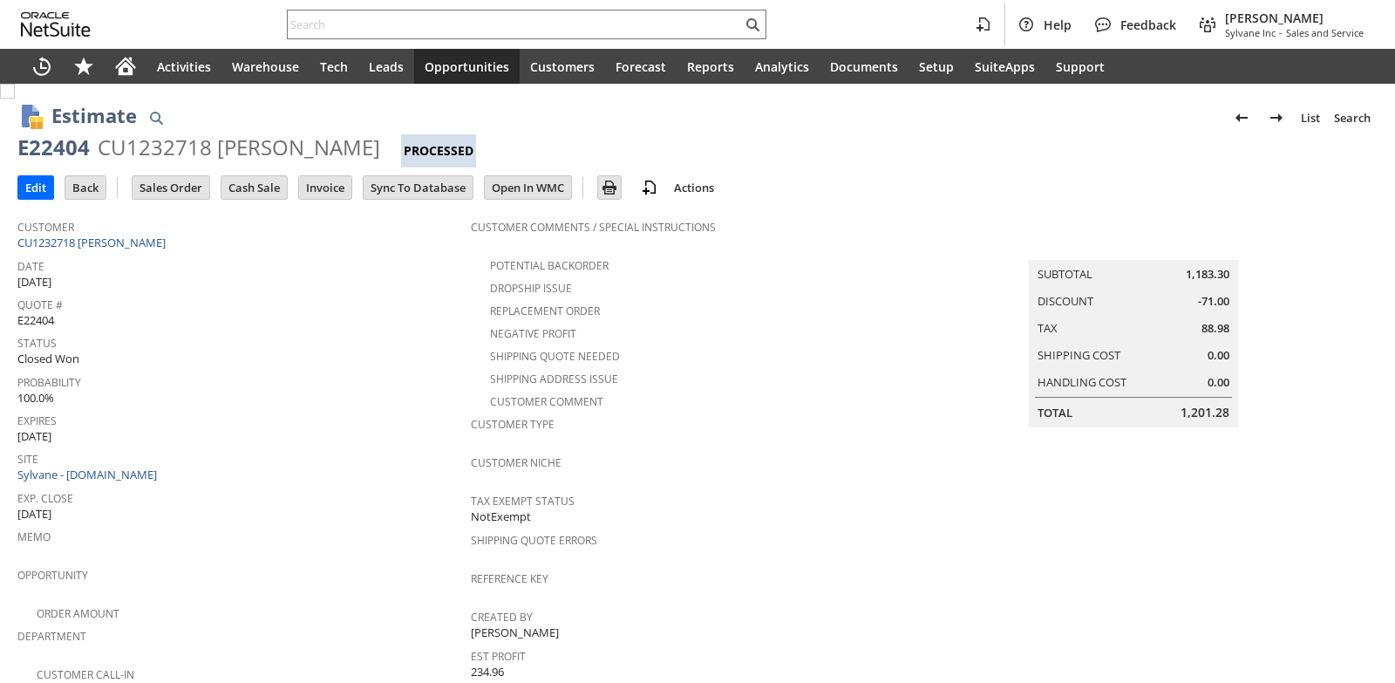
drag, startPoint x: 0, startPoint y: 0, endPoint x: 260, endPoint y: 135, distance: 292.9
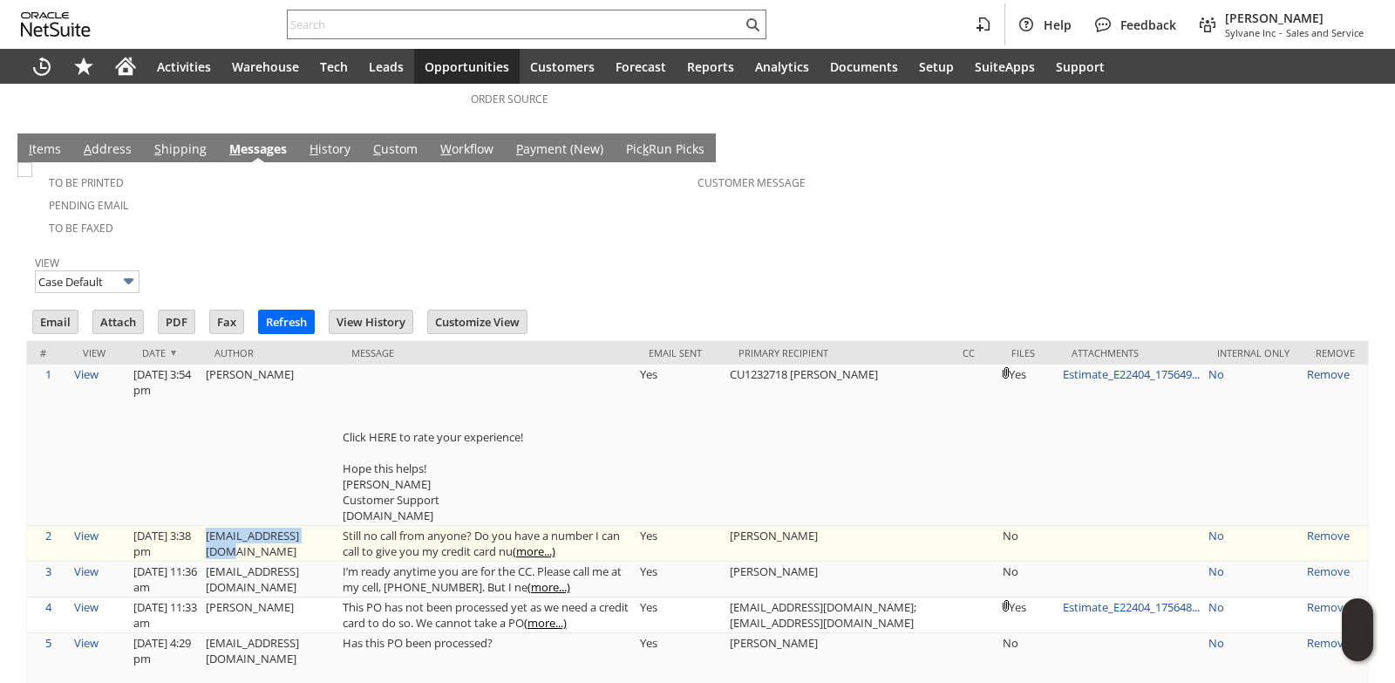
drag, startPoint x: 336, startPoint y: 519, endPoint x: 215, endPoint y: 515, distance: 120.4
click at [215, 526] on td "[EMAIL_ADDRESS][DOMAIN_NAME]" at bounding box center [269, 544] width 137 height 36
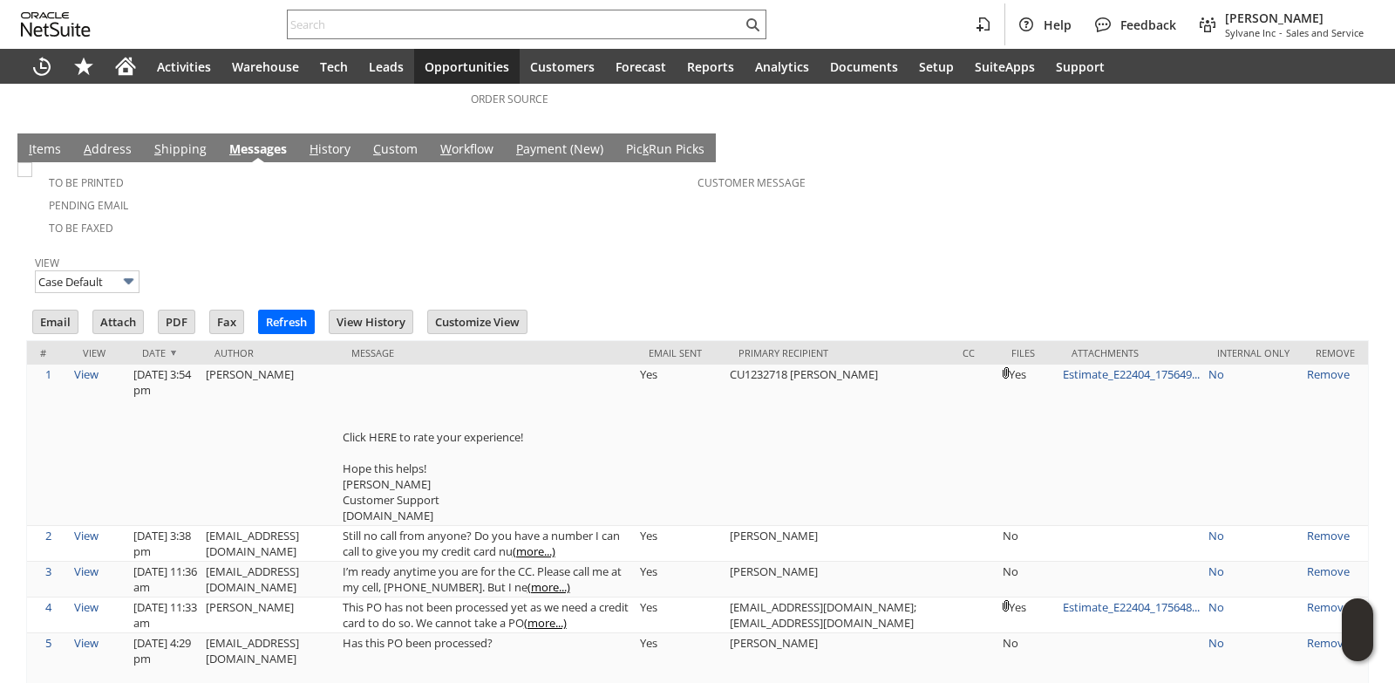
click at [465, 221] on td "To Be Printed Pending Email To Be Faxed Customer Message" at bounding box center [697, 201] width 1343 height 79
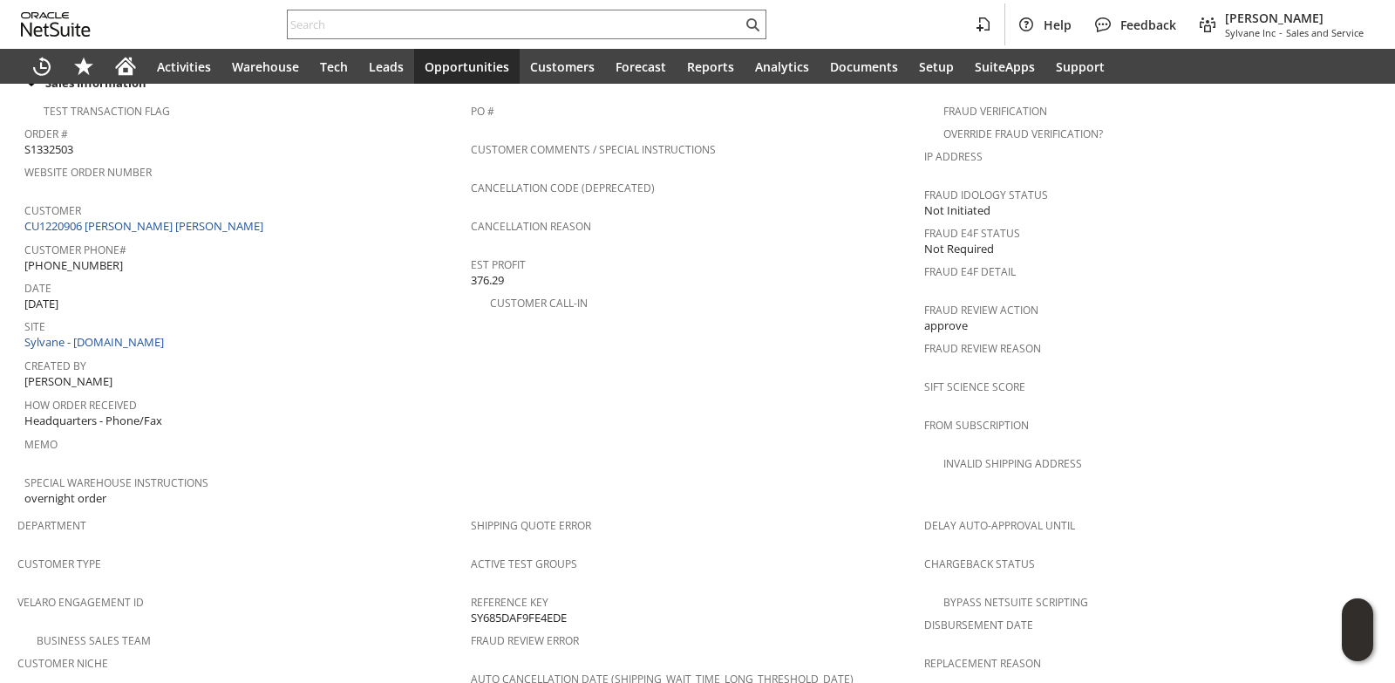
scroll to position [641, 0]
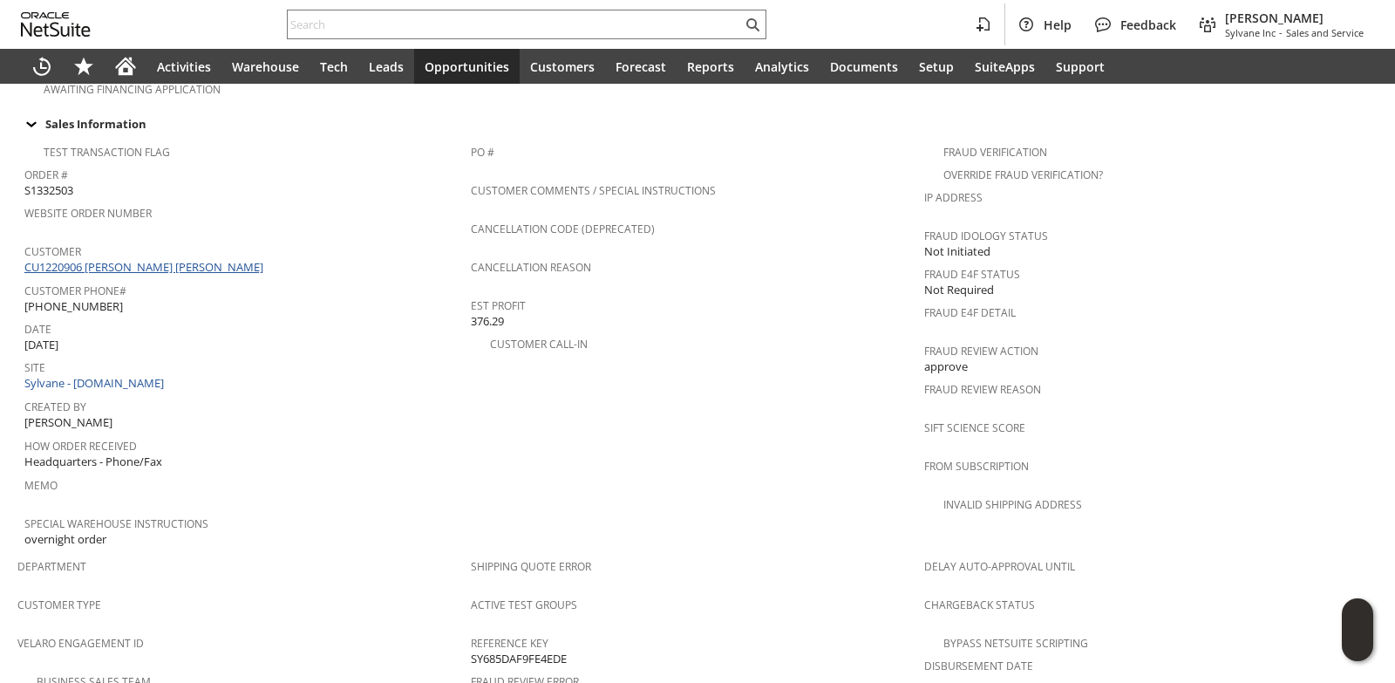
click at [142, 259] on link "CU1220906 [PERSON_NAME] [PERSON_NAME]" at bounding box center [145, 267] width 243 height 16
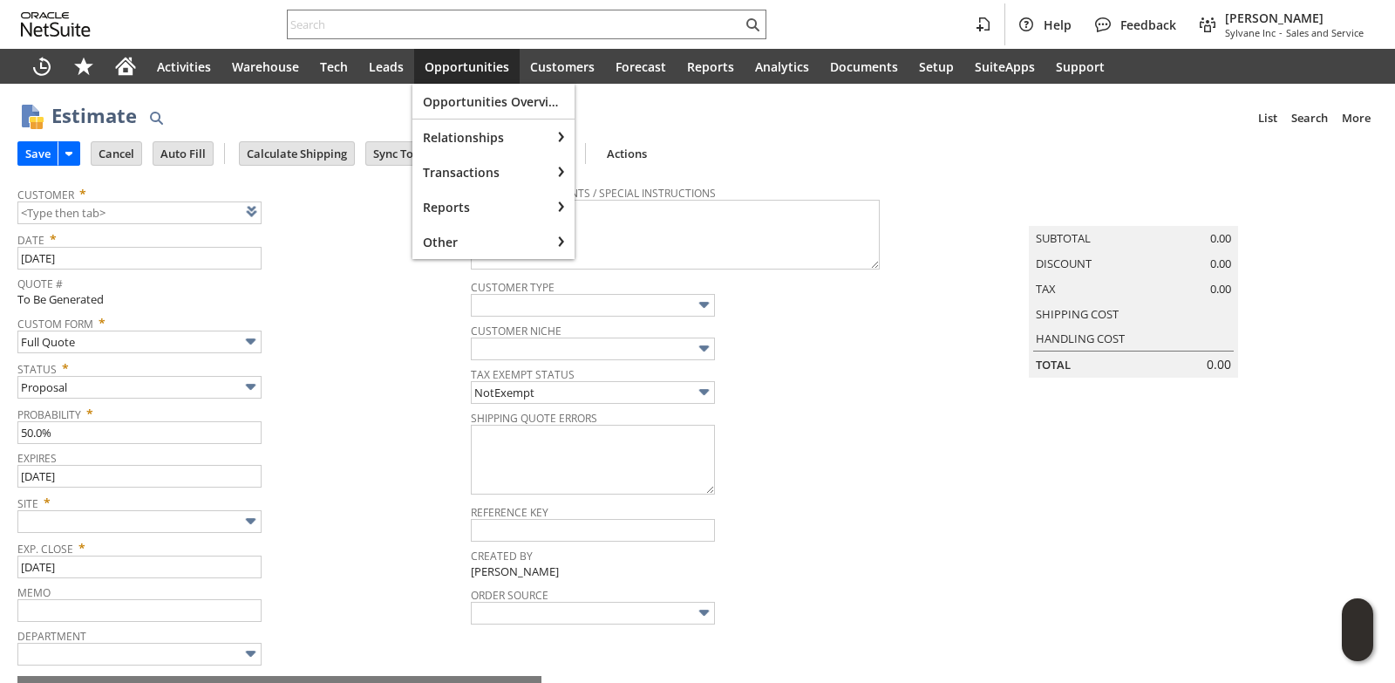
click at [466, 63] on span "Opportunities" at bounding box center [467, 66] width 85 height 17
